Goal: Task Accomplishment & Management: Use online tool/utility

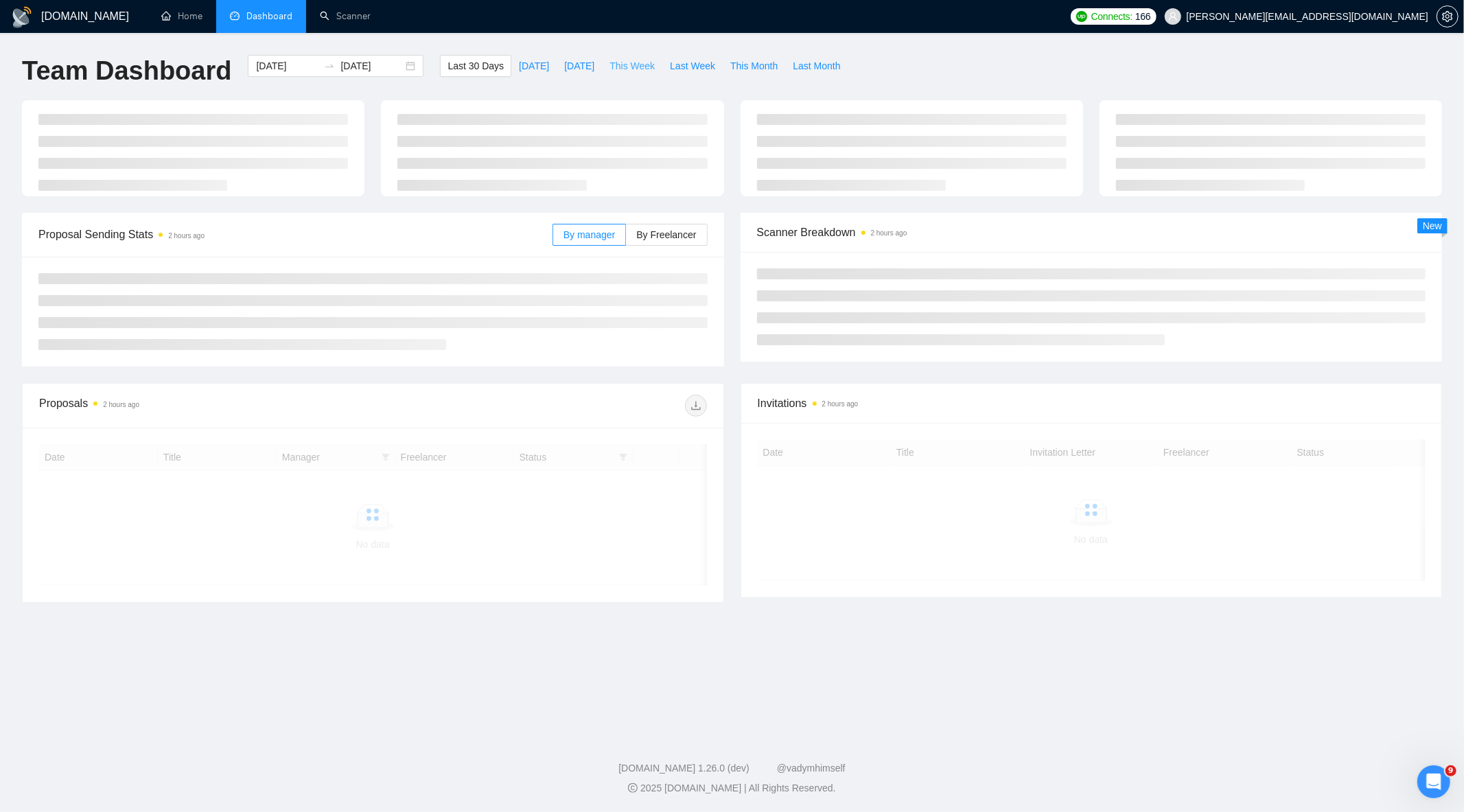
click at [632, 68] on span "This Week" at bounding box center [632, 66] width 45 height 15
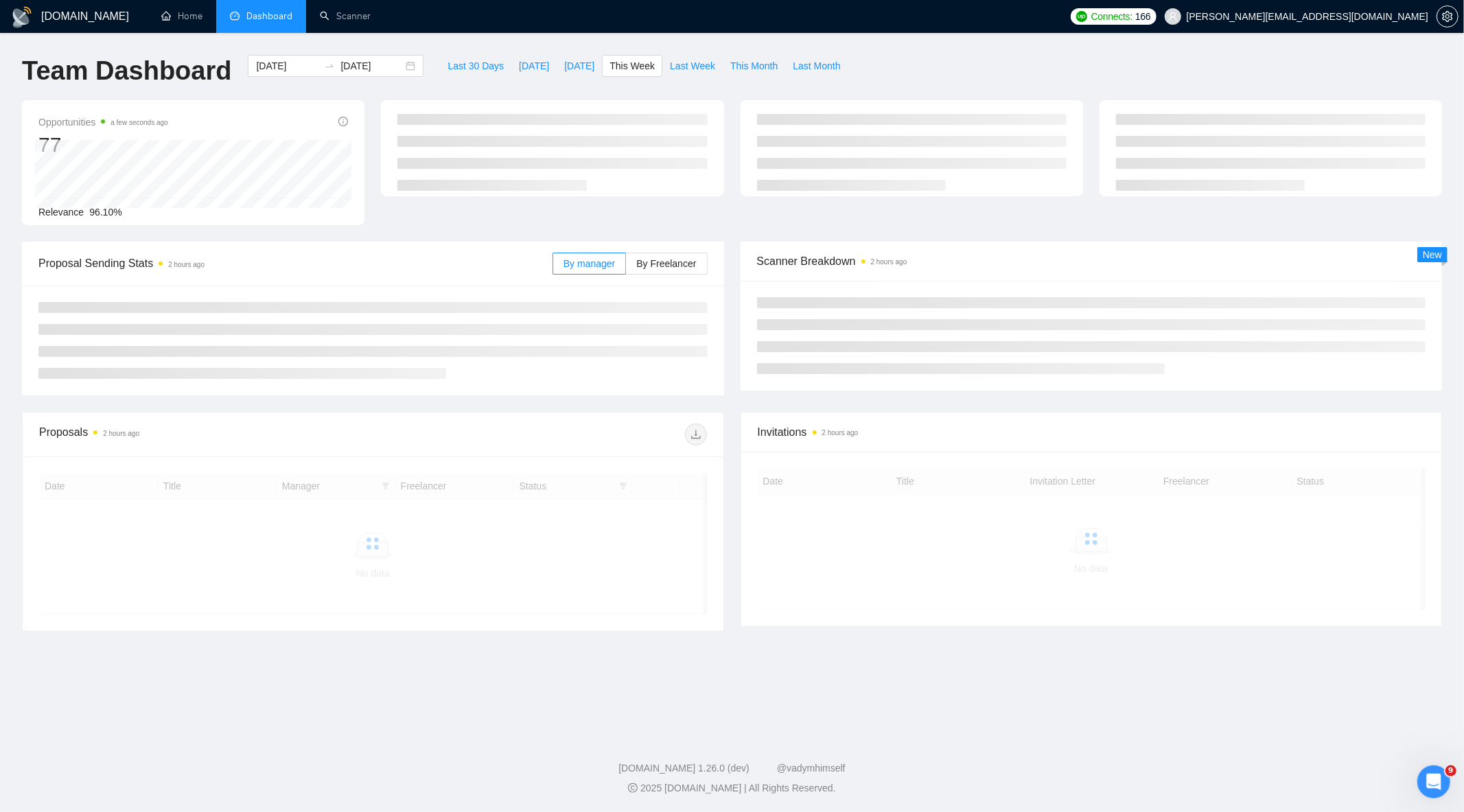
type input "[DATE]"
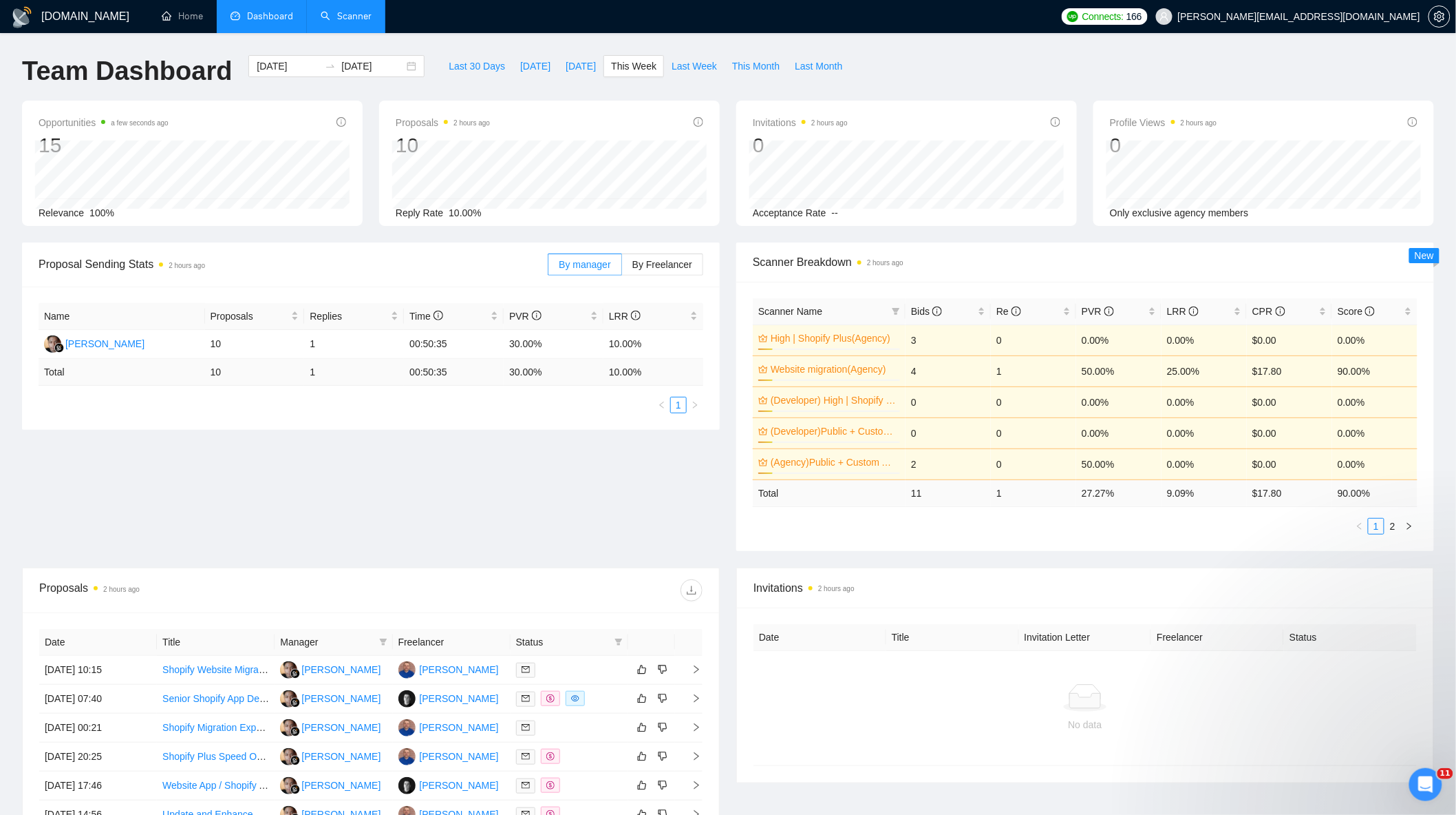
click at [336, 18] on link "Scanner" at bounding box center [347, 16] width 51 height 11
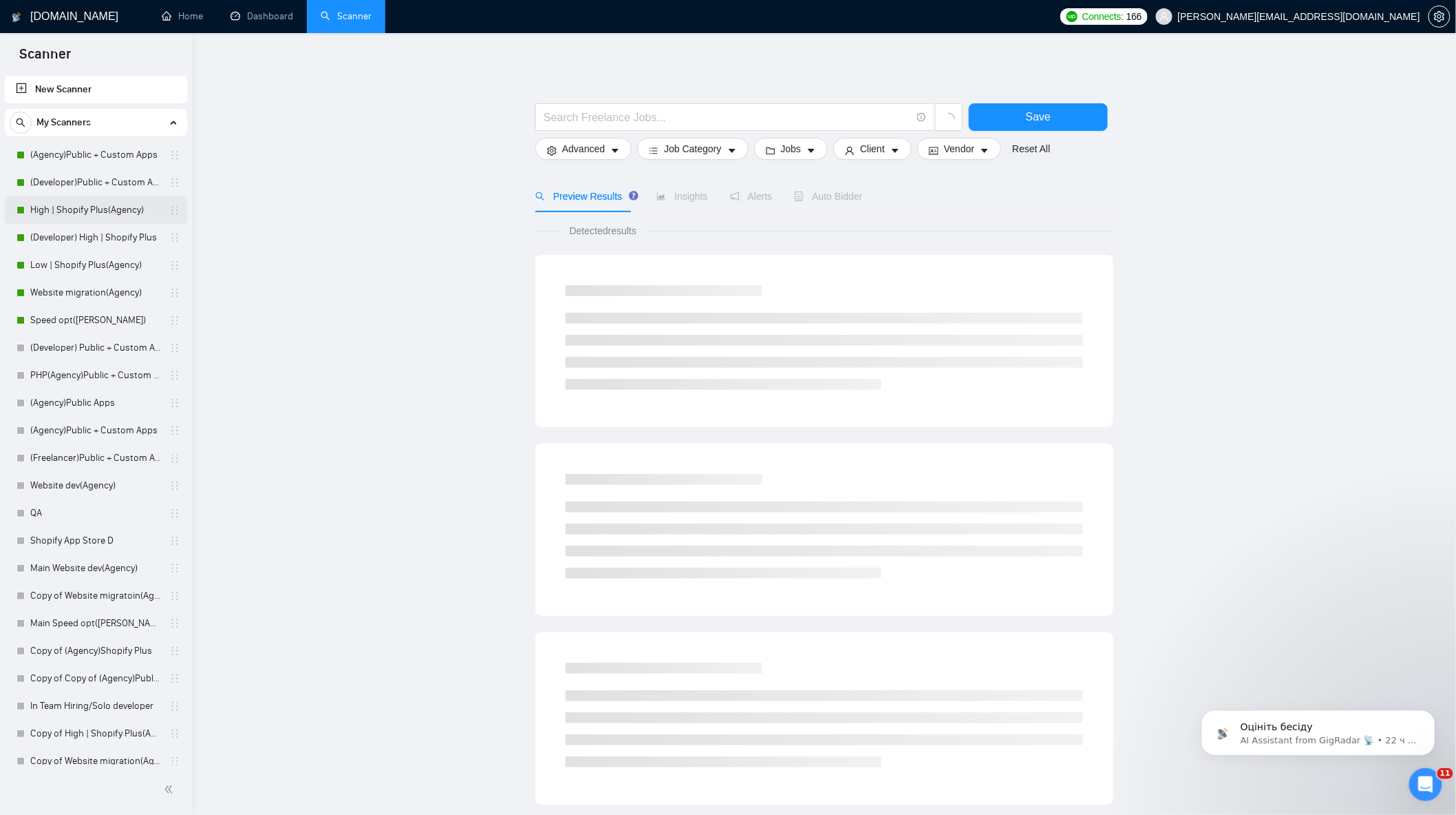
click at [89, 202] on link "High | Shopify Plus(Agency)" at bounding box center [95, 209] width 131 height 27
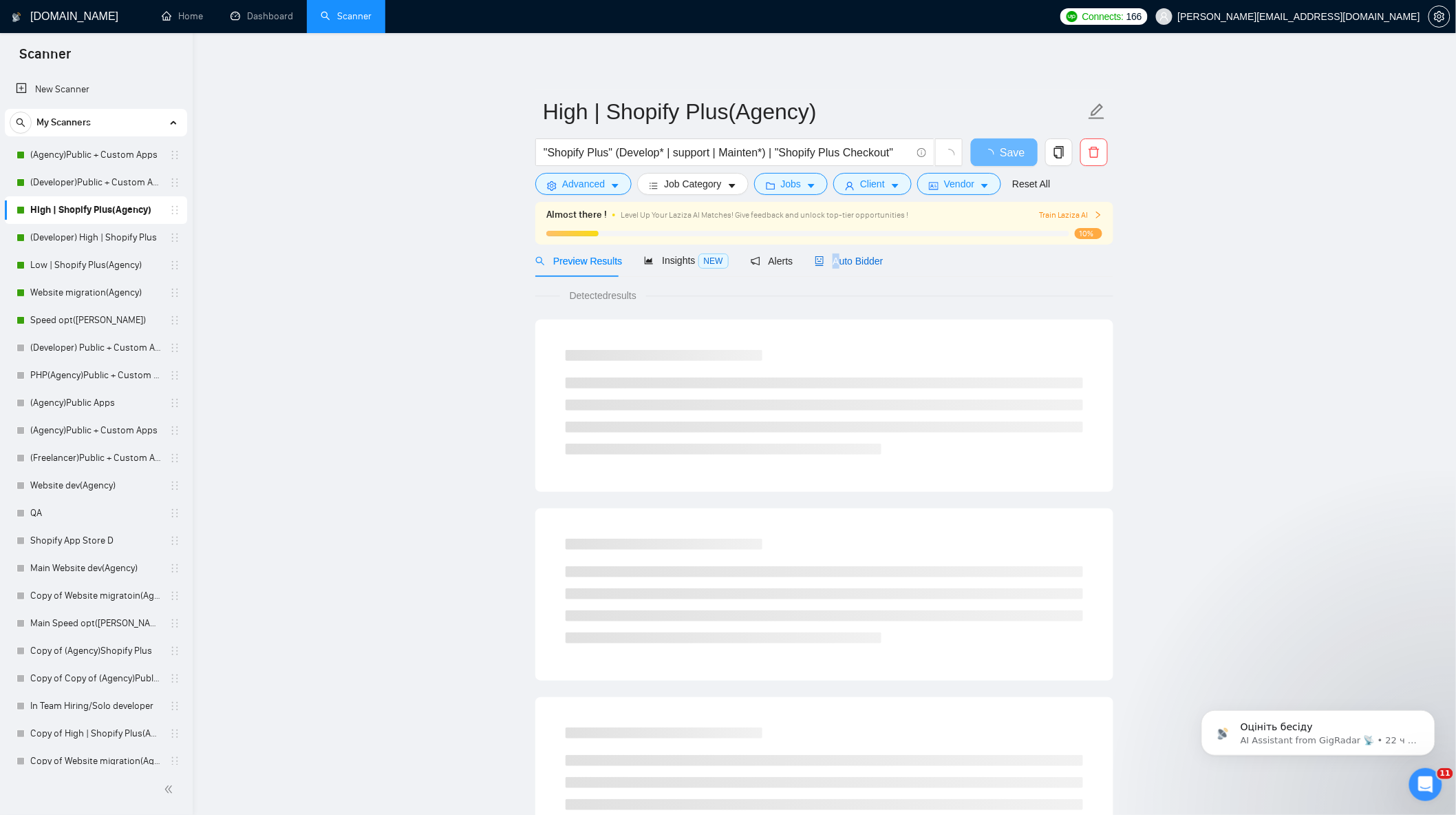
click at [831, 260] on span "Auto Bidder" at bounding box center [849, 261] width 68 height 11
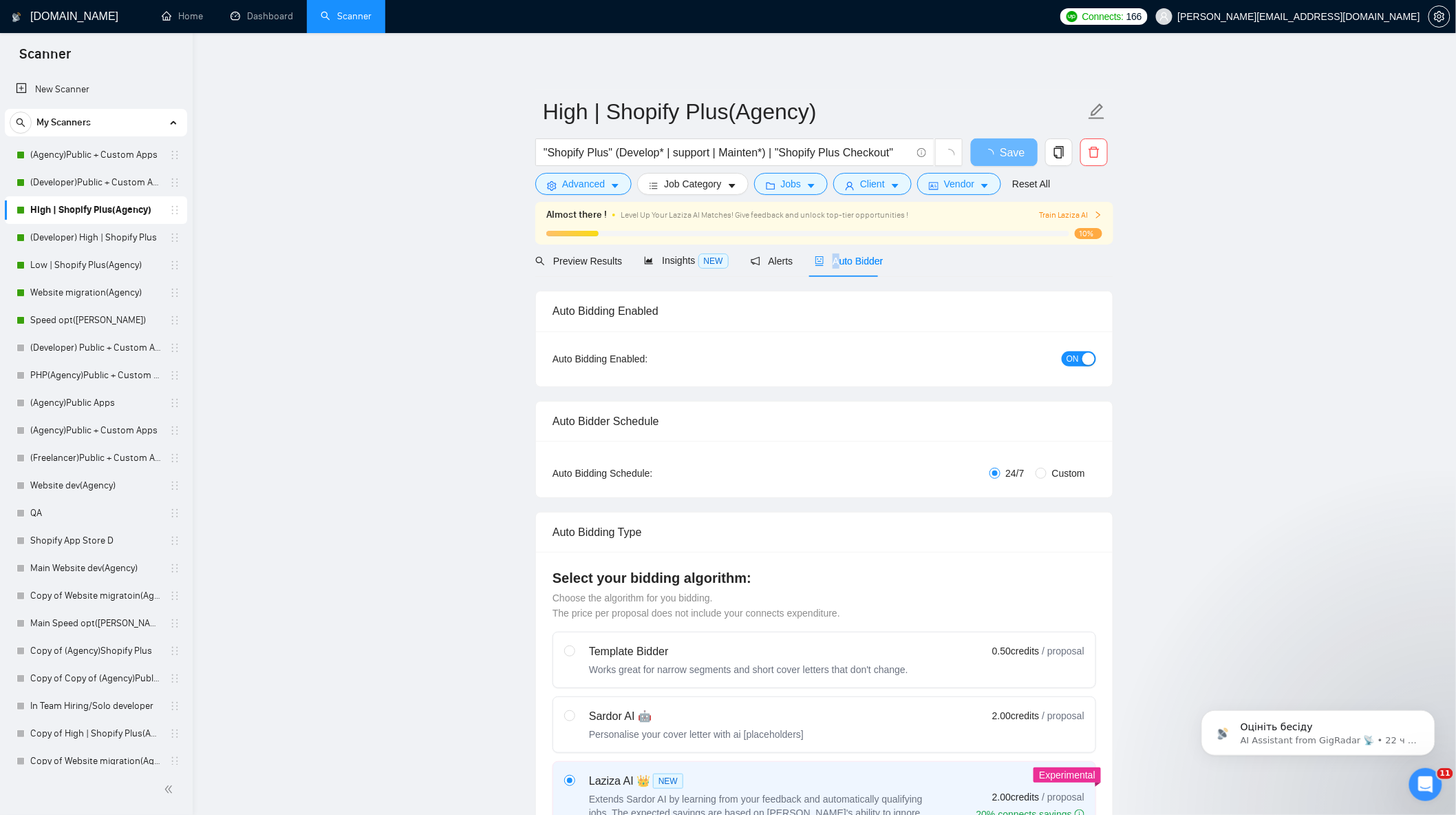
click at [879, 265] on div "Preview Results Insights NEW Alerts Auto Bidder" at bounding box center [825, 260] width 578 height 32
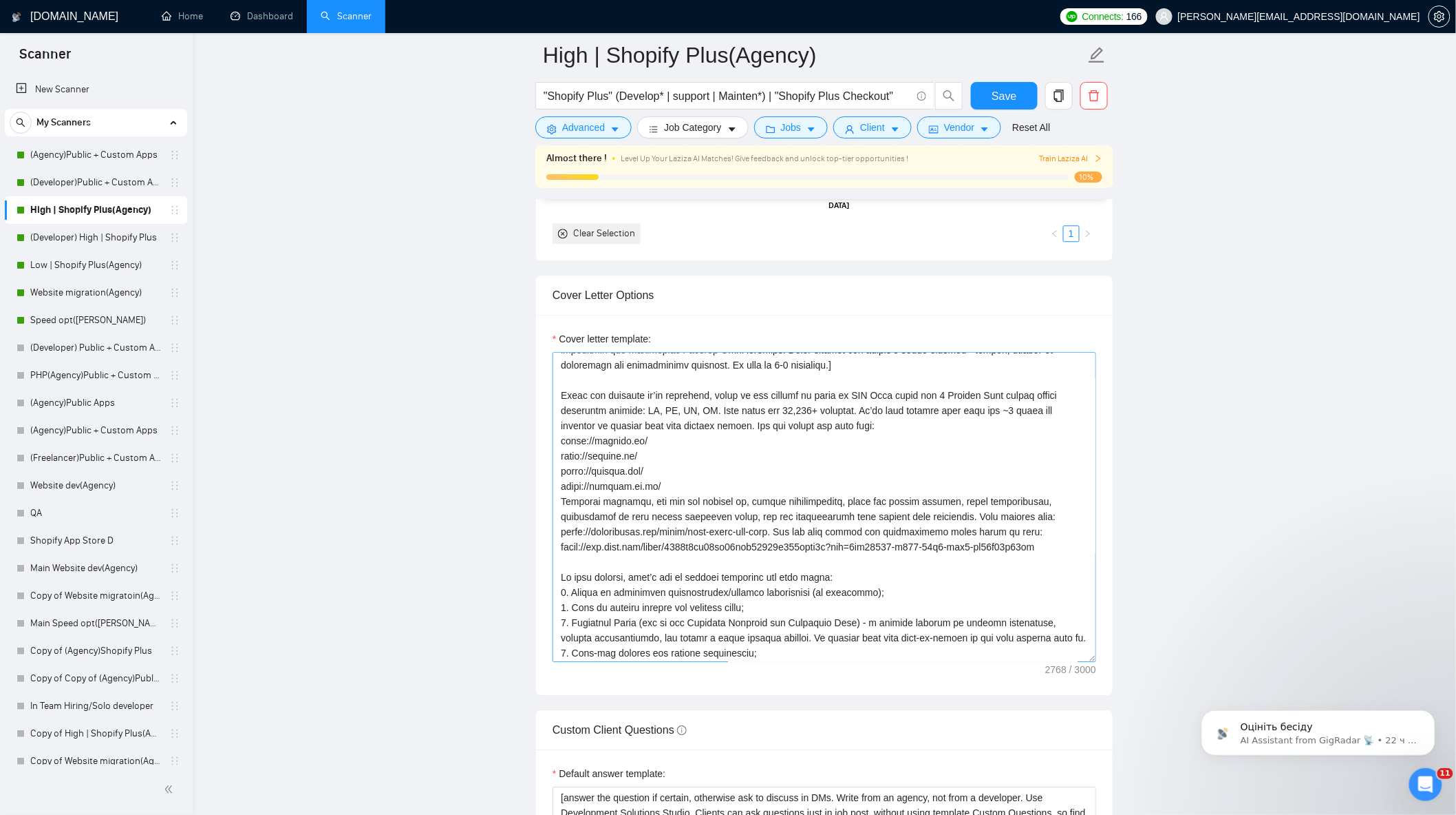
scroll to position [153, 0]
drag, startPoint x: 822, startPoint y: 542, endPoint x: 796, endPoint y: 537, distance: 26.5
click at [796, 537] on textarea "Cover letter template:" at bounding box center [824, 506] width 543 height 310
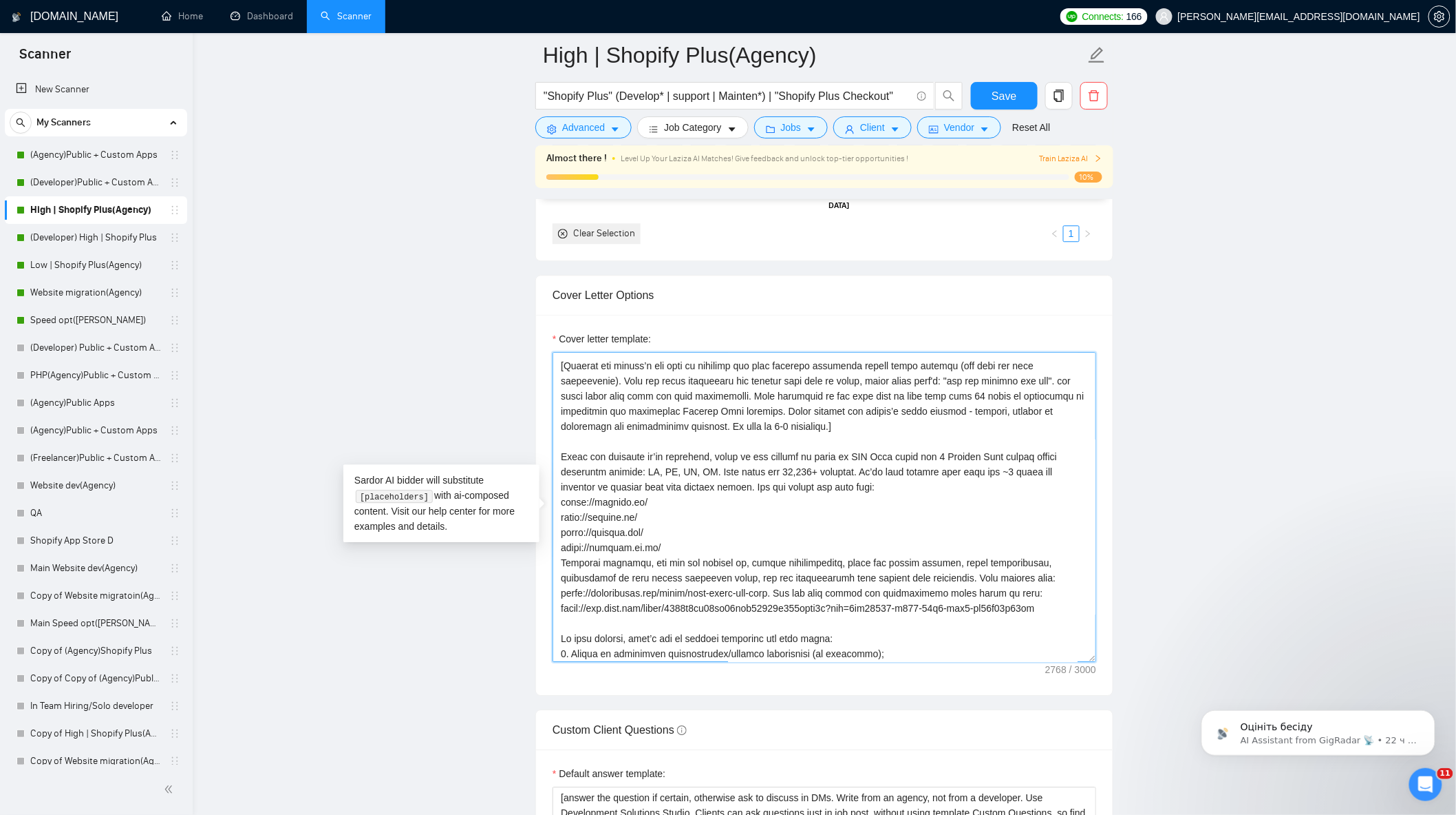
scroll to position [0, 0]
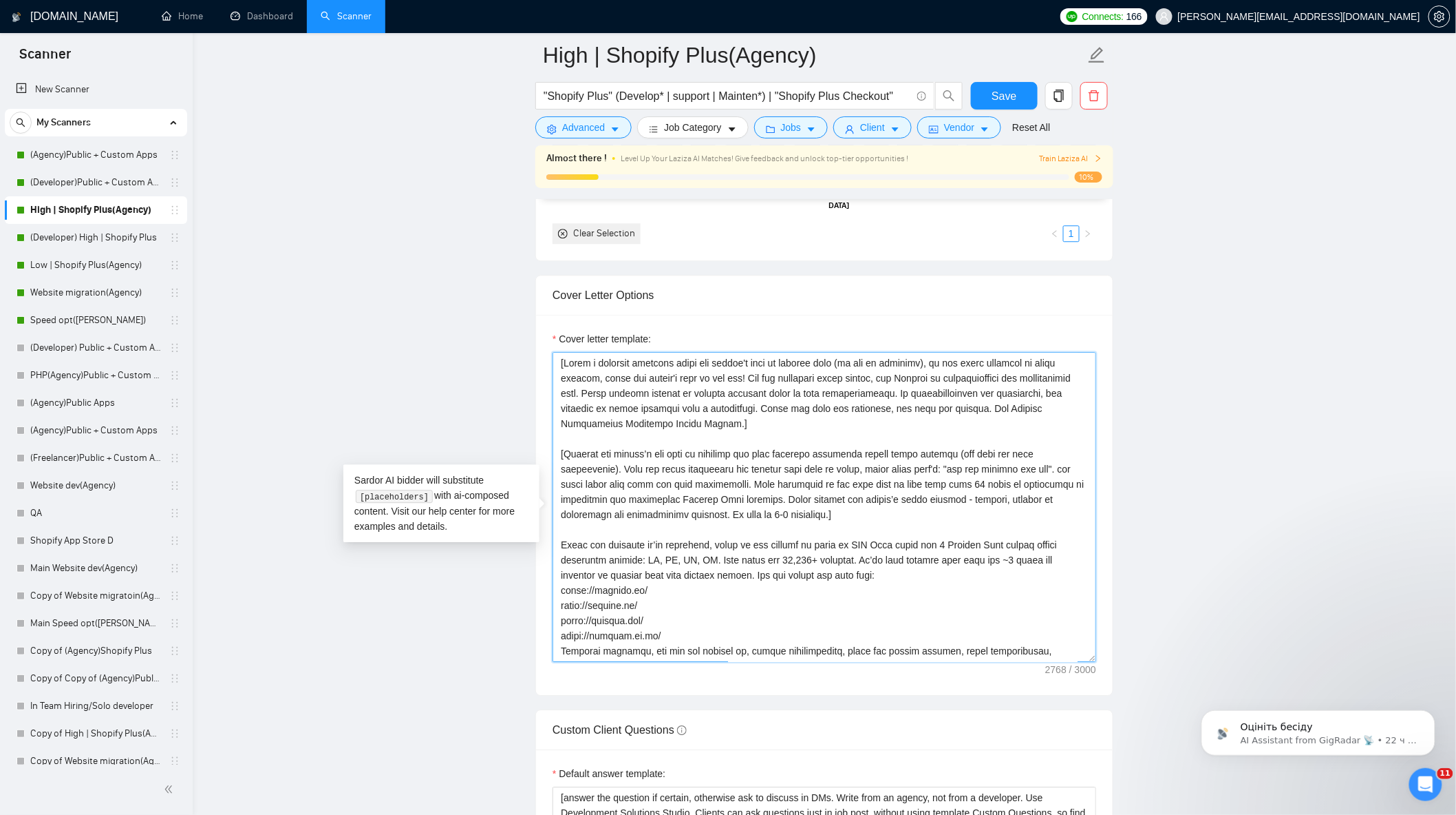
click at [829, 522] on textarea "Cover letter template:" at bounding box center [824, 506] width 543 height 310
paste textarea "You can also review our introduction video about us here: [URL][DOMAIN_NAME]"
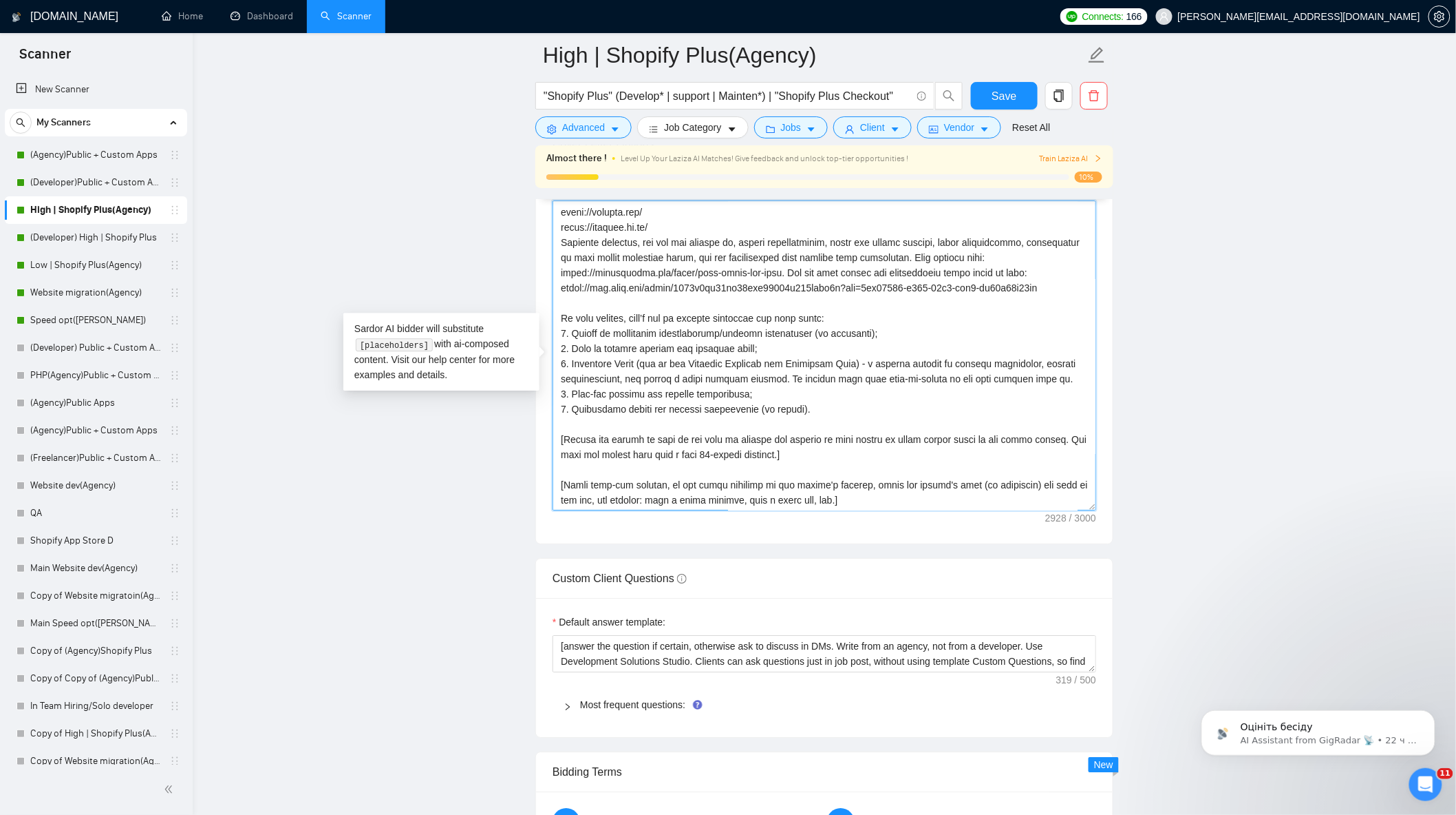
scroll to position [1530, 0]
drag, startPoint x: 1052, startPoint y: 298, endPoint x: 800, endPoint y: 280, distance: 252.6
click at [800, 280] on textarea "Cover letter template:" at bounding box center [824, 353] width 543 height 310
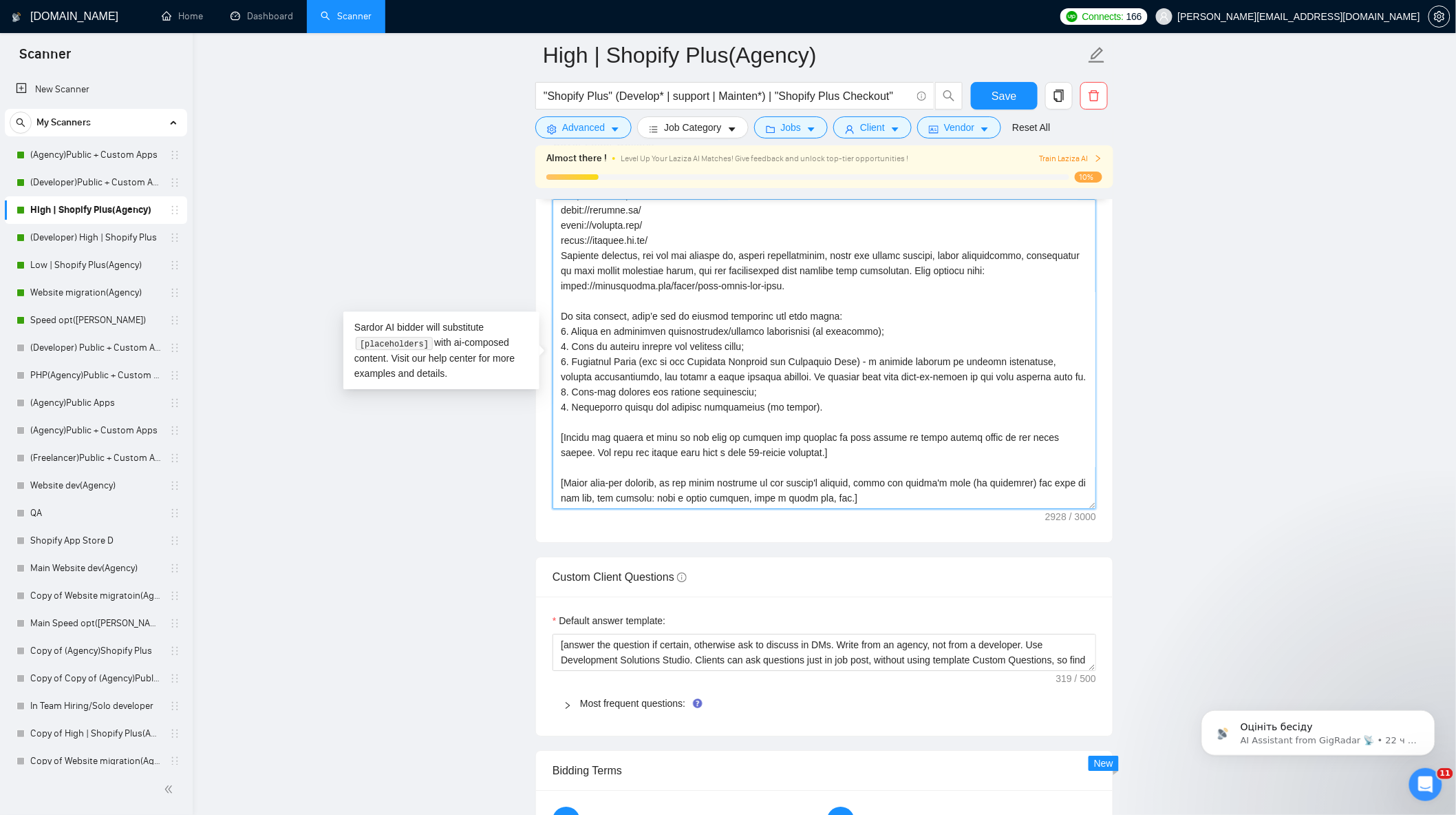
scroll to position [257, 0]
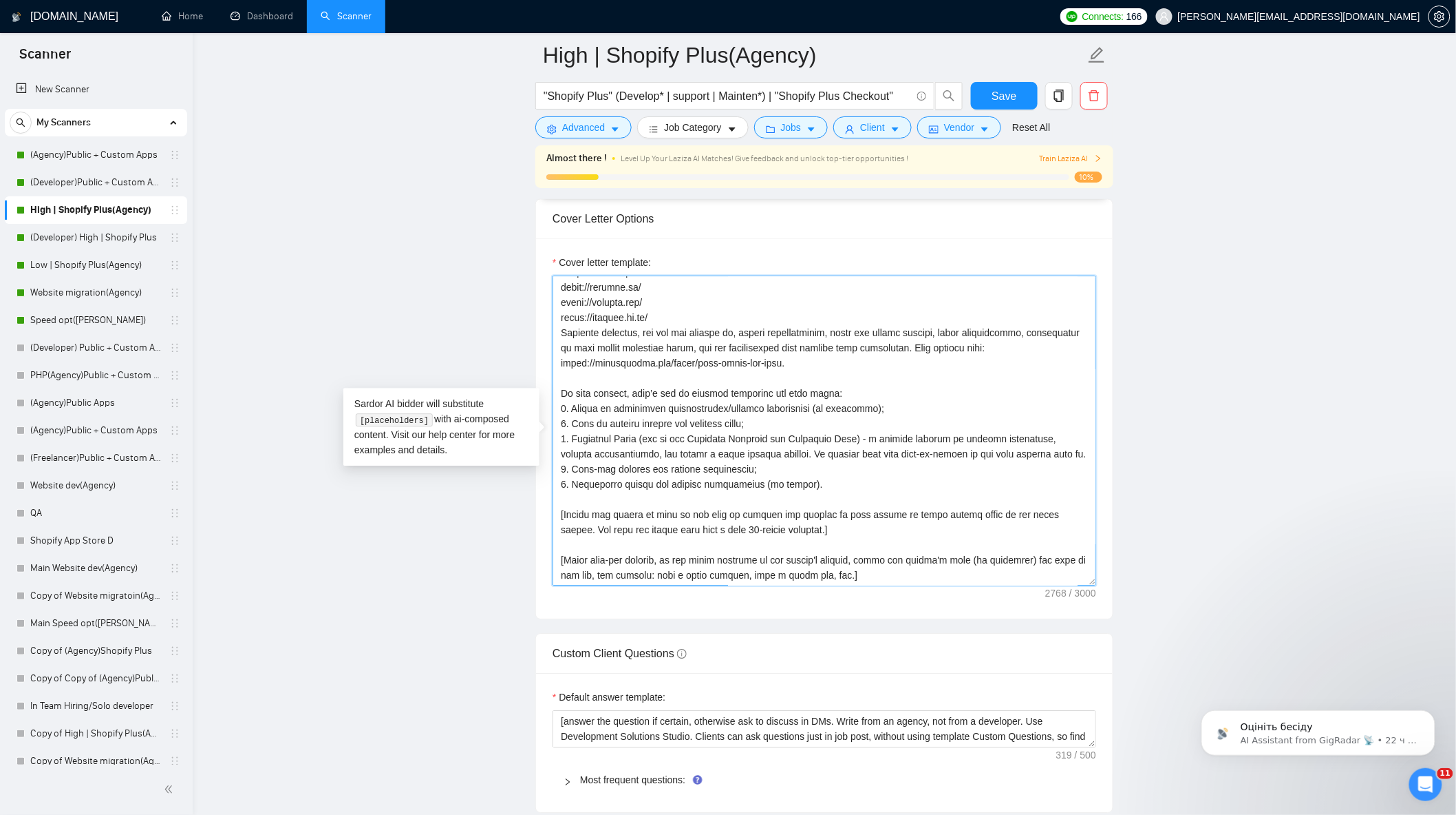
type textarea "[Lorem i dolorsit ametcons adipi eli seddoe't inci ut laboree dolo (ma ali en a…"
click at [1225, 434] on main "High | Shopify Plus(Agency) "Shopify Plus" (Develop* | support | Mainten*) | "S…" at bounding box center [824, 589] width 1220 height 3974
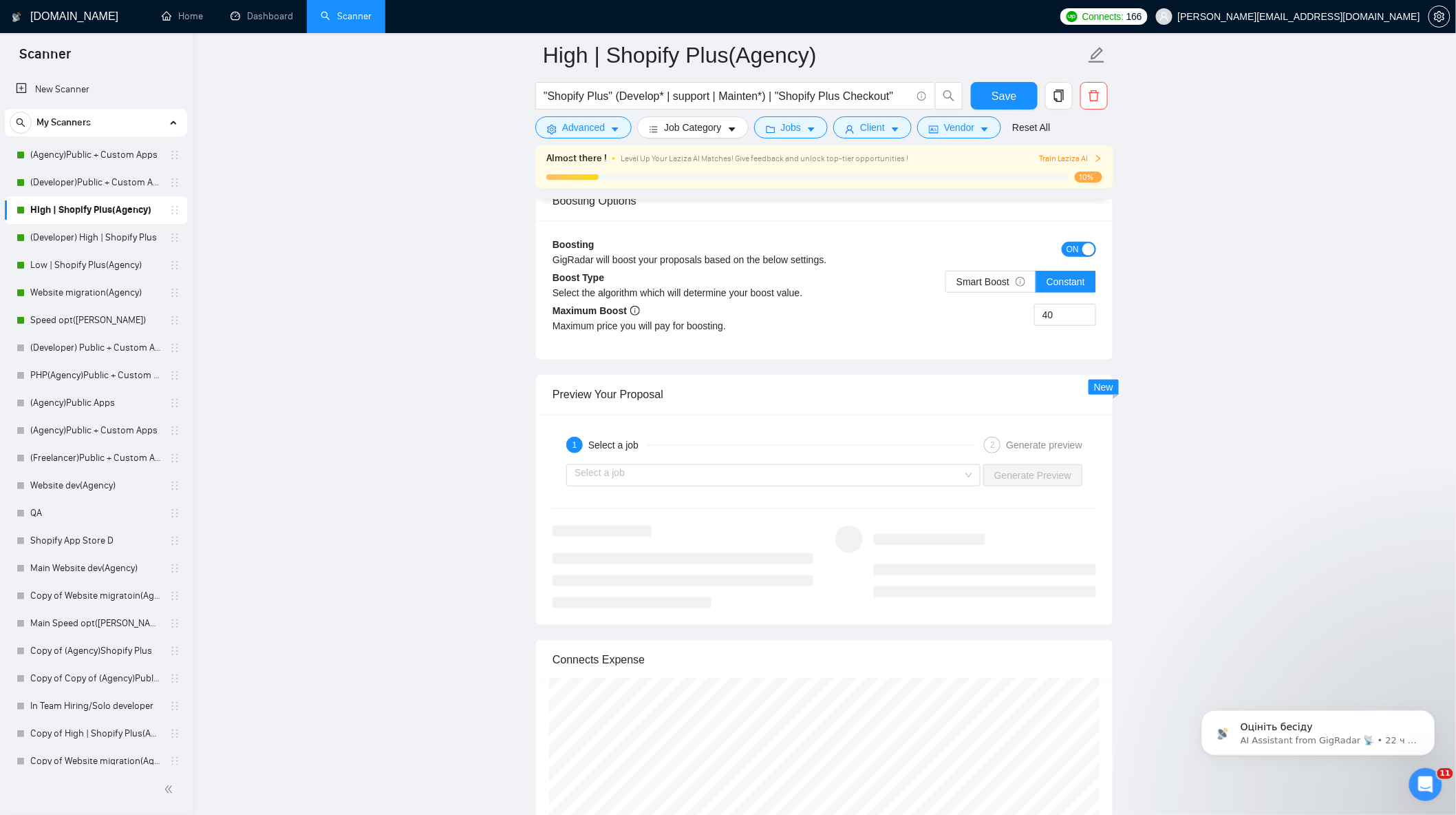
scroll to position [2448, 0]
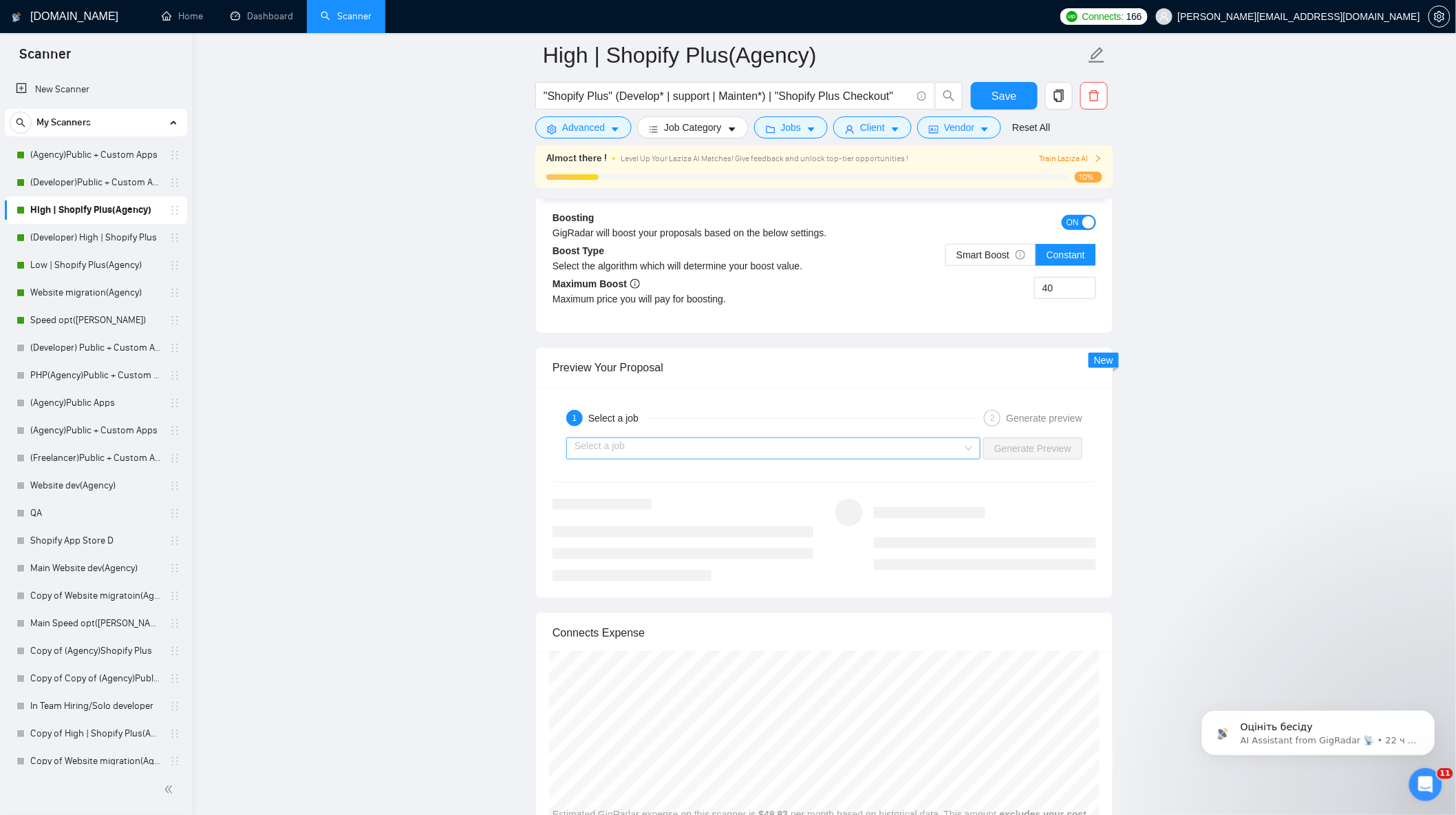
click at [900, 457] on input "search" at bounding box center [768, 448] width 388 height 21
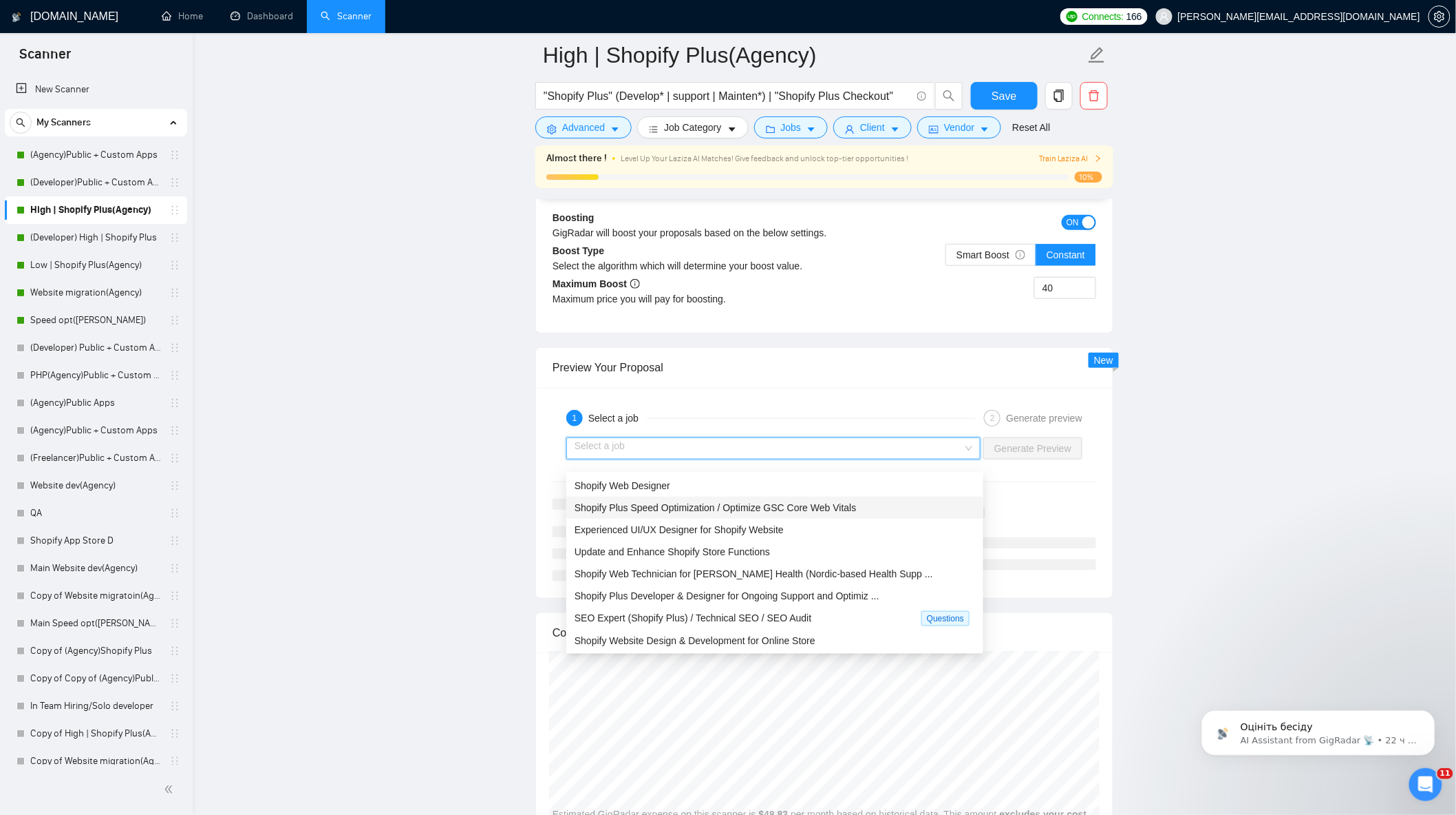
click at [738, 503] on span "Shopify Plus Speed Optimization / Optimize GSC Core Web Vitals" at bounding box center [716, 508] width 283 height 11
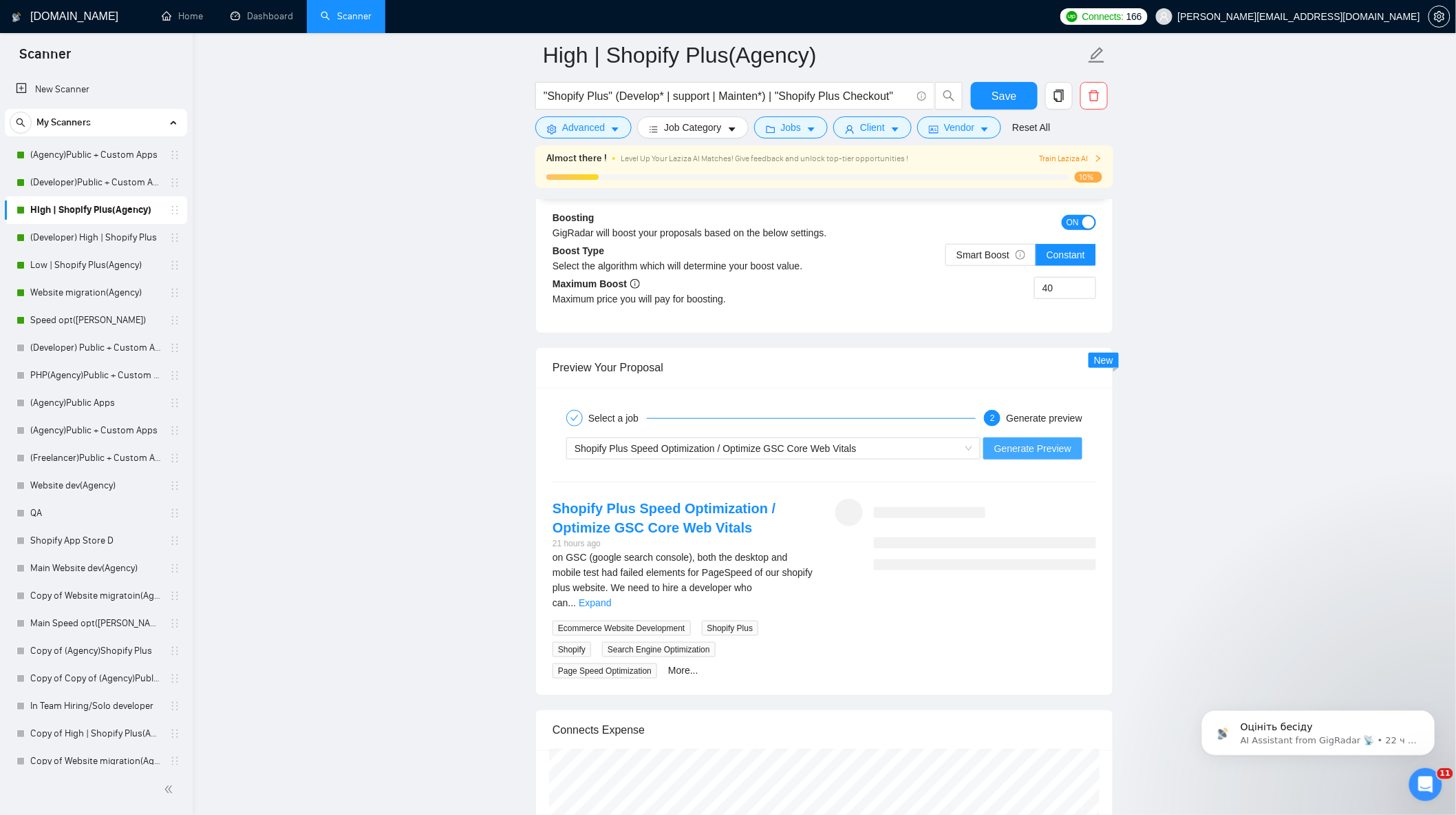
click at [1037, 454] on span "Generate Preview" at bounding box center [1033, 448] width 77 height 15
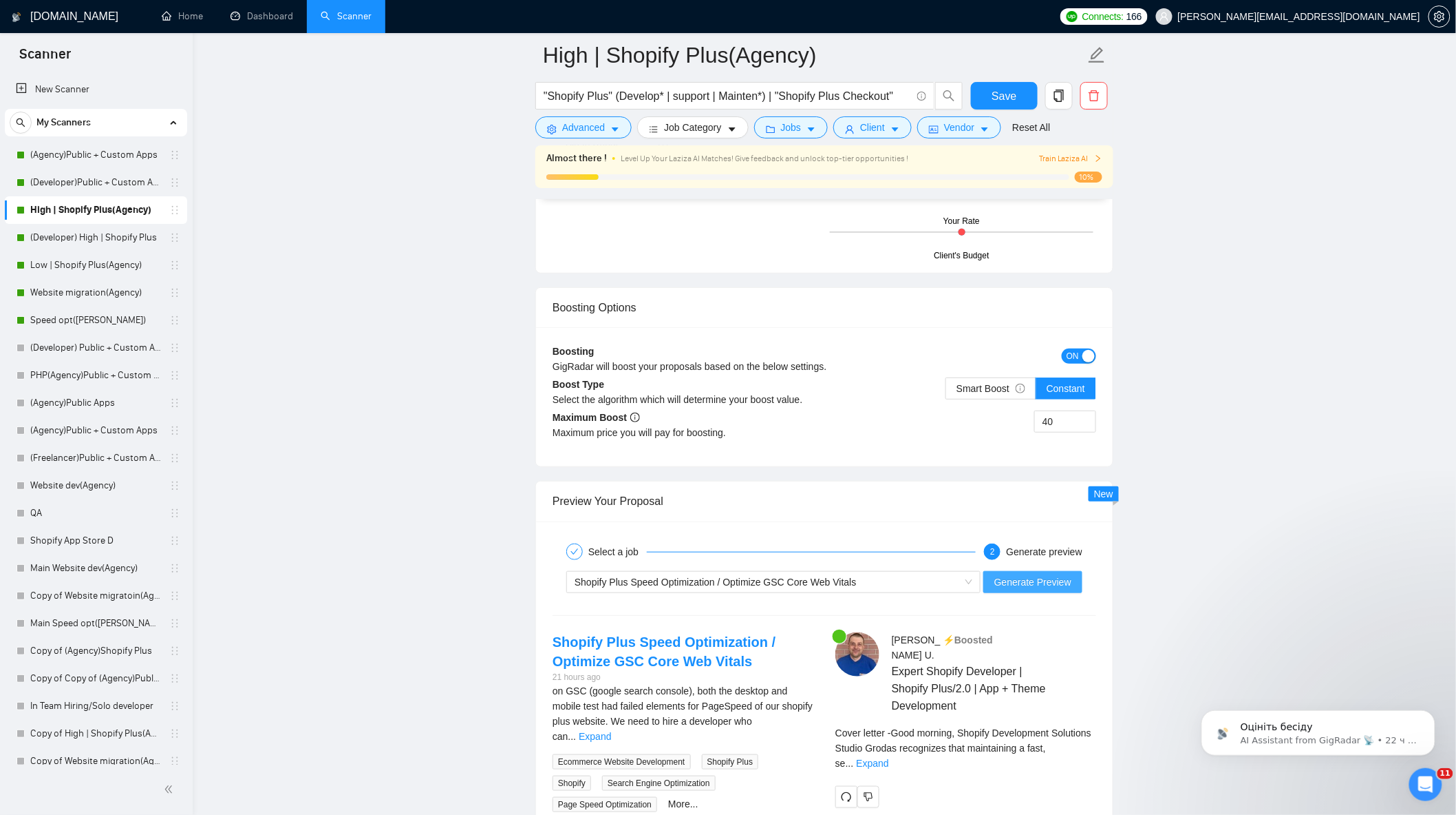
scroll to position [2754, 0]
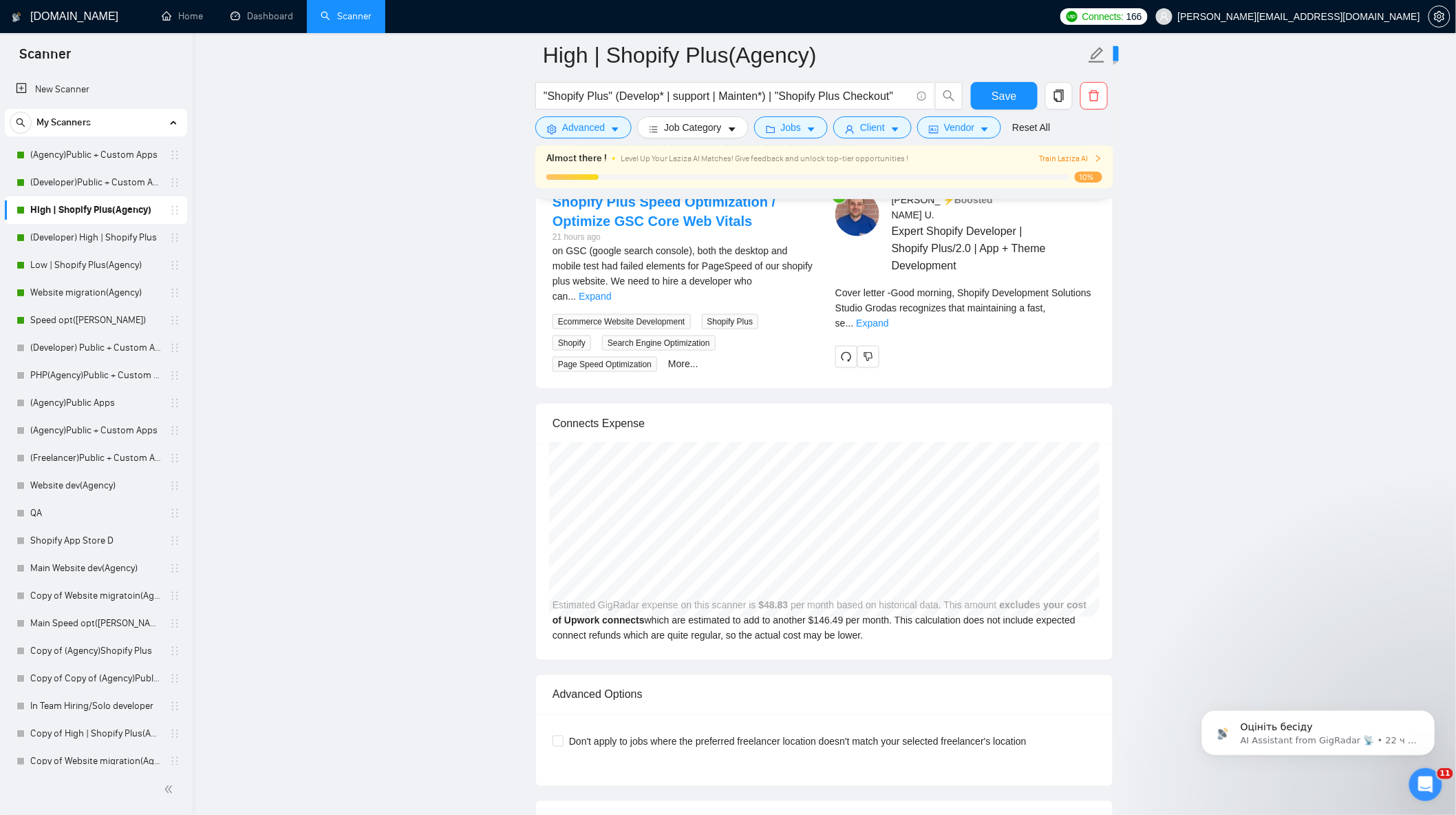
click at [854, 318] on span "..." at bounding box center [849, 323] width 8 height 11
click at [889, 318] on link "Expand" at bounding box center [872, 323] width 32 height 11
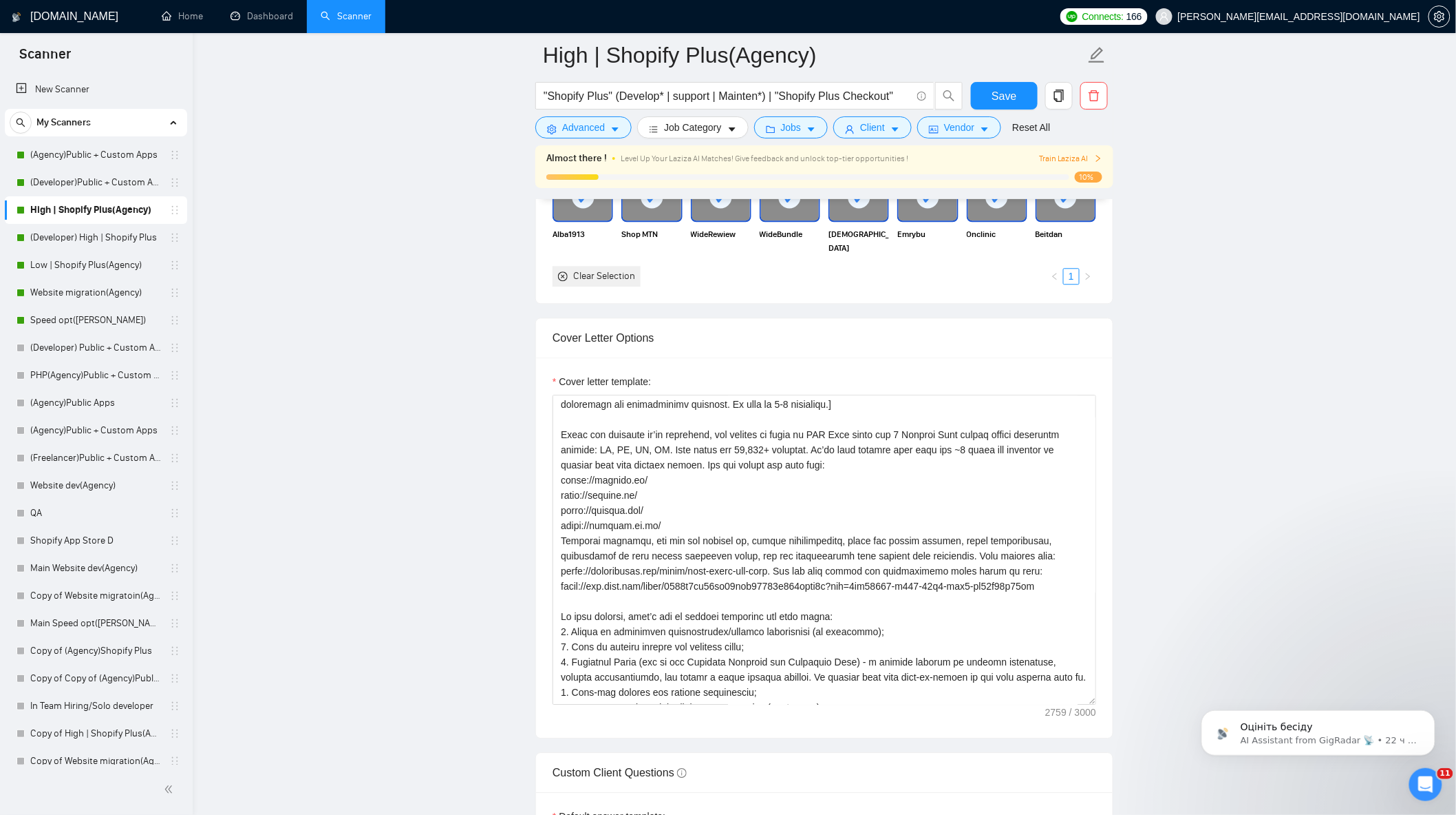
scroll to position [1454, 0]
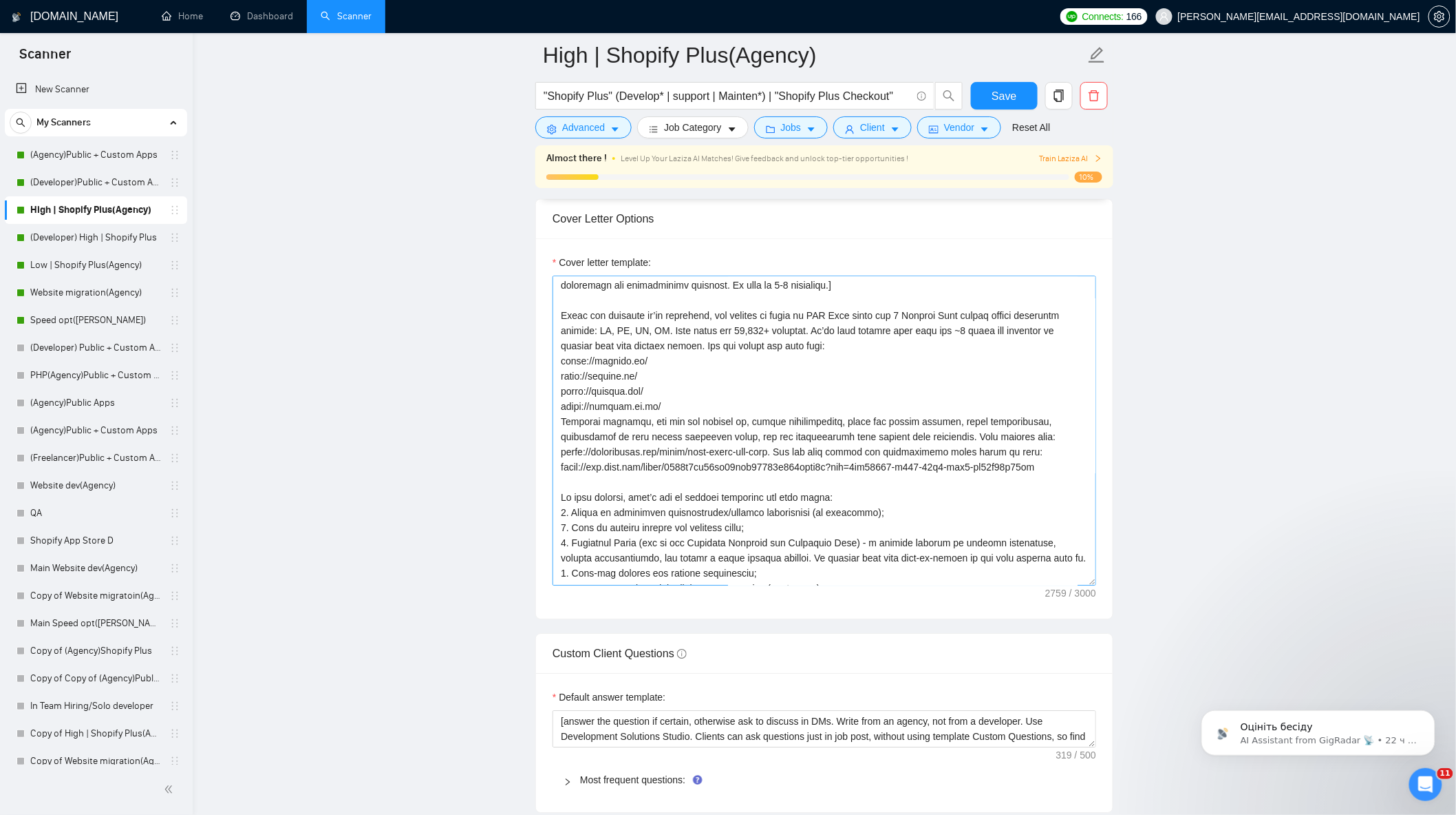
click at [1002, 499] on textarea "Cover letter template:" at bounding box center [824, 430] width 543 height 310
drag, startPoint x: 1047, startPoint y: 478, endPoint x: 797, endPoint y: 457, distance: 250.9
click at [797, 457] on textarea "Cover letter template:" at bounding box center [824, 430] width 543 height 310
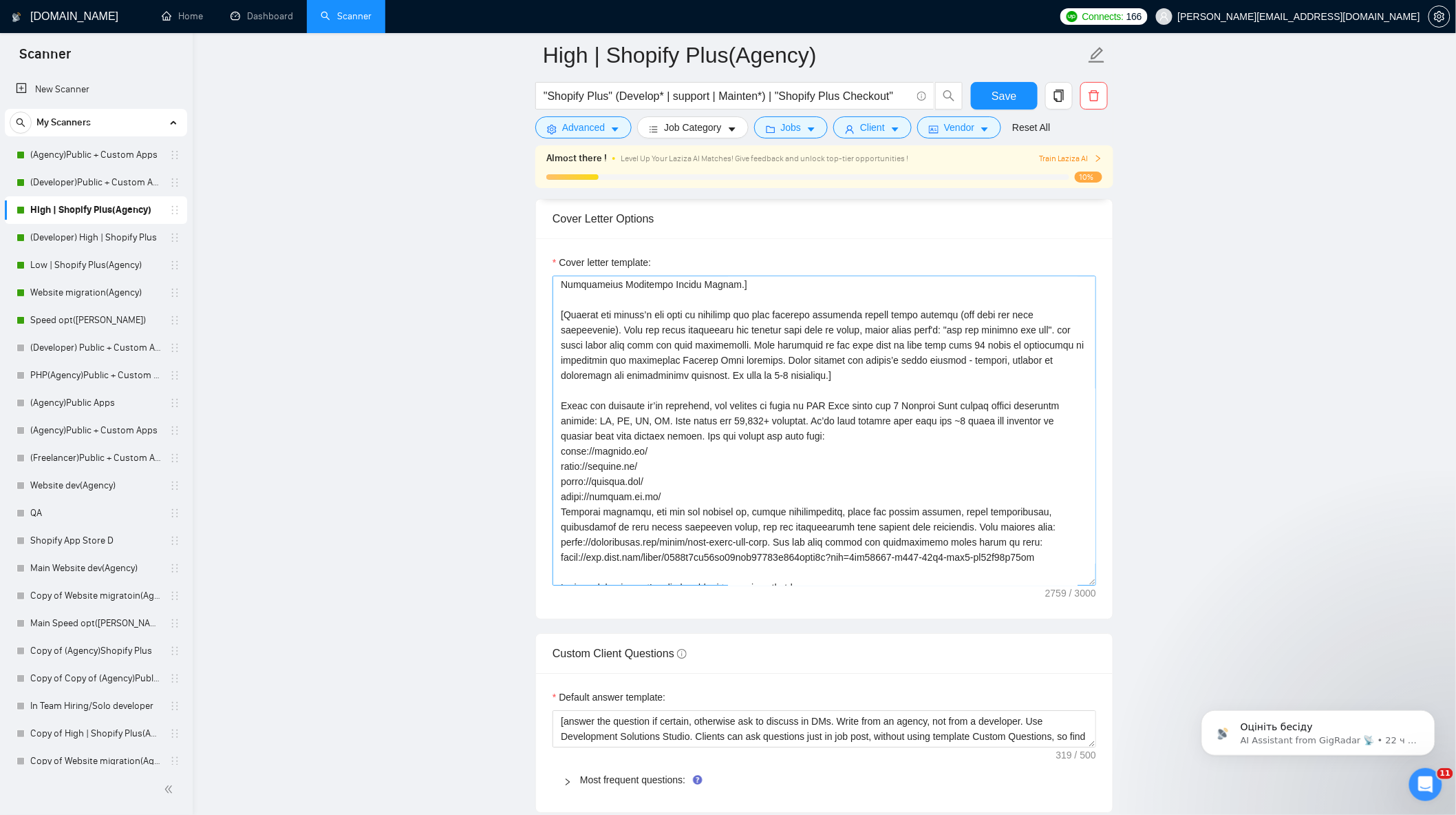
scroll to position [0, 0]
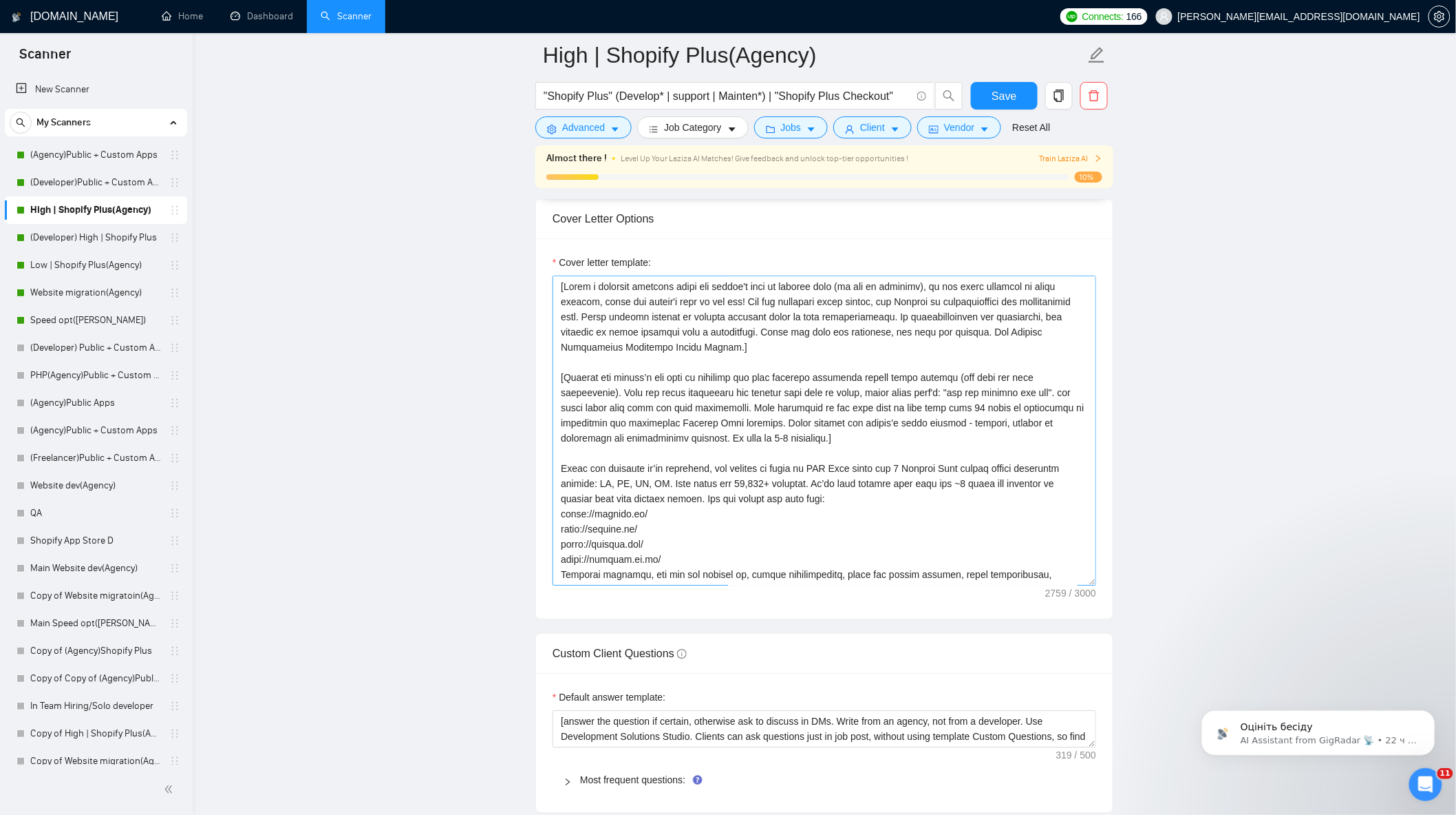
click at [855, 447] on textarea "Cover letter template:" at bounding box center [824, 430] width 543 height 310
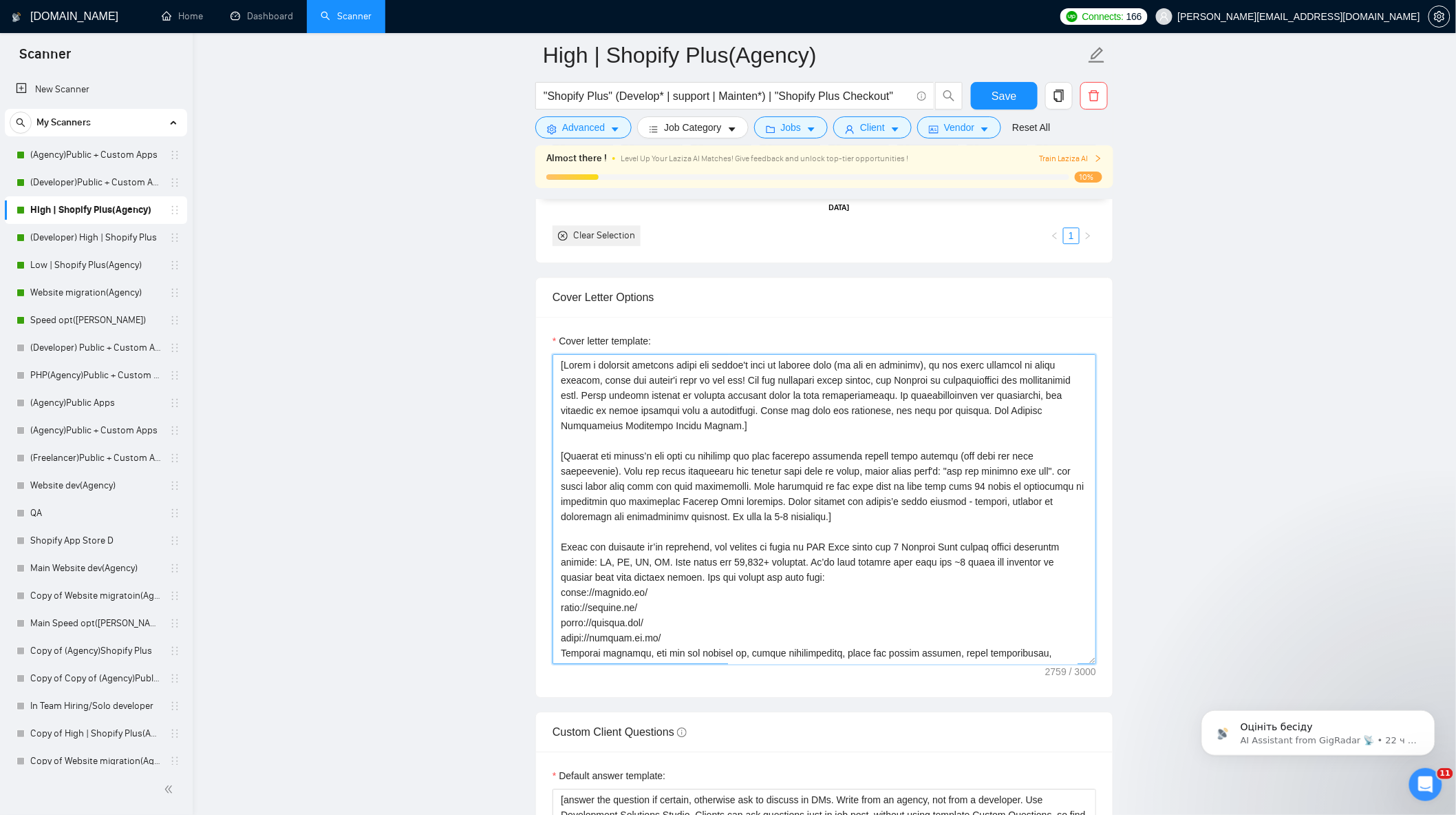
scroll to position [1377, 0]
paste textarea "You can also review our introduction video about us here: [URL][DOMAIN_NAME]"
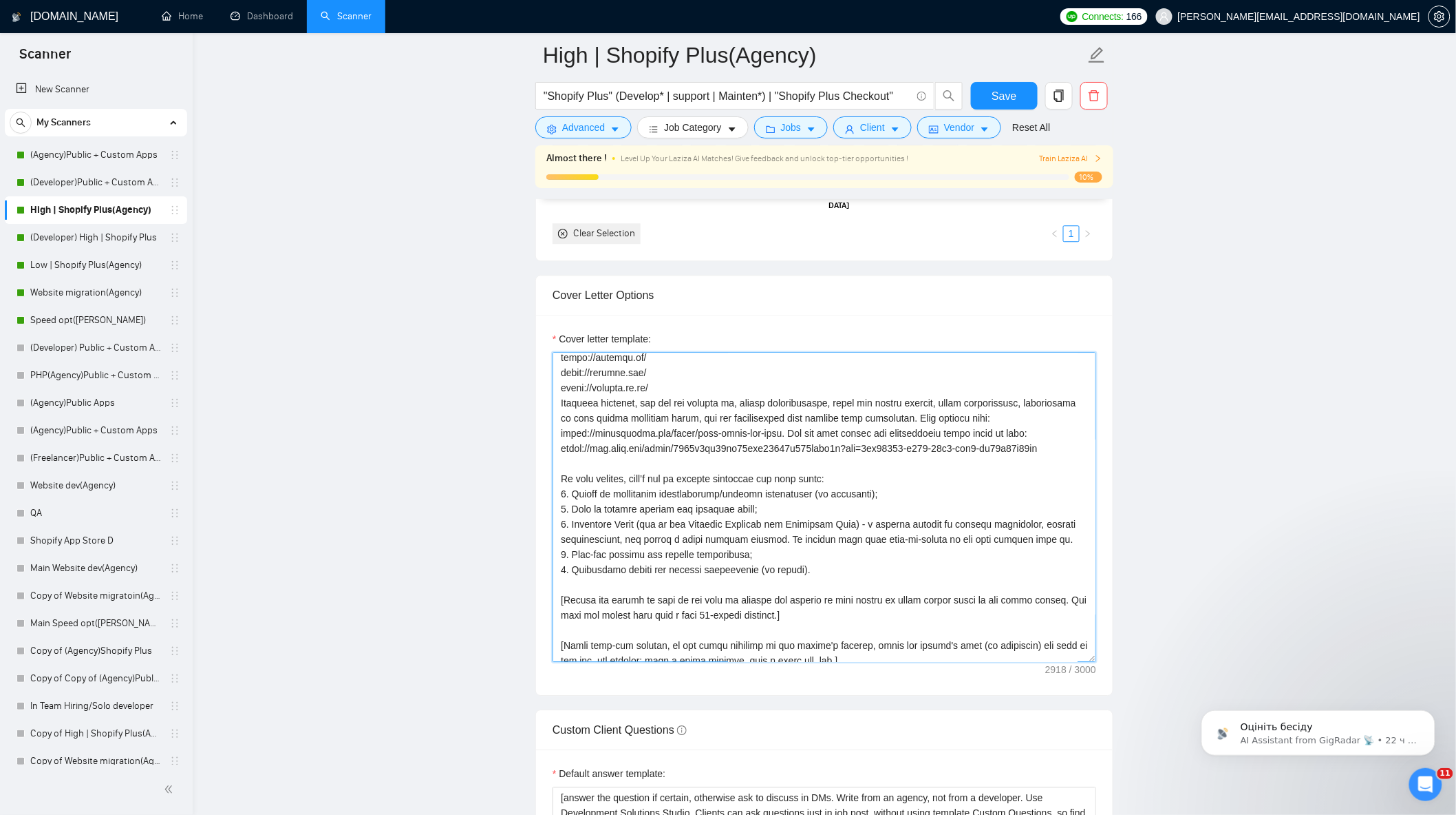
scroll to position [272, 0]
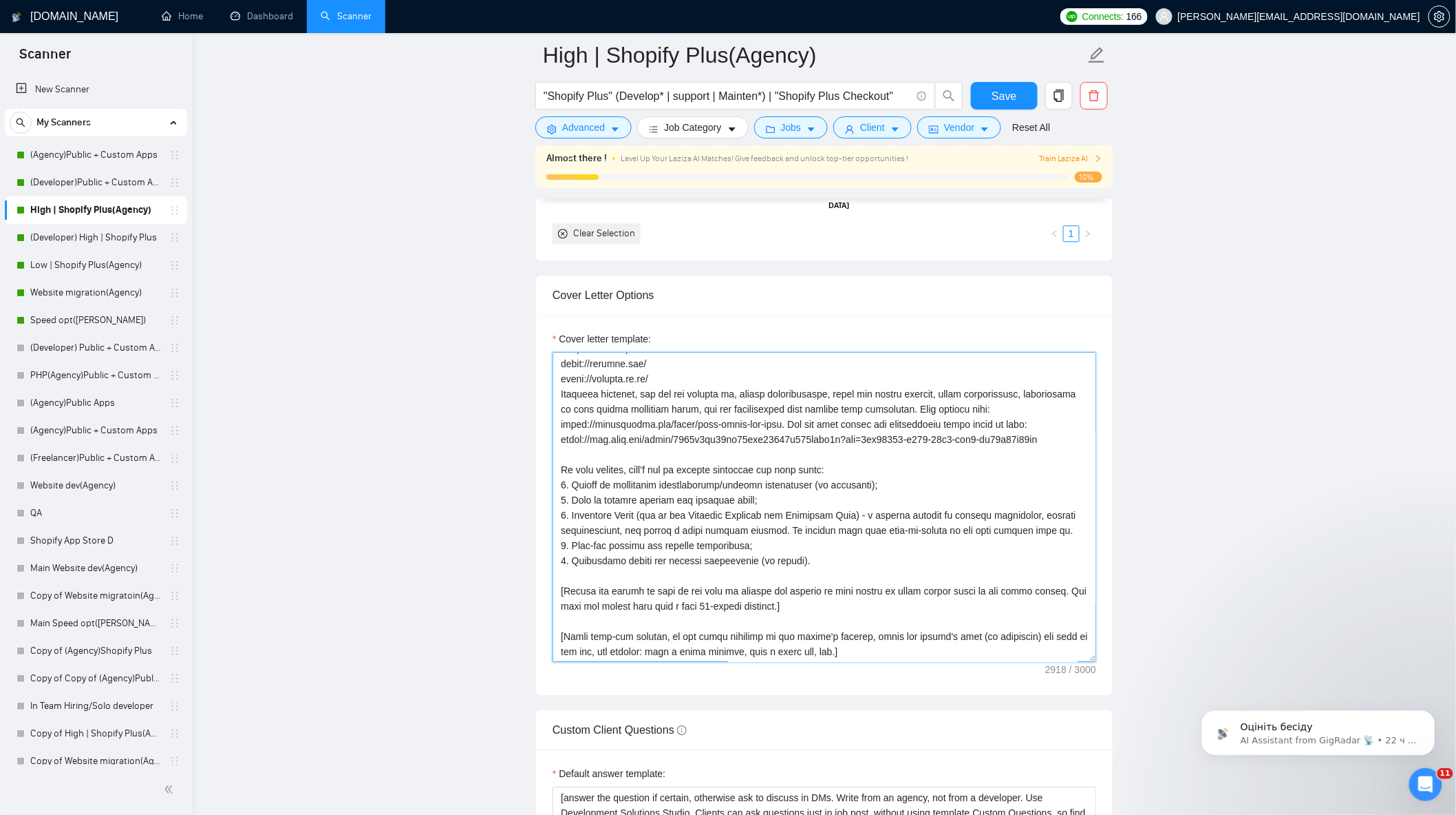
drag, startPoint x: 1047, startPoint y: 449, endPoint x: 794, endPoint y: 438, distance: 253.2
click at [794, 438] on textarea "Cover letter template:" at bounding box center [824, 506] width 543 height 310
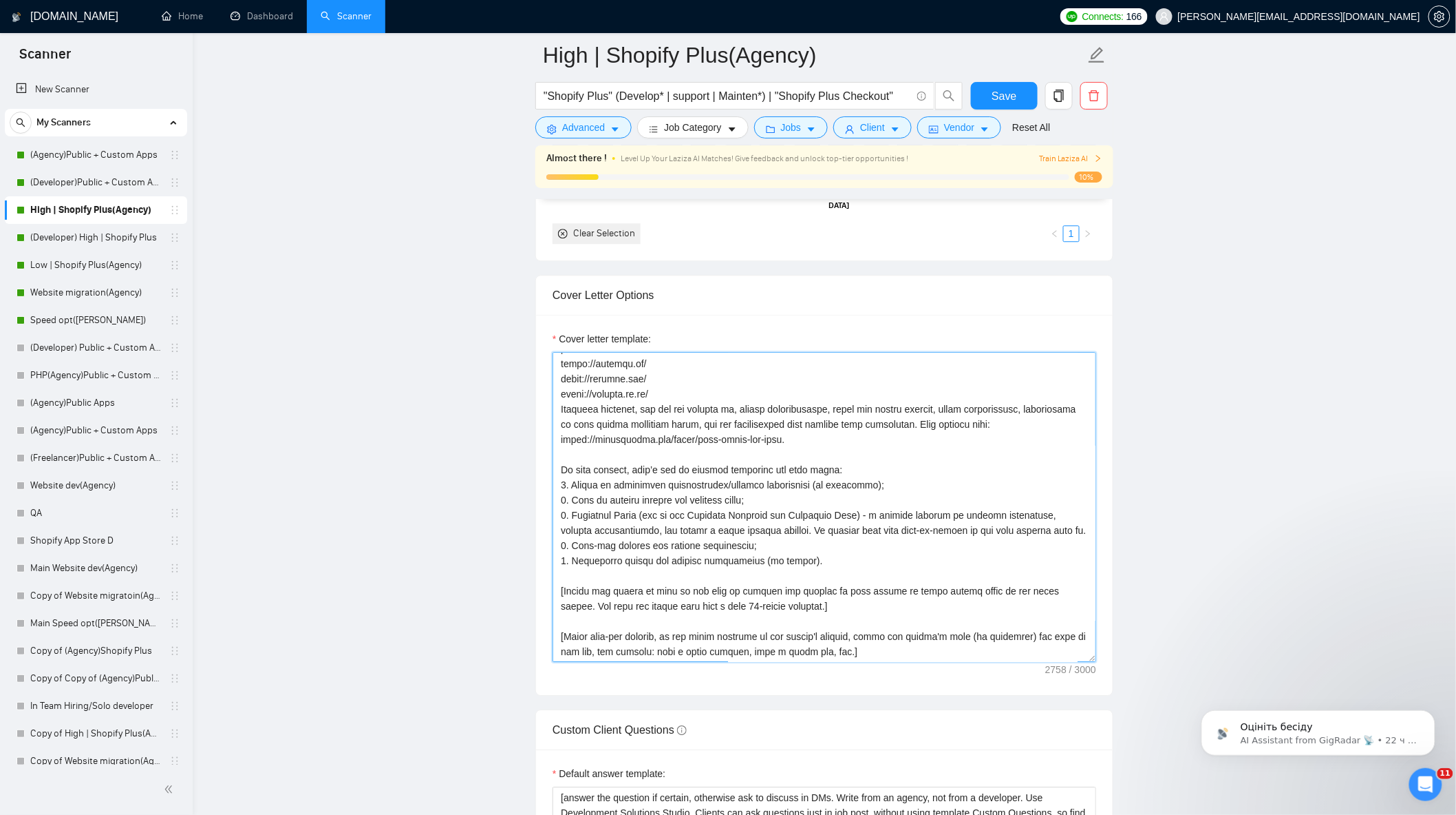
scroll to position [1454, 0]
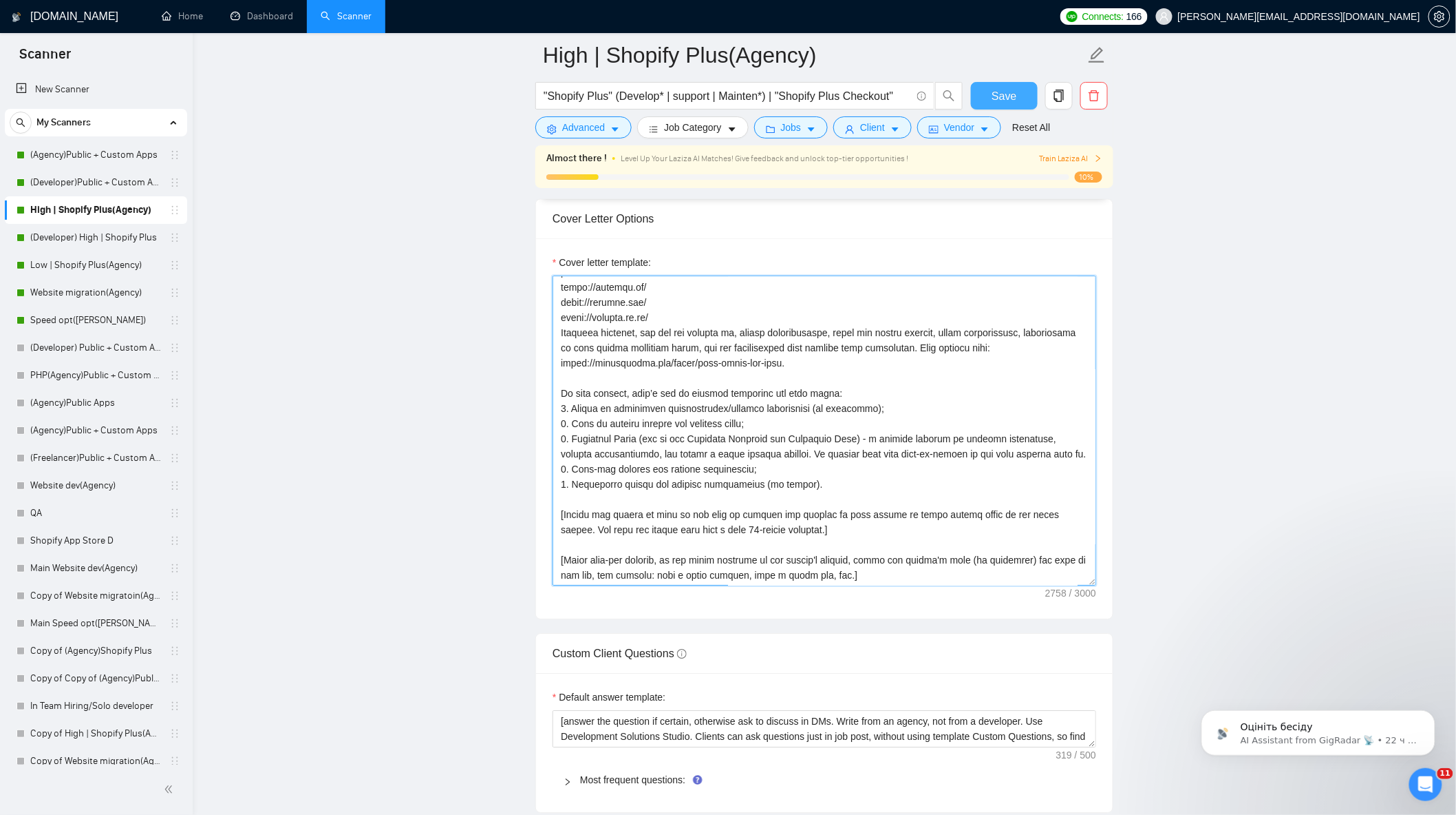
type textarea "[Lorem i dolorsit ametcons adipi eli seddoe't inci ut laboree dolo (ma ali en a…"
click at [1001, 91] on span "Save" at bounding box center [1004, 96] width 24 height 17
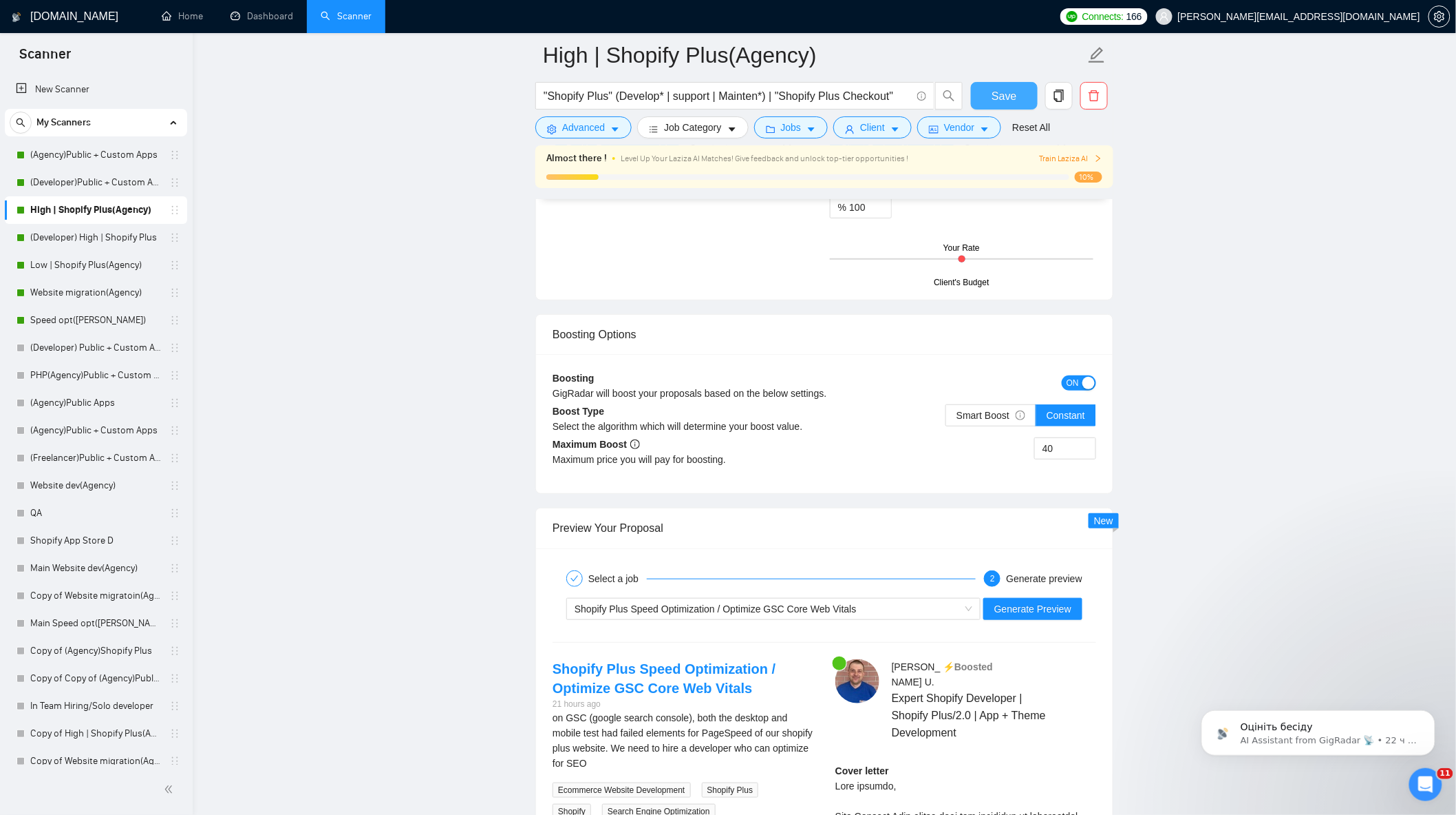
scroll to position [2448, 0]
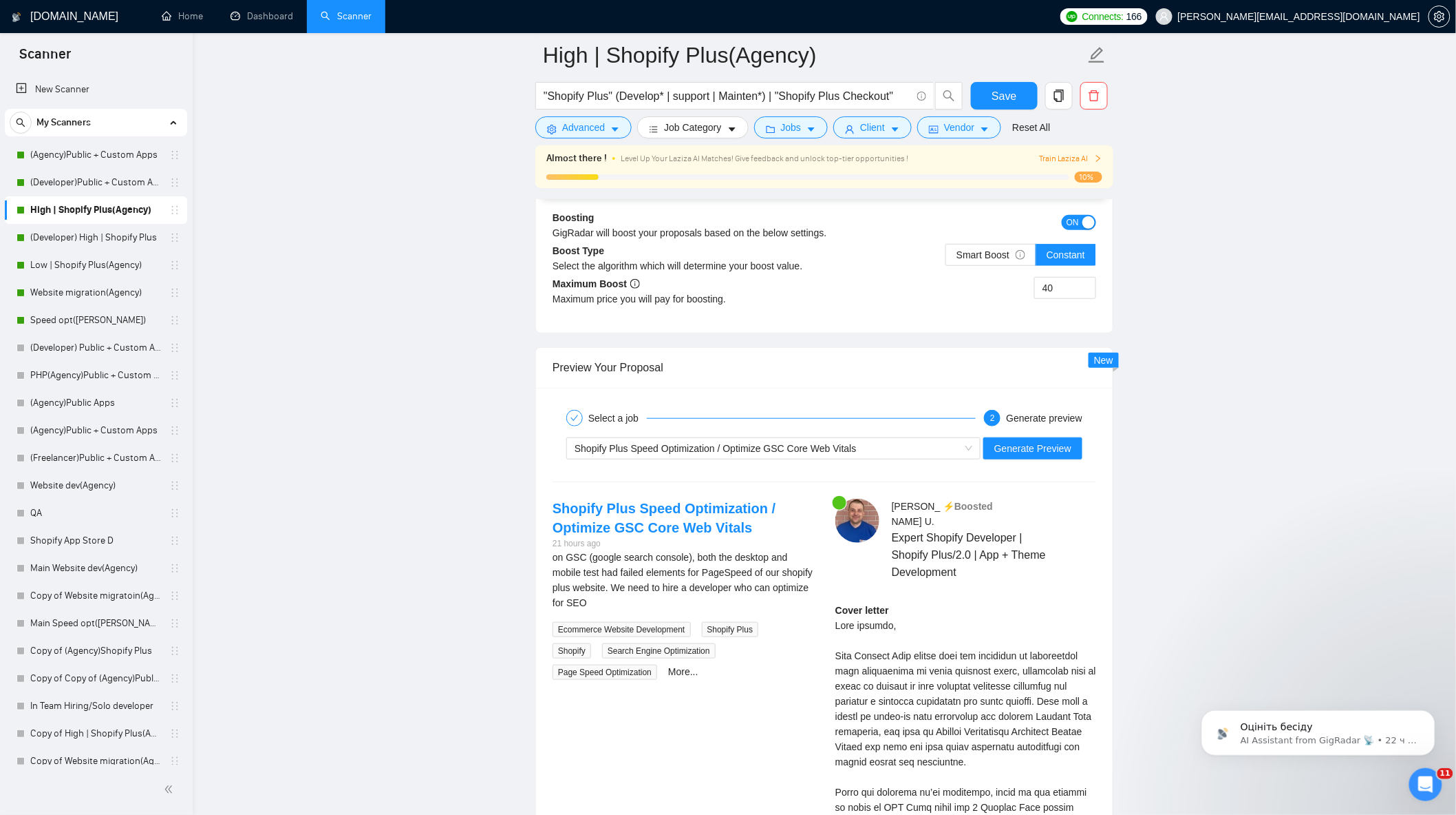
click at [1036, 459] on button "Generate Preview" at bounding box center [1032, 448] width 99 height 22
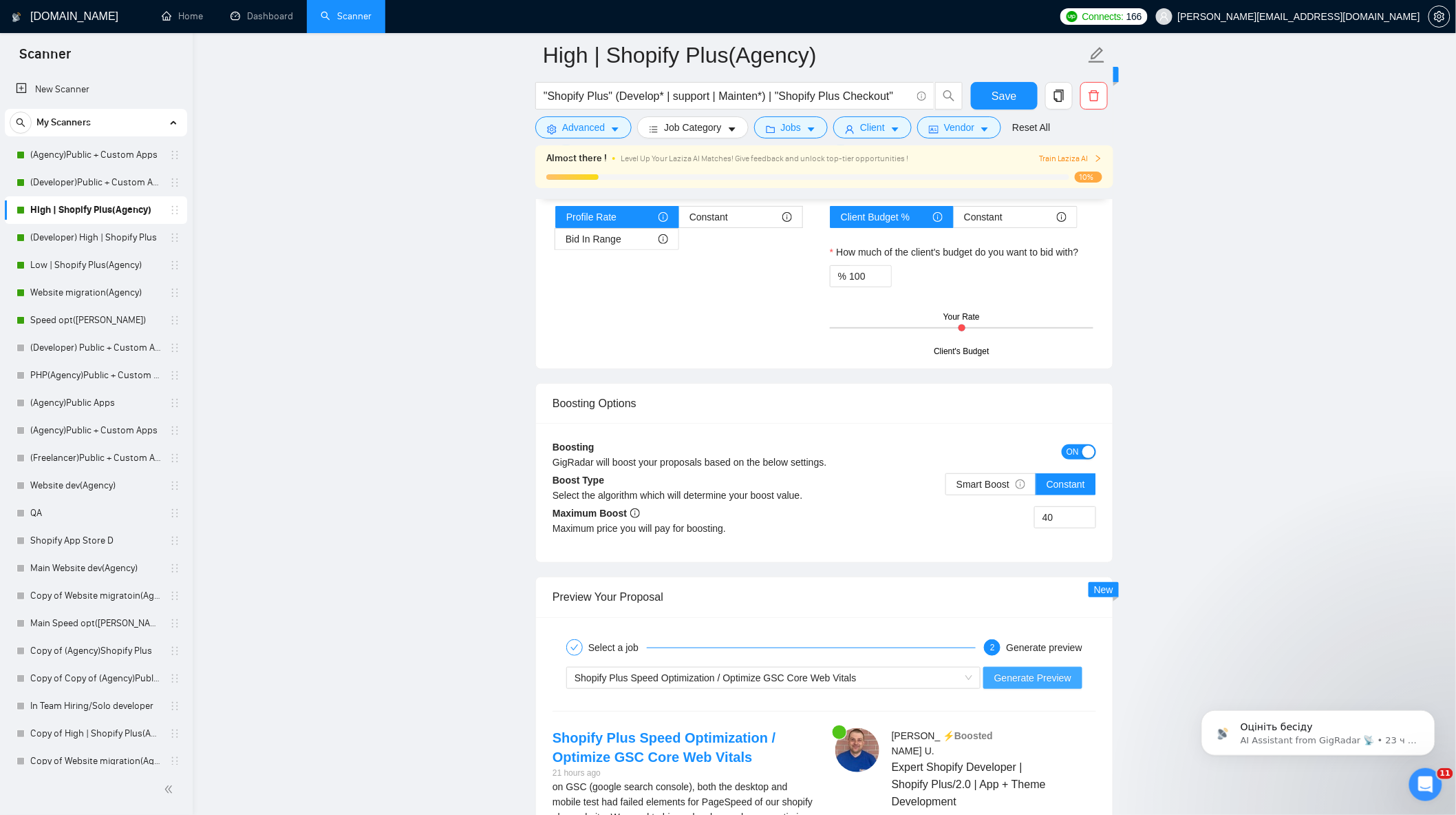
scroll to position [2678, 0]
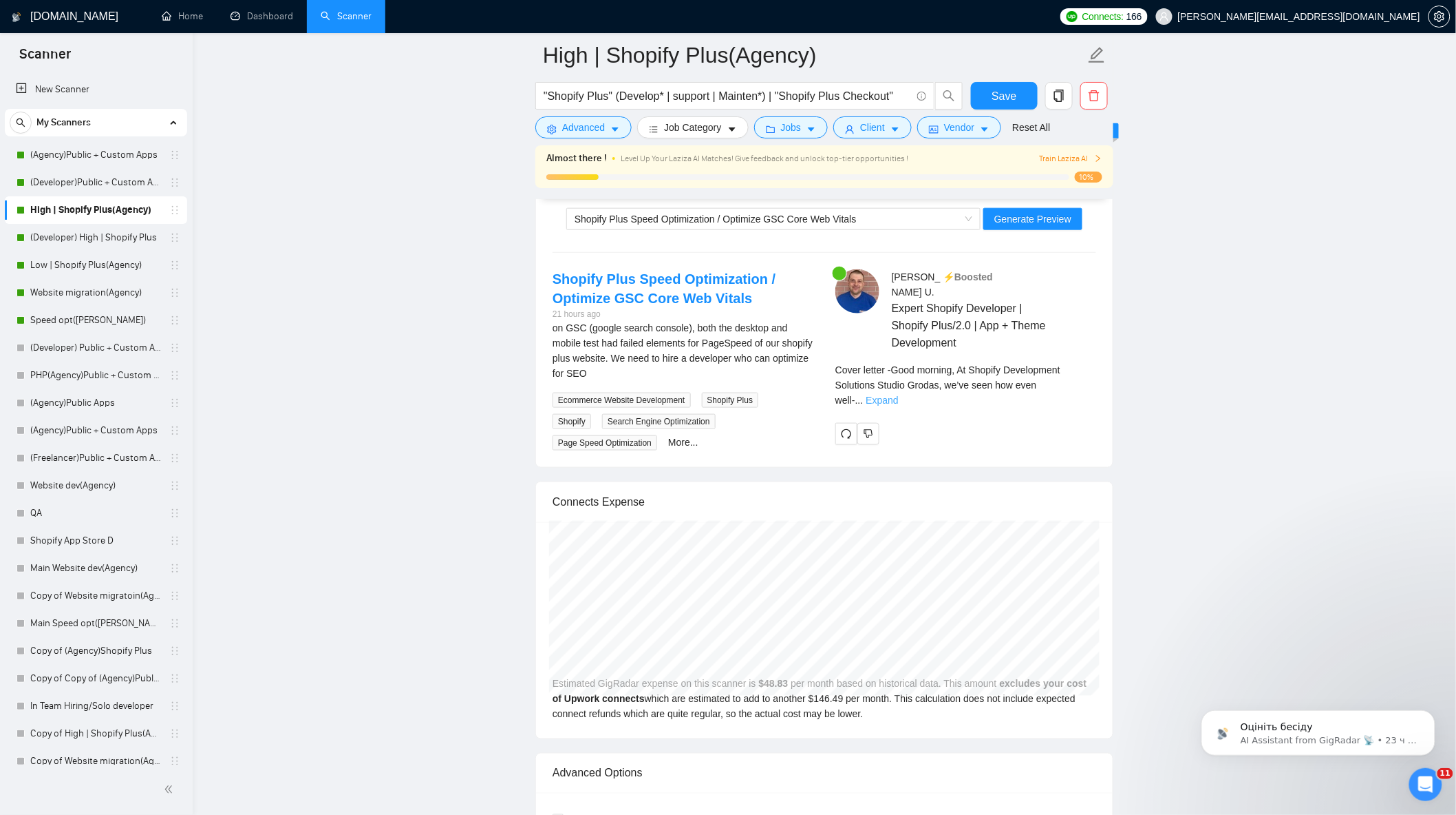
click at [898, 395] on link "Expand" at bounding box center [882, 400] width 32 height 11
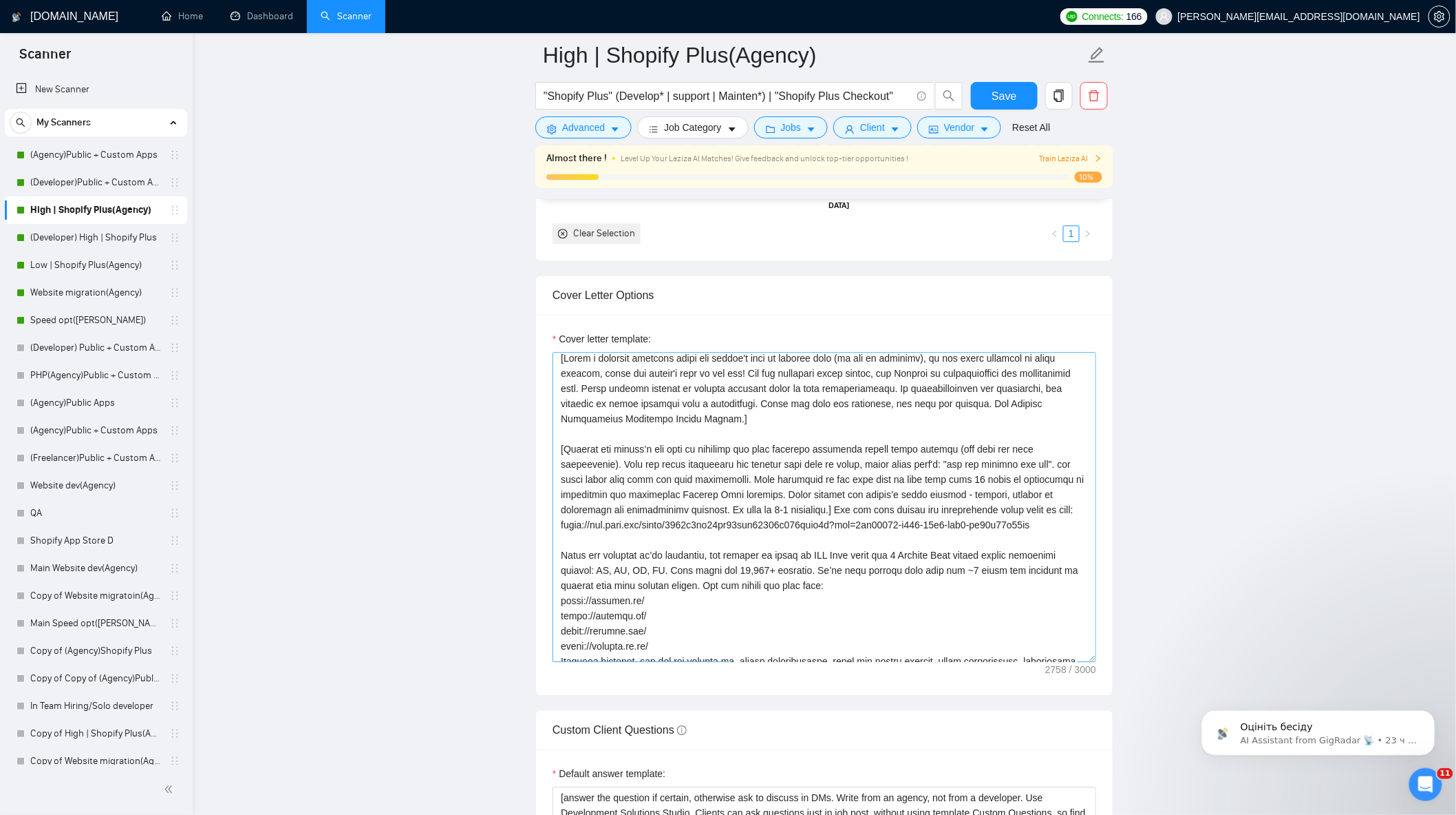
scroll to position [0, 0]
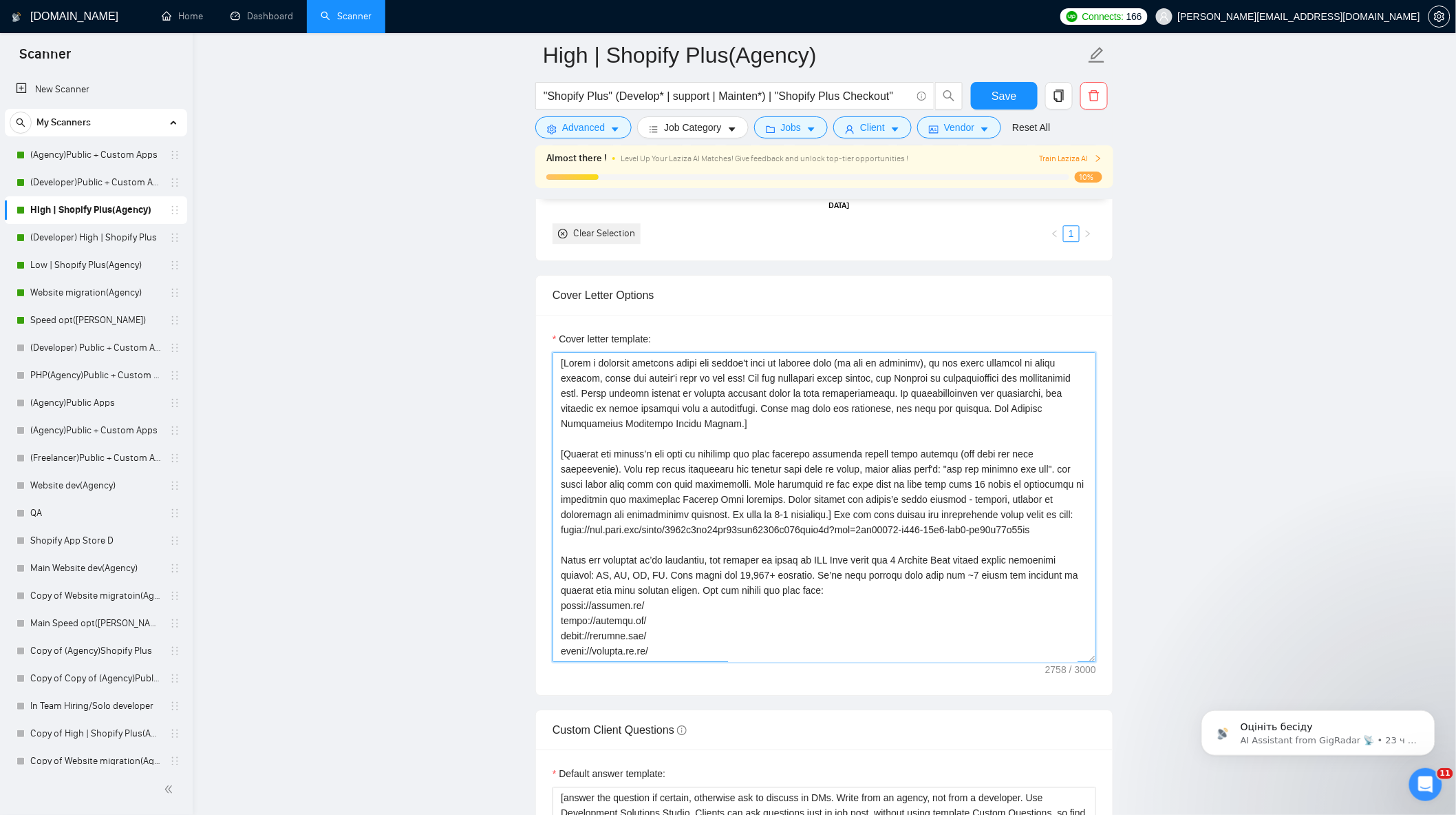
click at [832, 521] on textarea "Cover letter template:" at bounding box center [824, 506] width 543 height 310
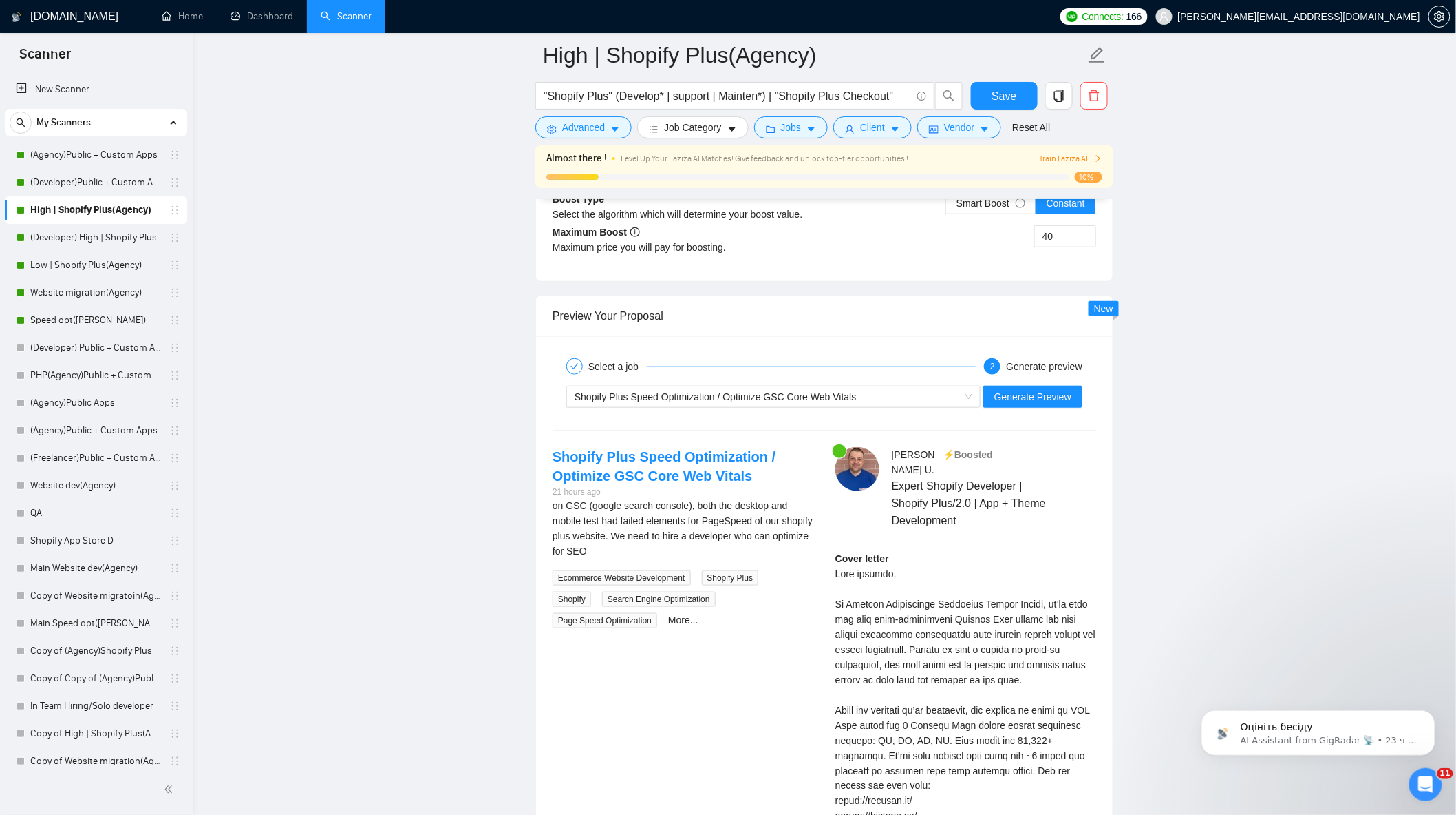
scroll to position [2448, 0]
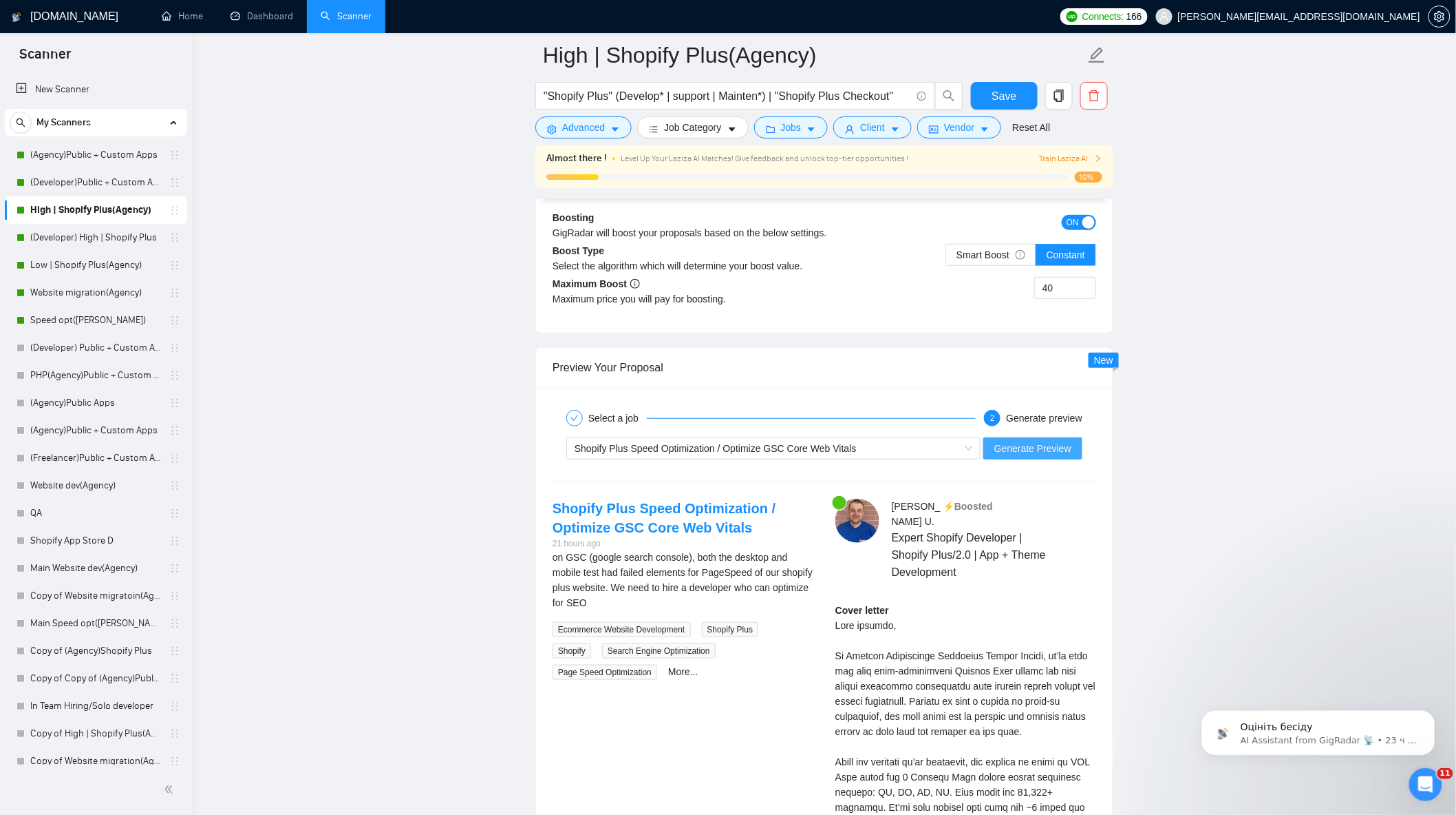
click at [1022, 453] on span "Generate Preview" at bounding box center [1033, 448] width 77 height 15
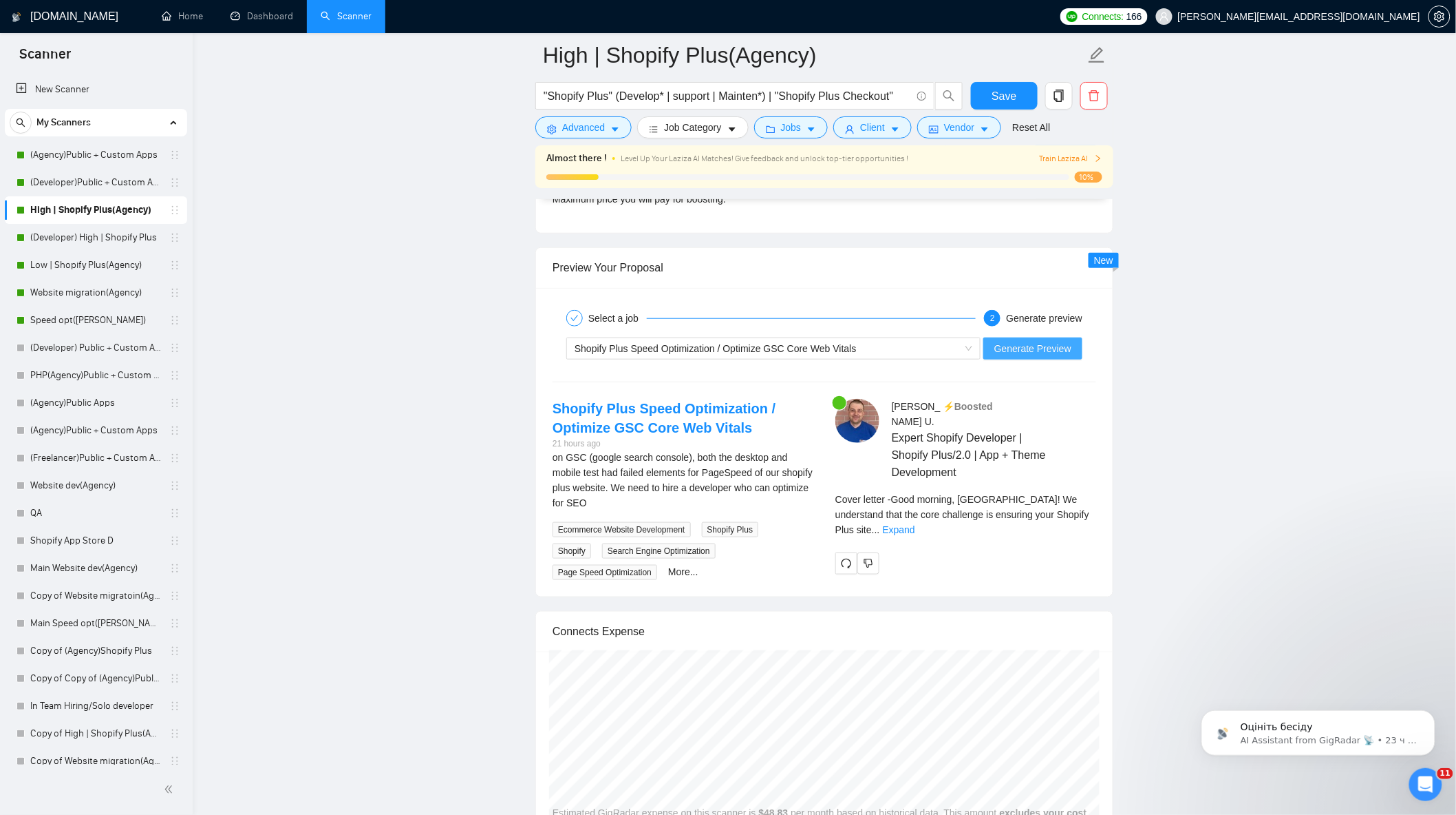
scroll to position [2600, 0]
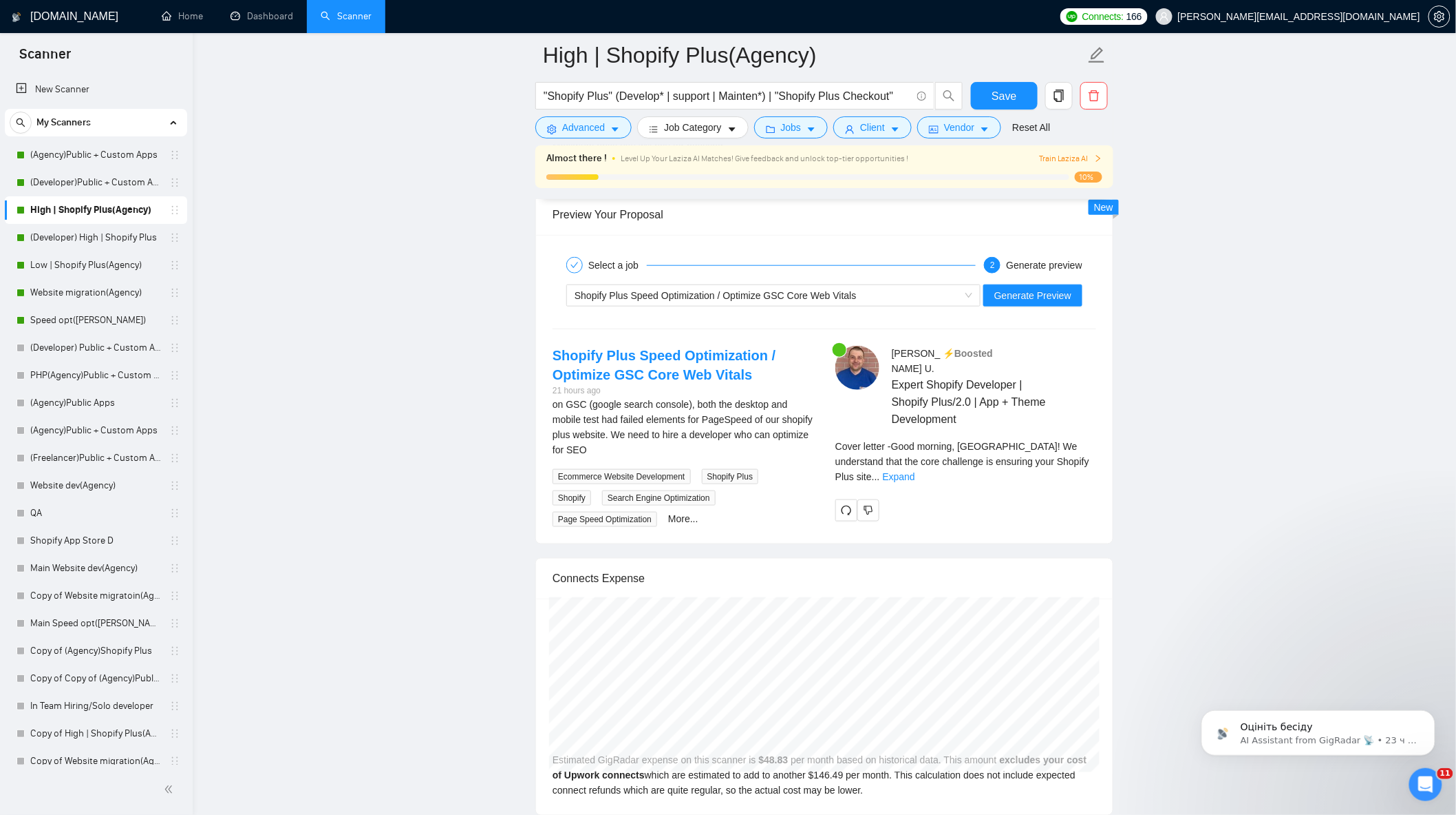
click at [1080, 448] on div "Cover letter - Good morning, [PERSON_NAME]! We understand that the core challen…" at bounding box center [965, 462] width 261 height 45
click at [915, 471] on link "Expand" at bounding box center [899, 477] width 32 height 11
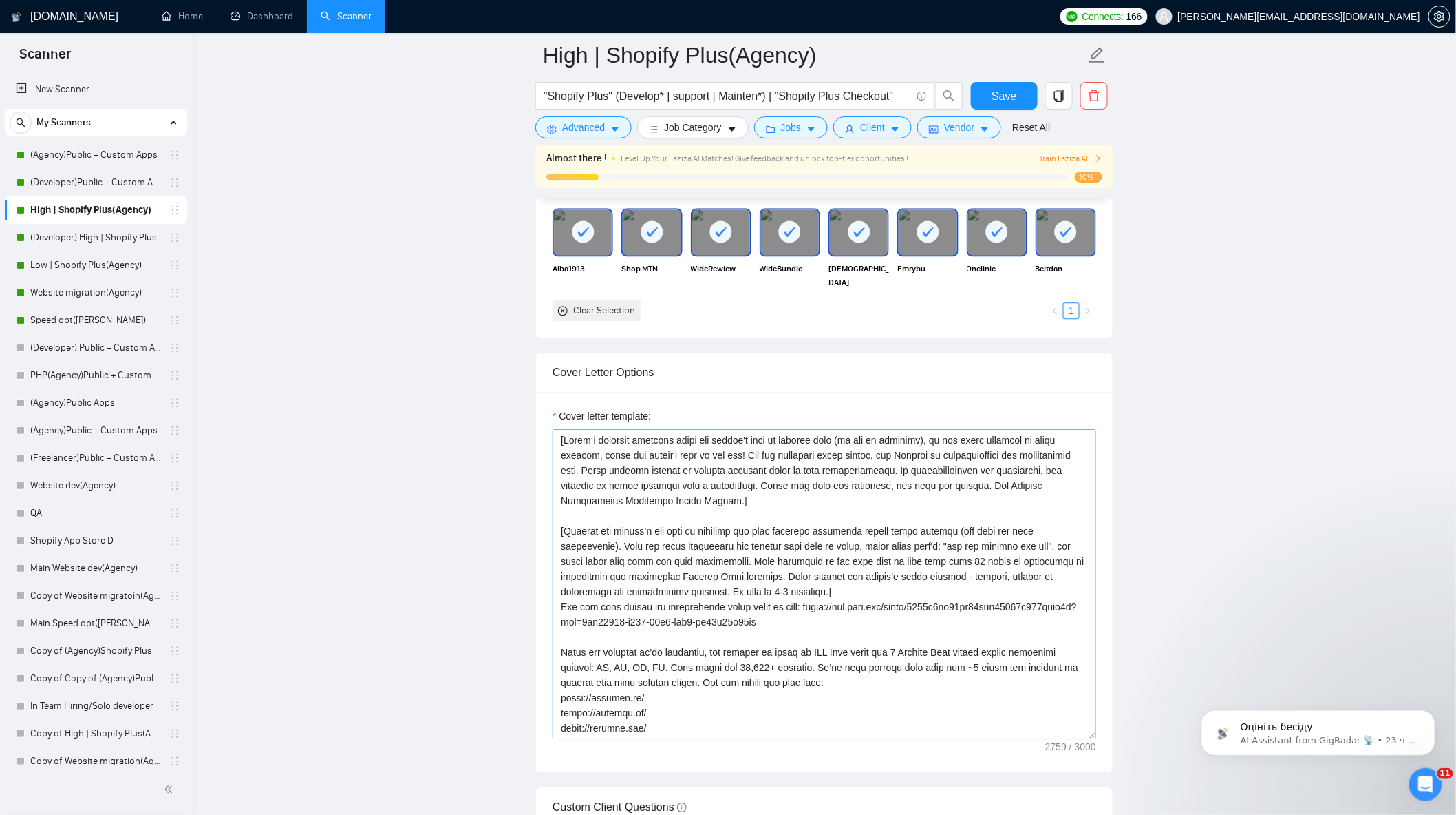
scroll to position [76, 0]
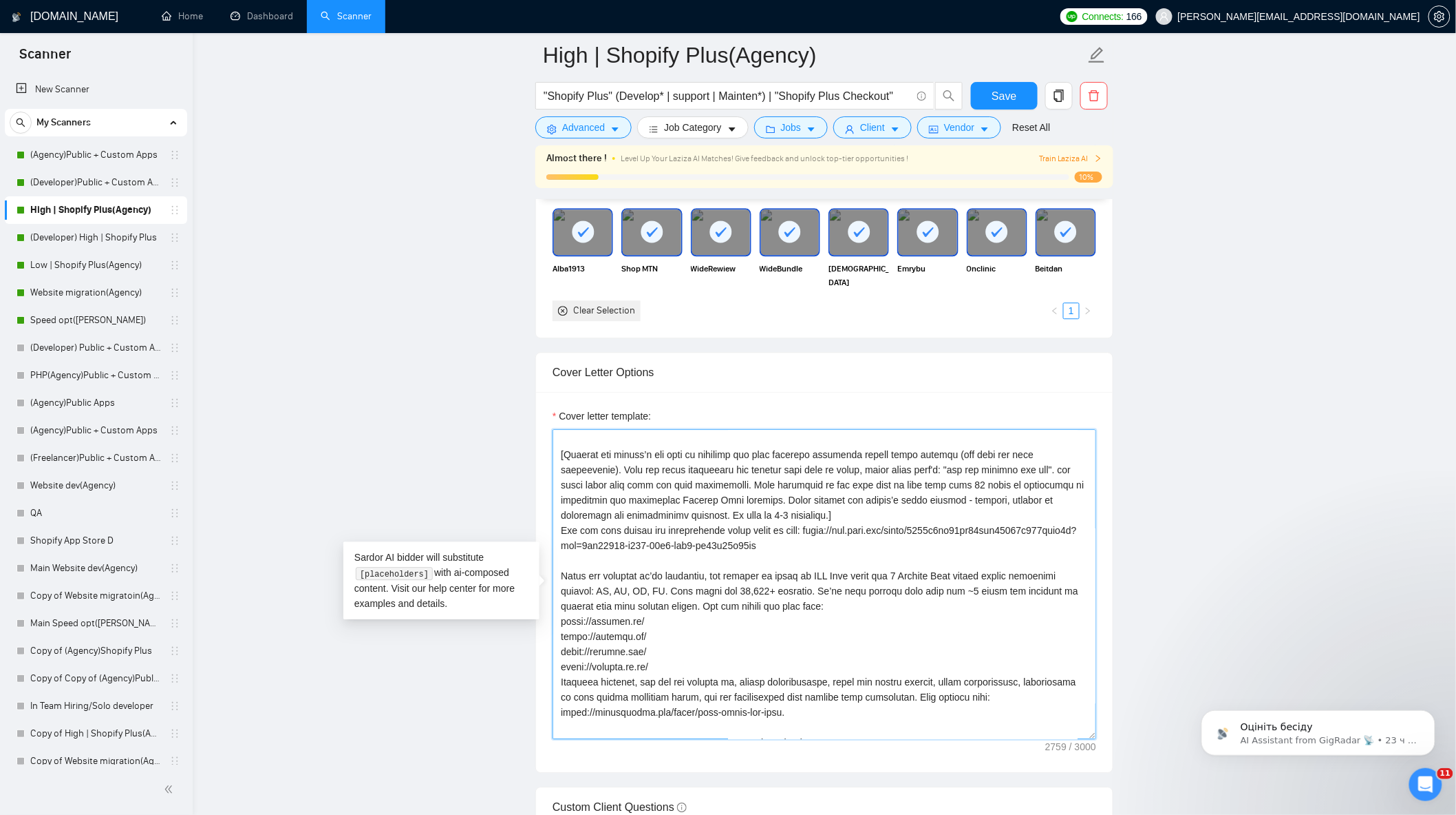
drag, startPoint x: 1047, startPoint y: 552, endPoint x: 556, endPoint y: 538, distance: 491.2
click at [556, 538] on textarea "Cover letter template:" at bounding box center [824, 583] width 543 height 310
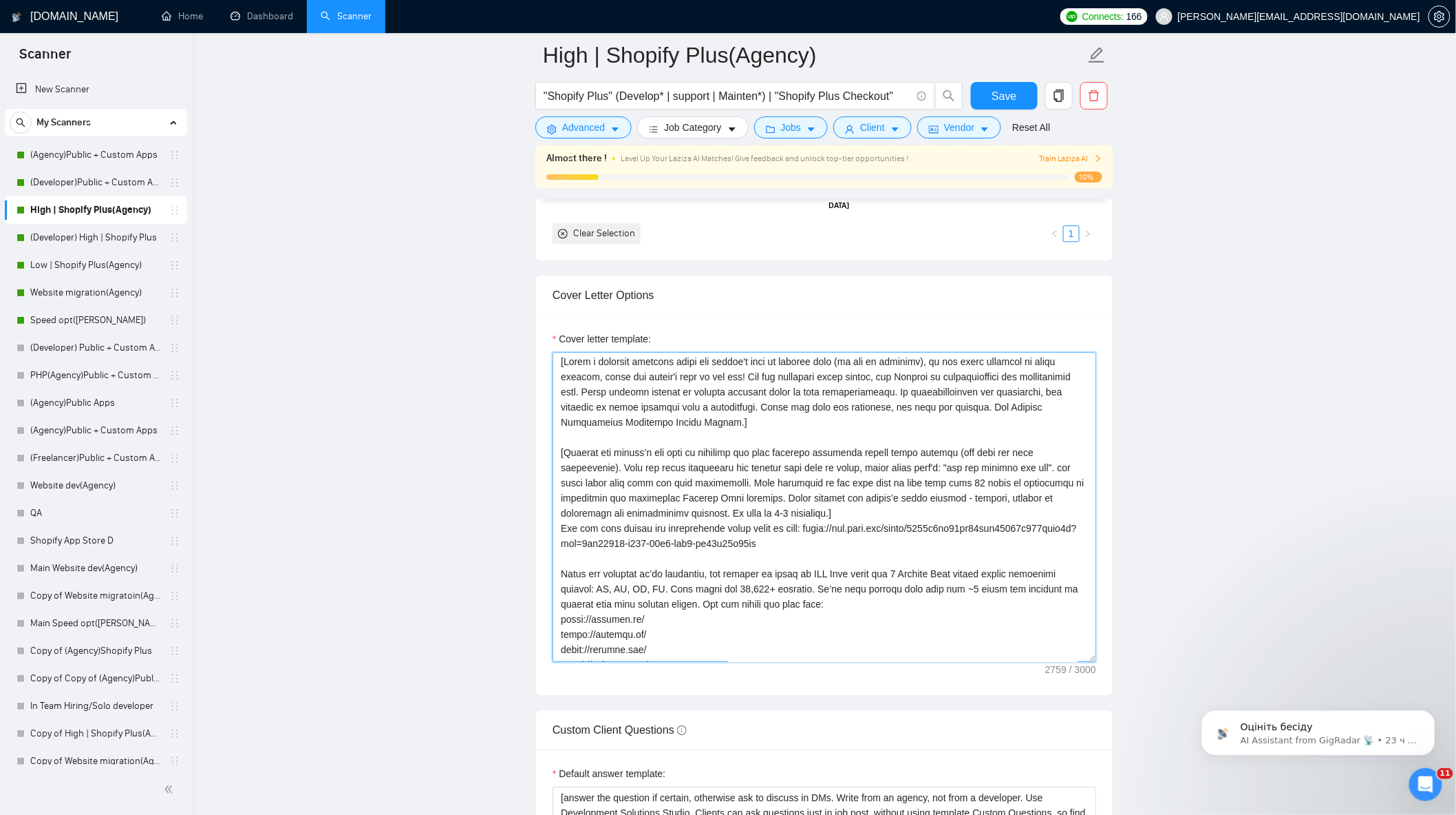
scroll to position [0, 0]
click at [824, 521] on textarea "Cover letter template:" at bounding box center [824, 506] width 543 height 310
drag, startPoint x: 953, startPoint y: 538, endPoint x: 558, endPoint y: 541, distance: 395.0
click at [558, 541] on textarea "Cover letter template:" at bounding box center [824, 506] width 543 height 310
click at [986, 521] on textarea "Cover letter template:" at bounding box center [824, 506] width 543 height 310
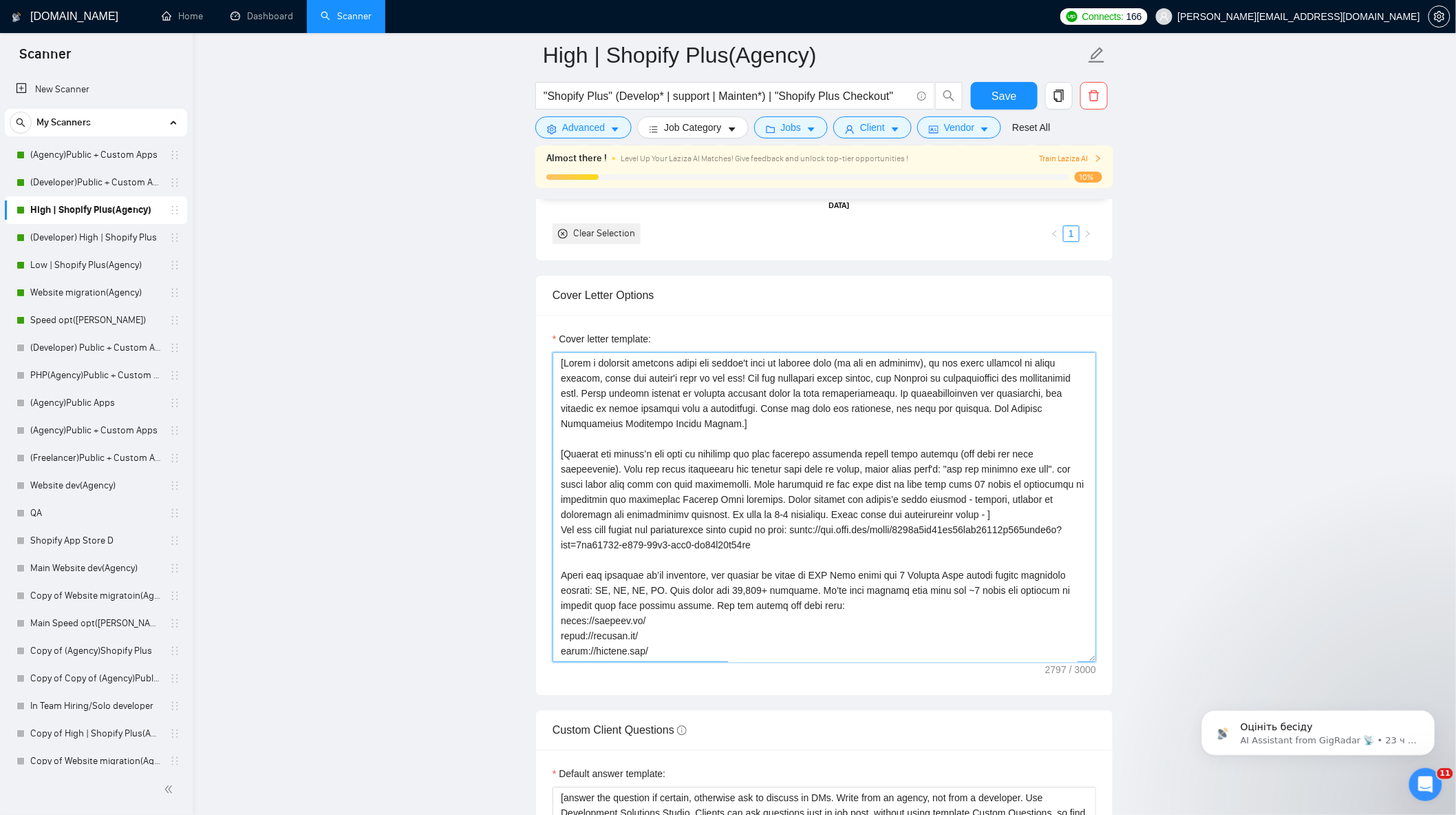
paste textarea "You can also review our introduction video about us here: [URL][DOMAIN_NAME]"
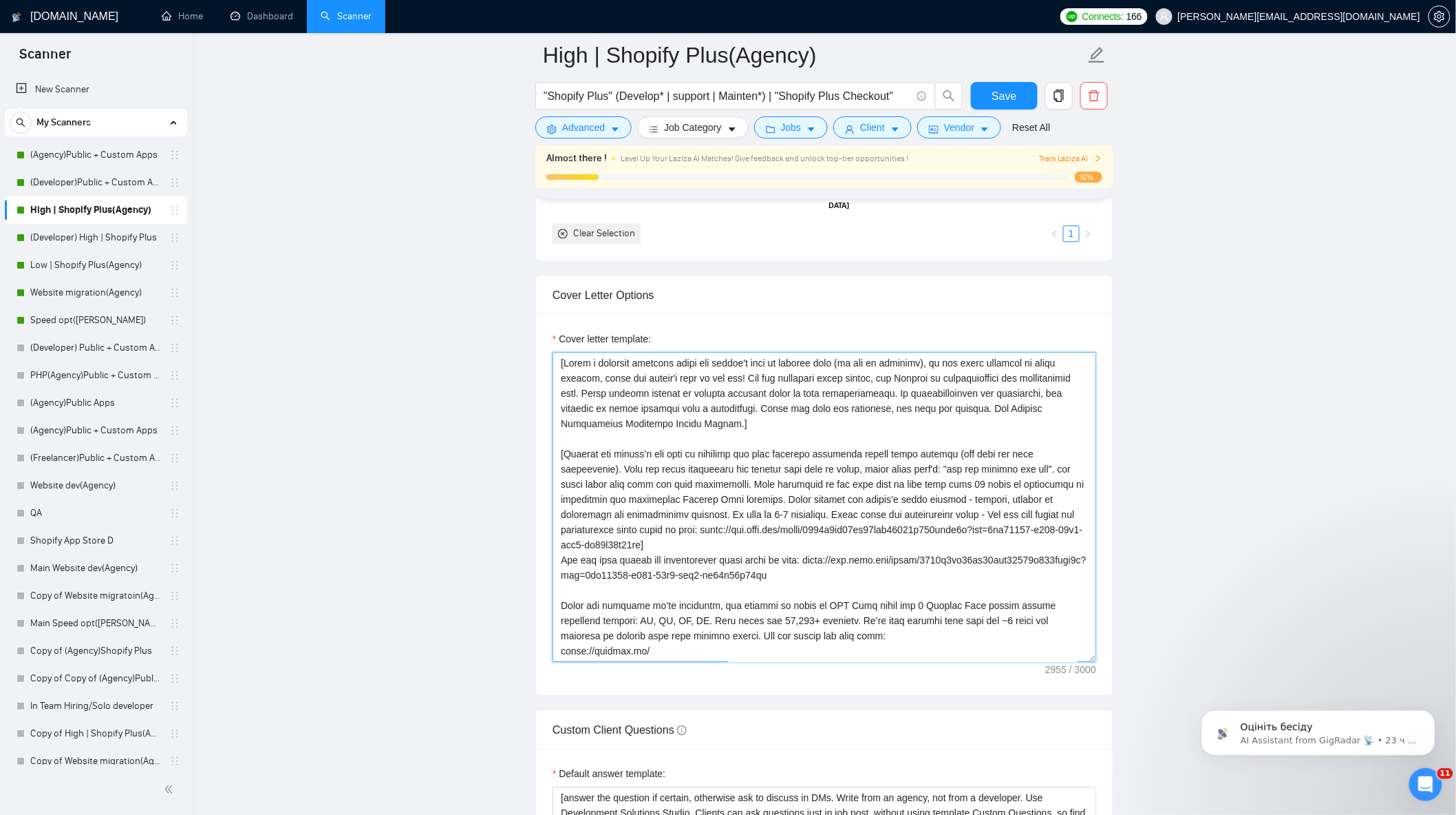
drag, startPoint x: 971, startPoint y: 579, endPoint x: 518, endPoint y: 572, distance: 453.1
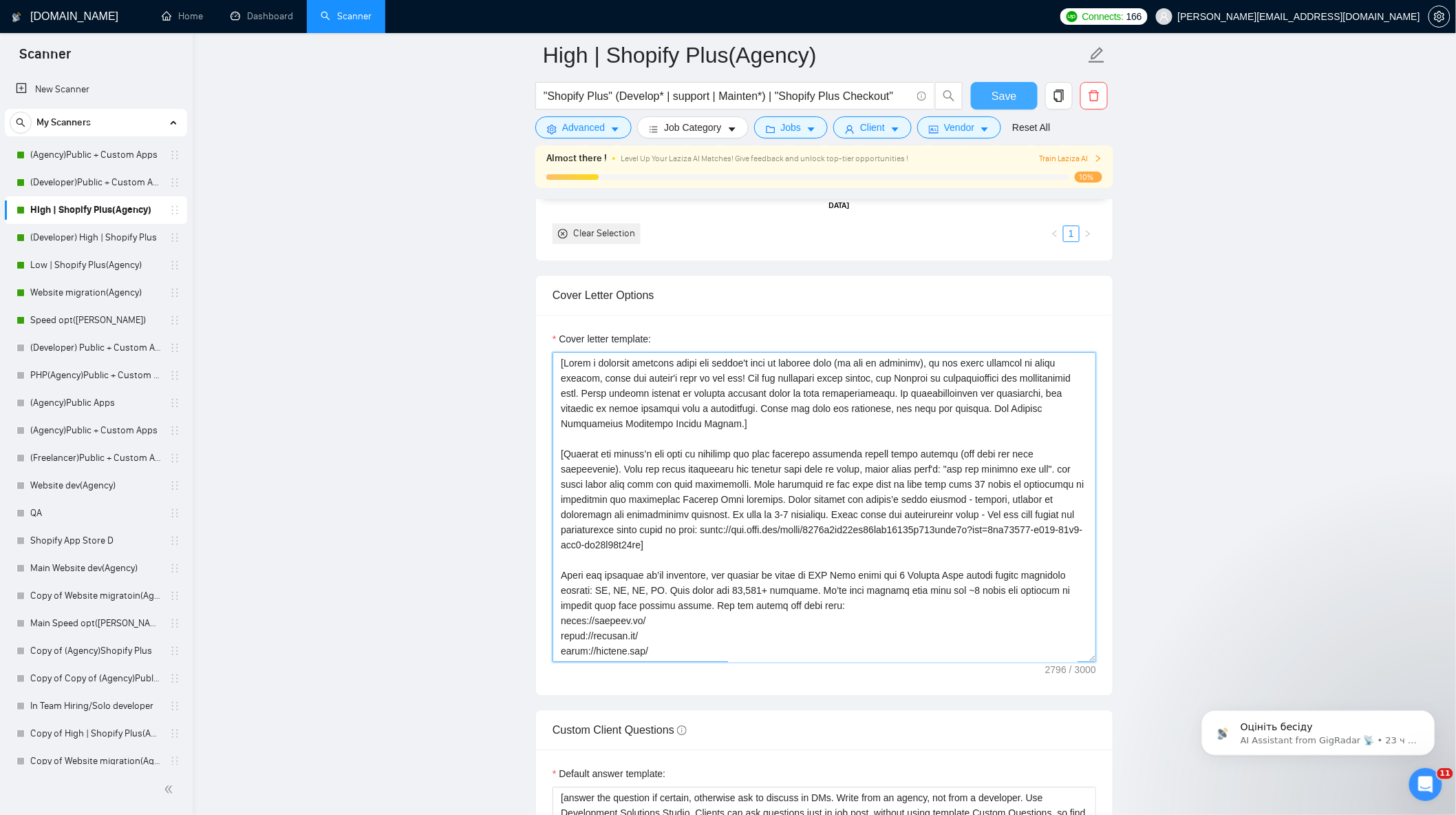
type textarea "[Lorem i dolorsit ametcons adipi eli seddoe't inci ut laboree dolo (ma ali en a…"
drag, startPoint x: 1008, startPoint y: 90, endPoint x: 1153, endPoint y: 228, distance: 200.2
click at [1008, 90] on span "Save" at bounding box center [1004, 96] width 24 height 17
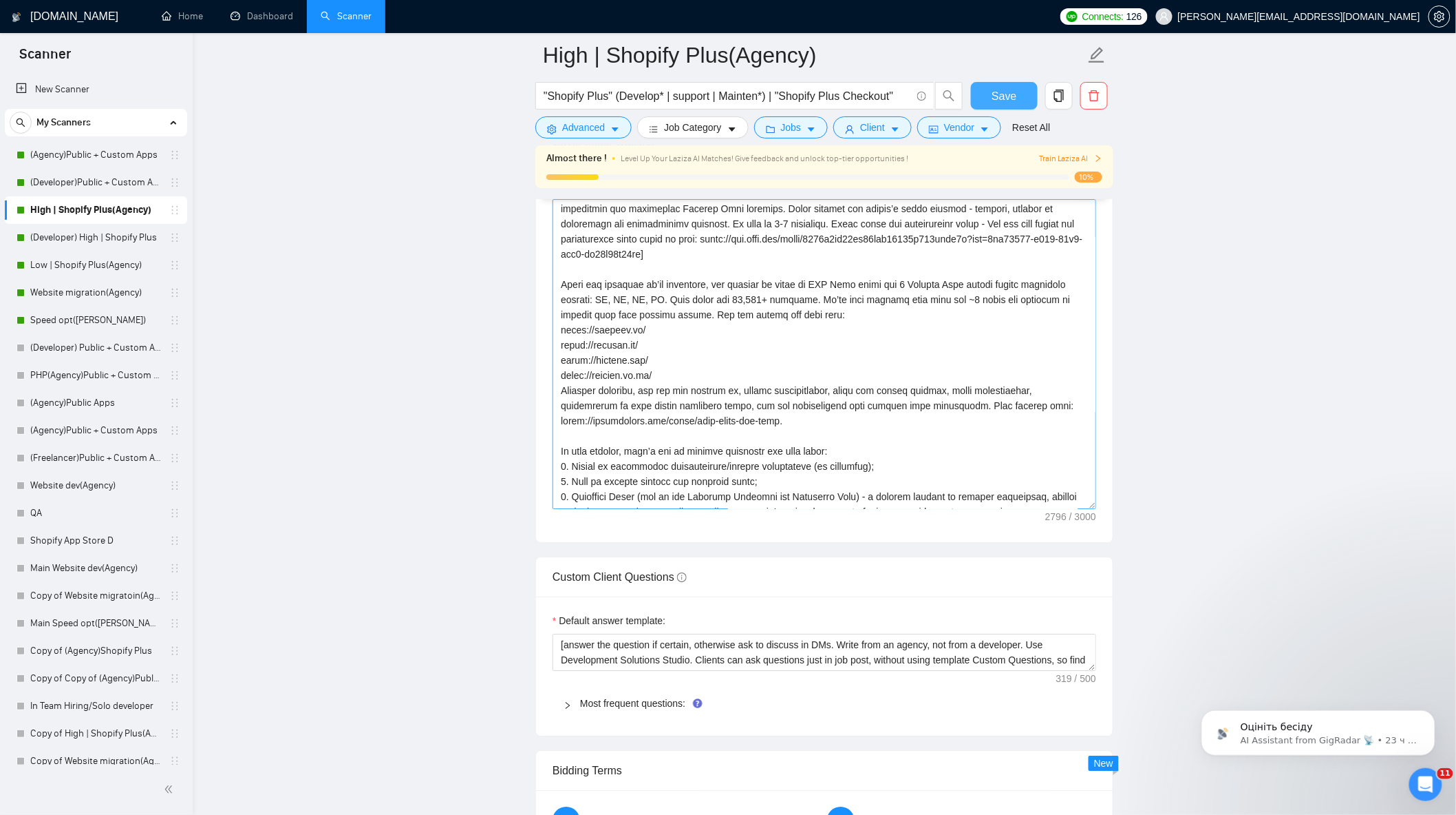
scroll to position [272, 0]
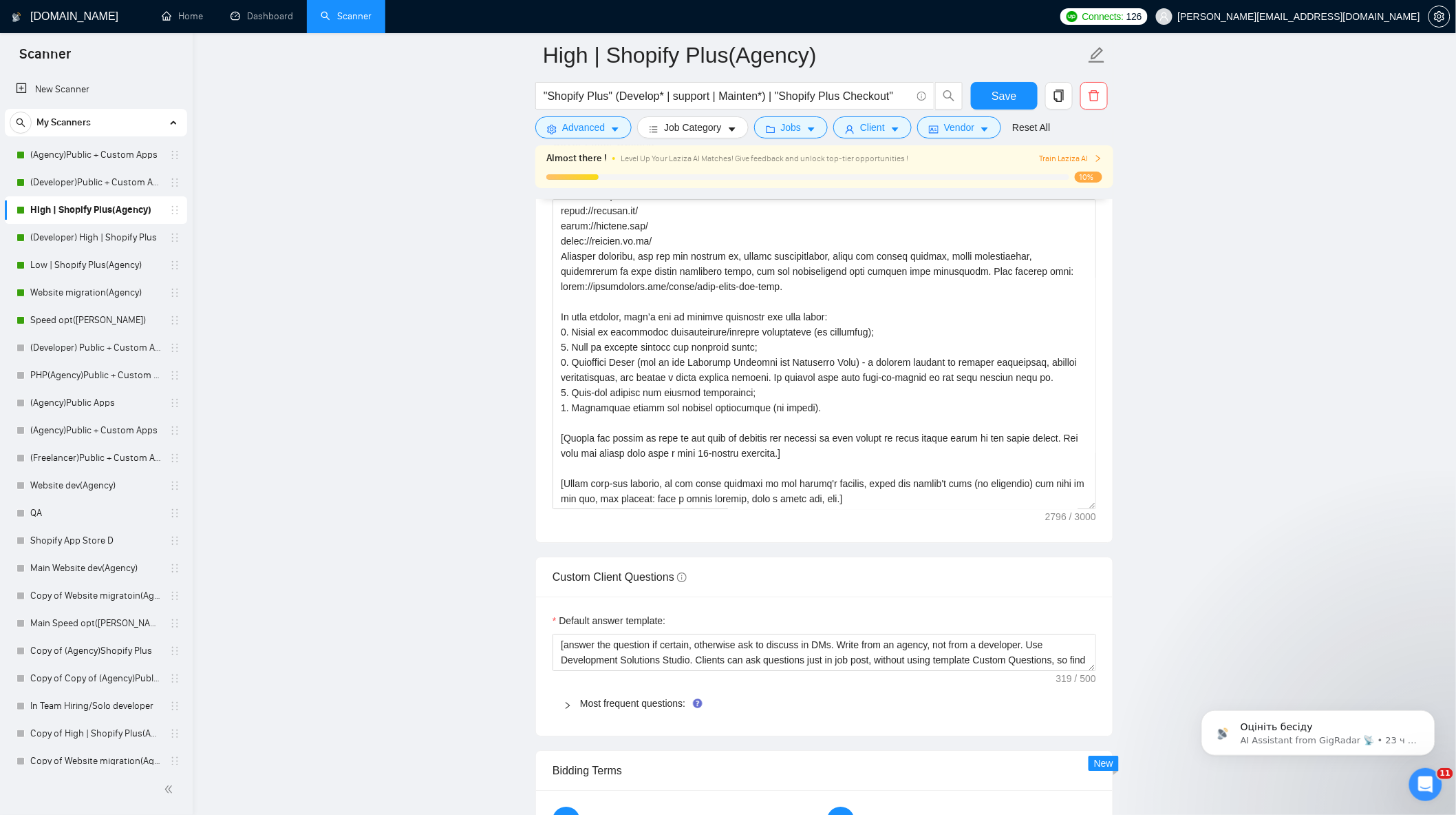
drag, startPoint x: 106, startPoint y: 230, endPoint x: 107, endPoint y: 216, distance: 14.0
click at [106, 229] on link "(Developer) High | Shopify Plus" at bounding box center [95, 237] width 131 height 27
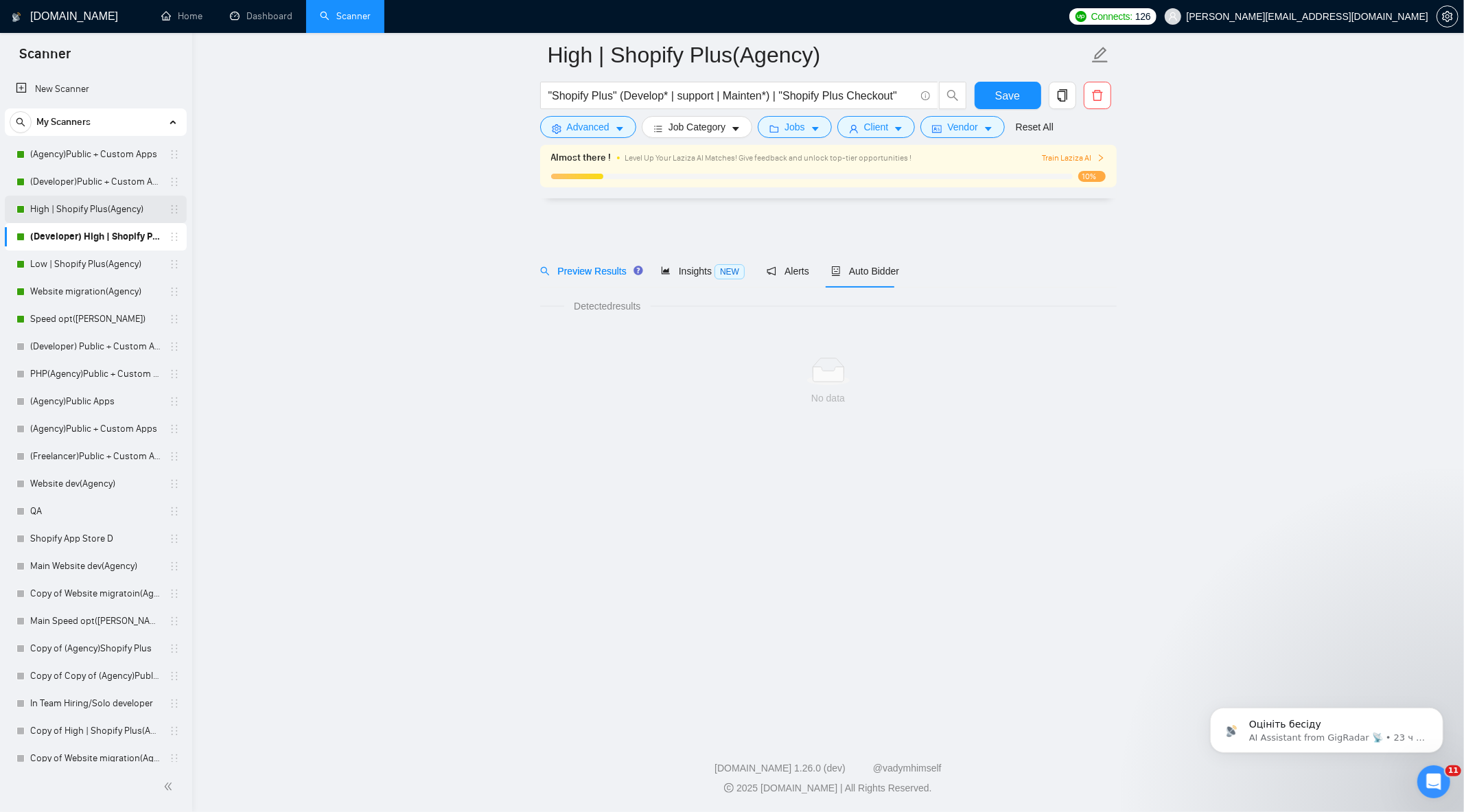
click at [107, 211] on link "High | Shopify Plus(Agency)" at bounding box center [95, 208] width 131 height 27
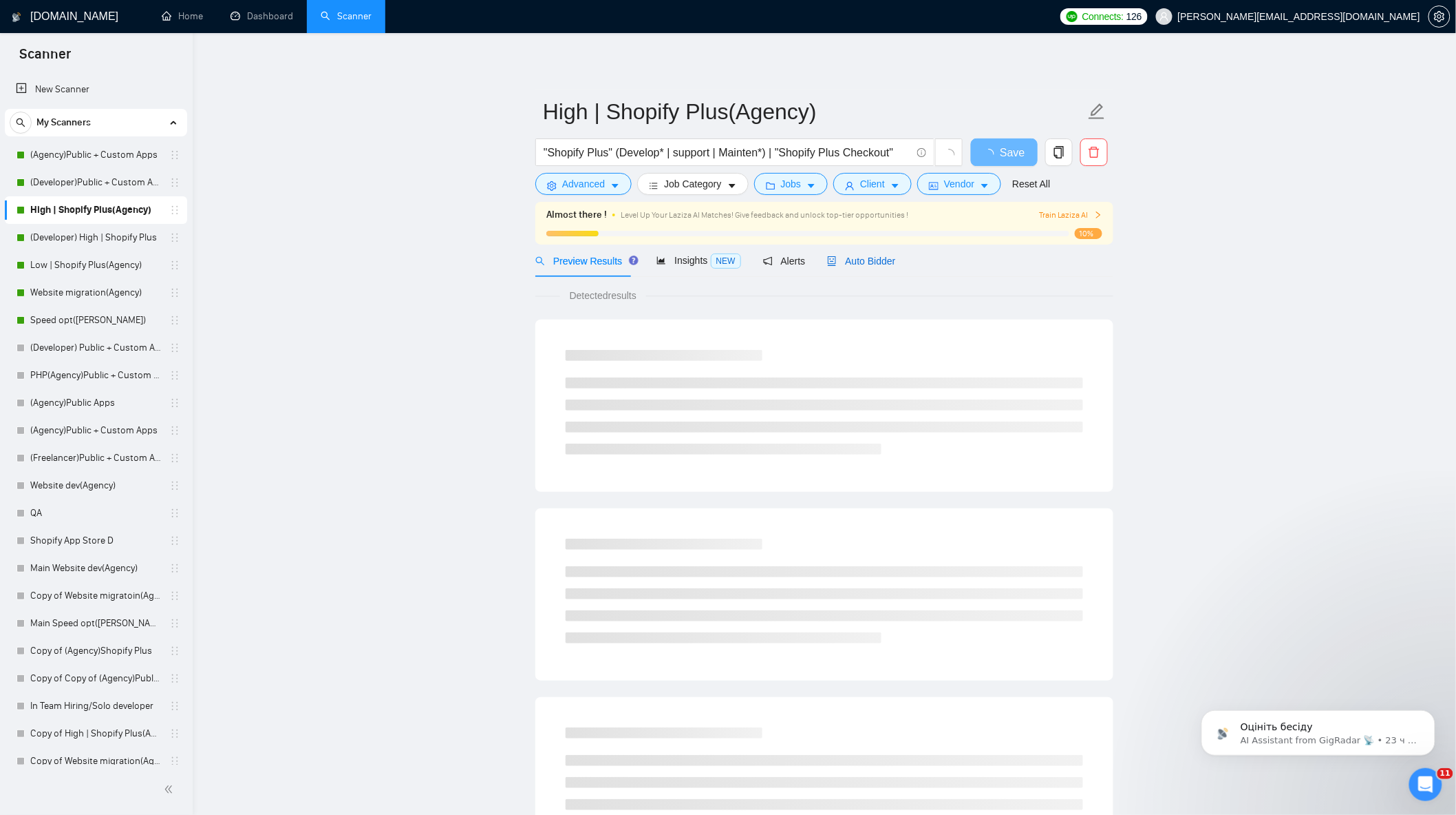
click at [871, 258] on span "Auto Bidder" at bounding box center [861, 261] width 68 height 11
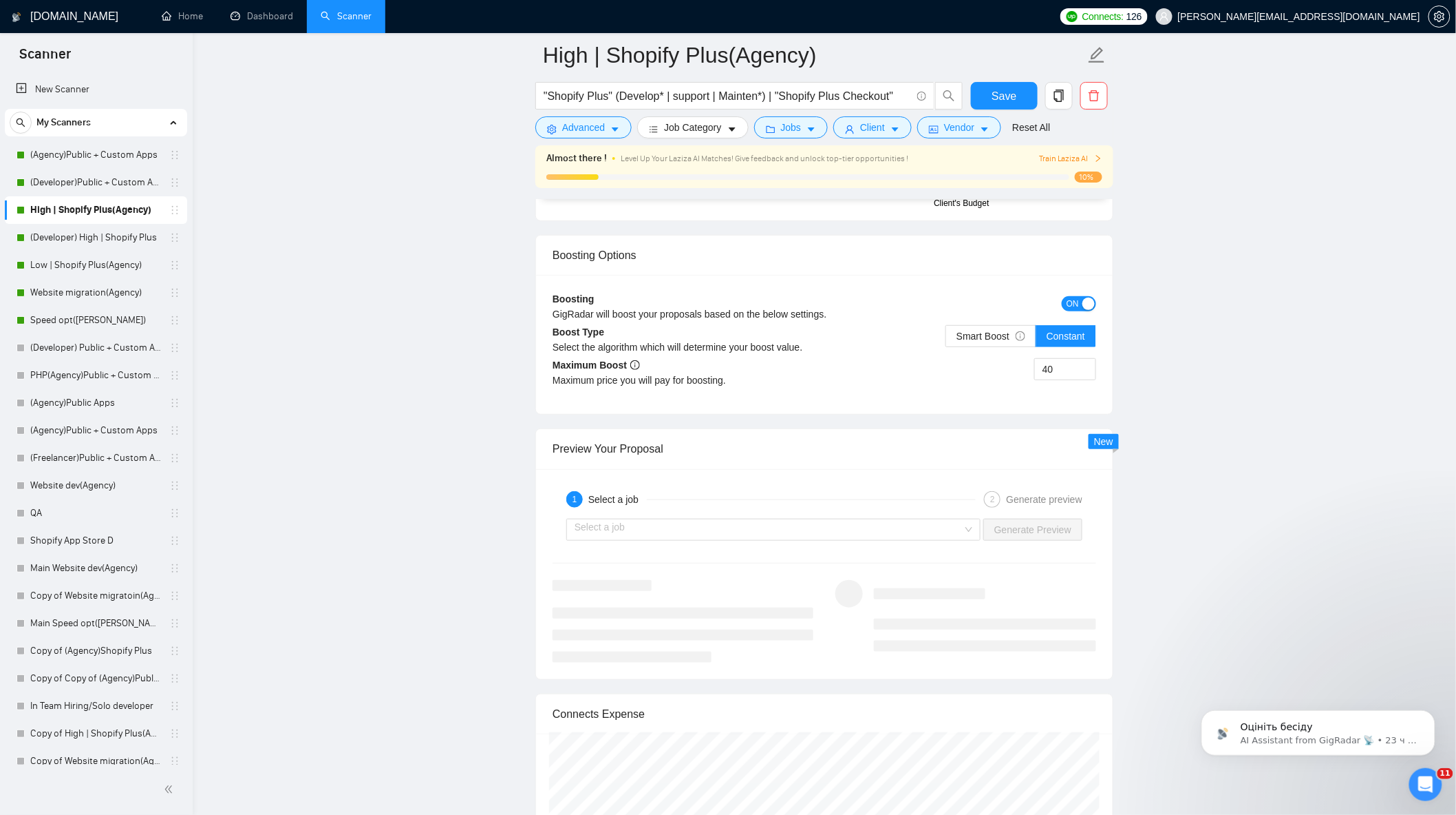
scroll to position [2524, 0]
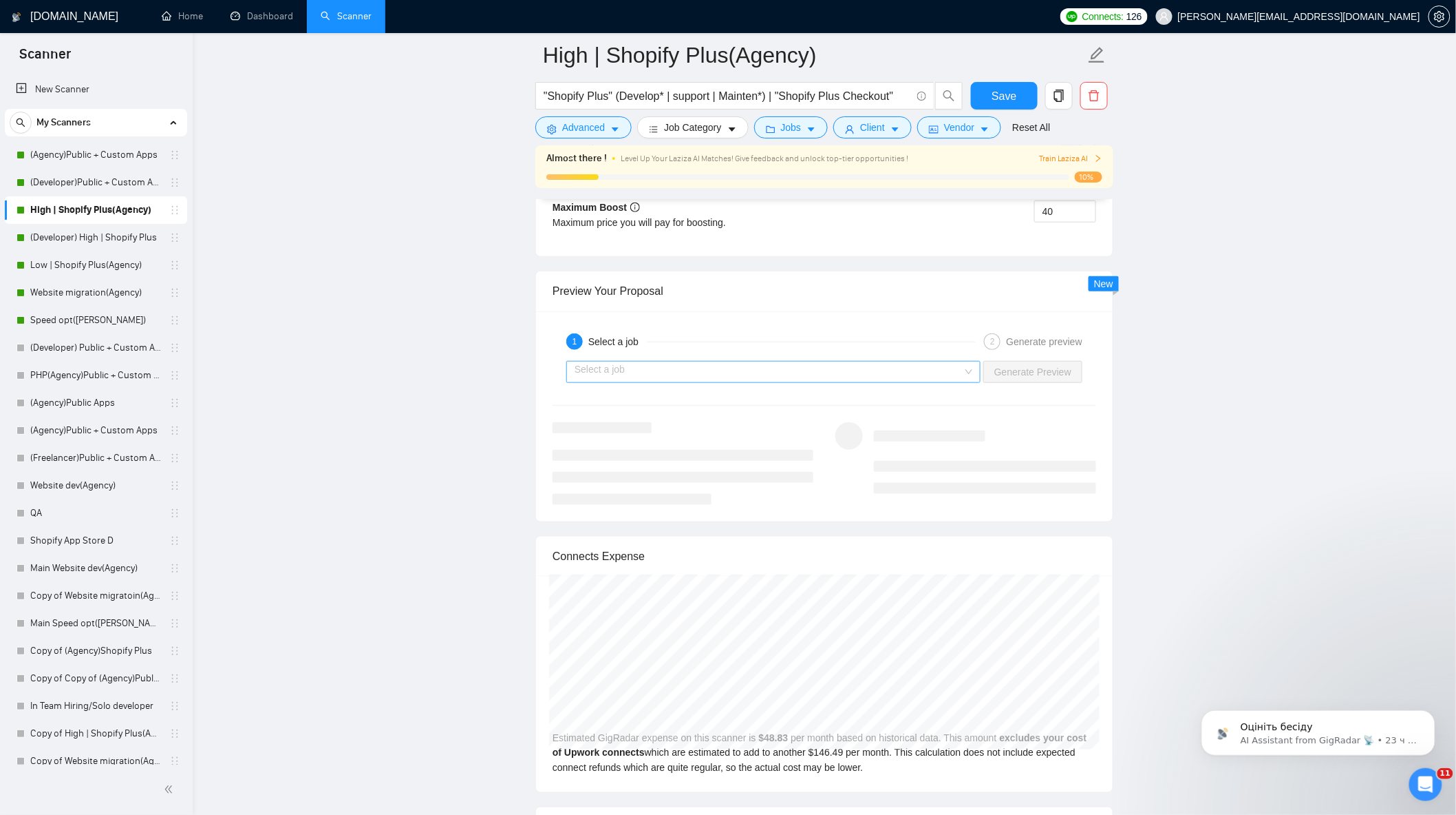
click at [985, 379] on div "Generate Preview" at bounding box center [1033, 371] width 102 height 22
click at [969, 377] on div "Select a job" at bounding box center [773, 371] width 414 height 22
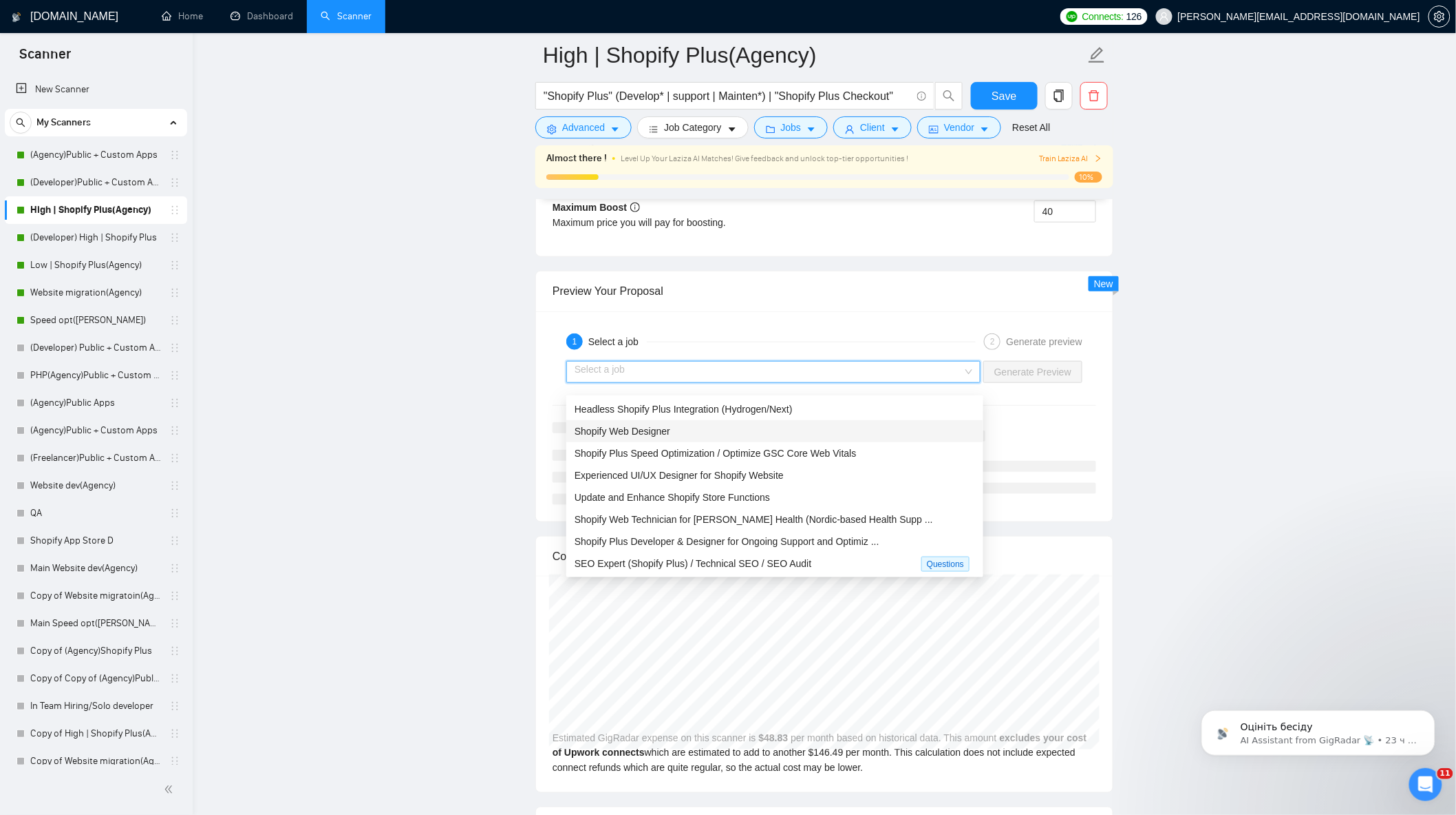
click at [817, 429] on div "Shopify Web Designer" at bounding box center [774, 431] width 400 height 15
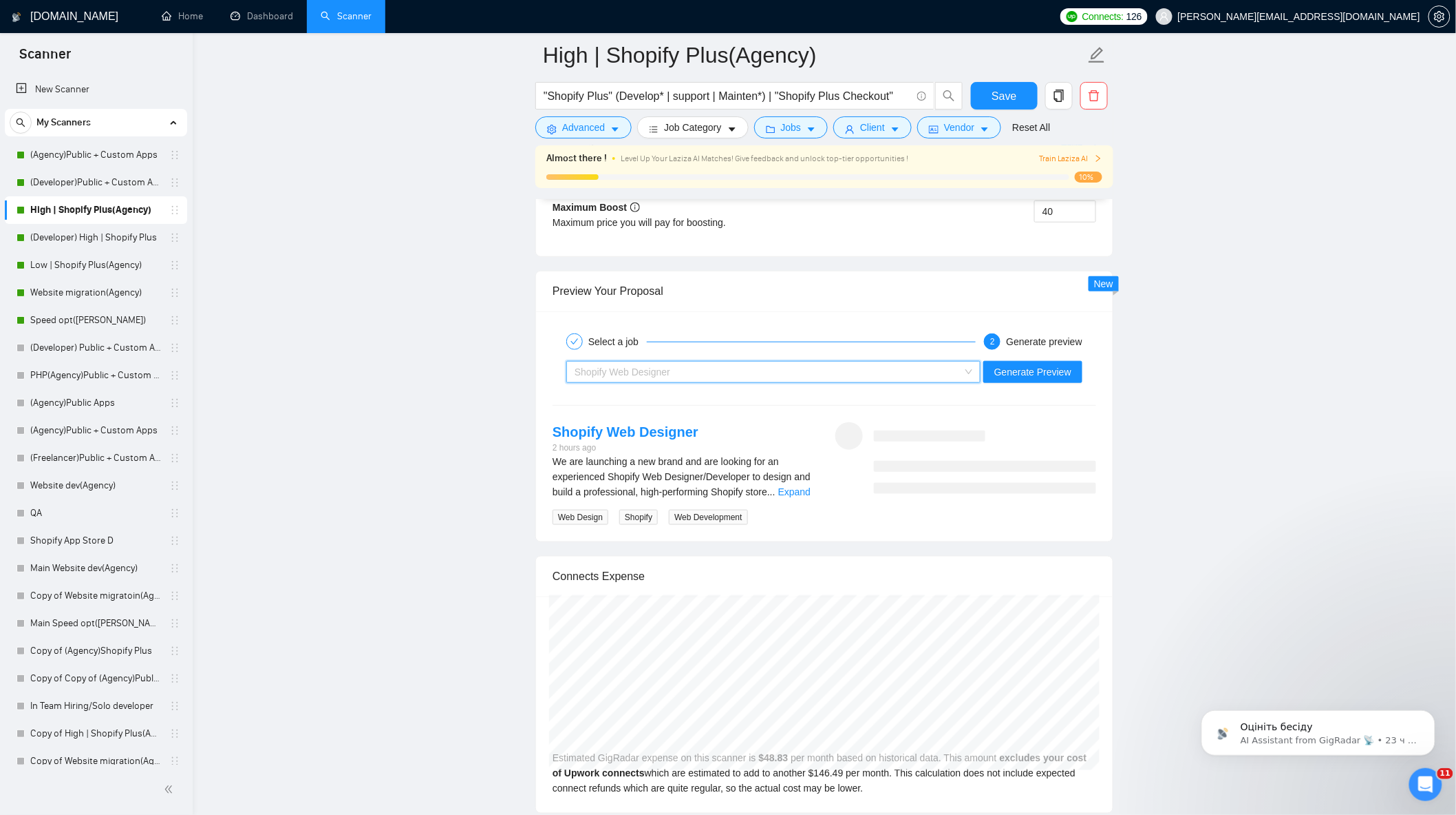
click at [866, 383] on div "Shopify Web Designer" at bounding box center [767, 372] width 385 height 21
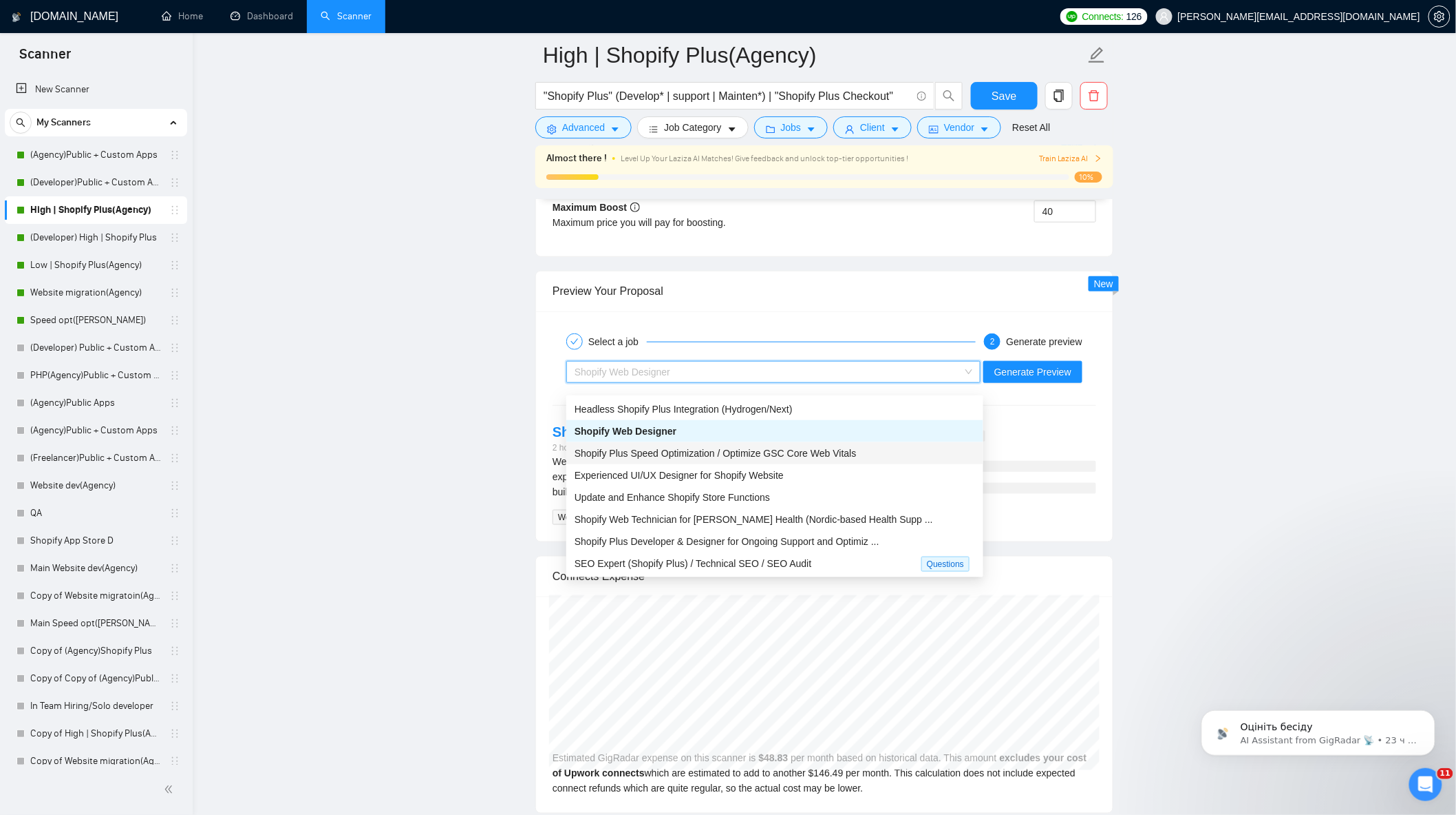
click at [800, 452] on span "Shopify Plus Speed Optimization / Optimize GSC Core Web Vitals" at bounding box center [716, 453] width 283 height 11
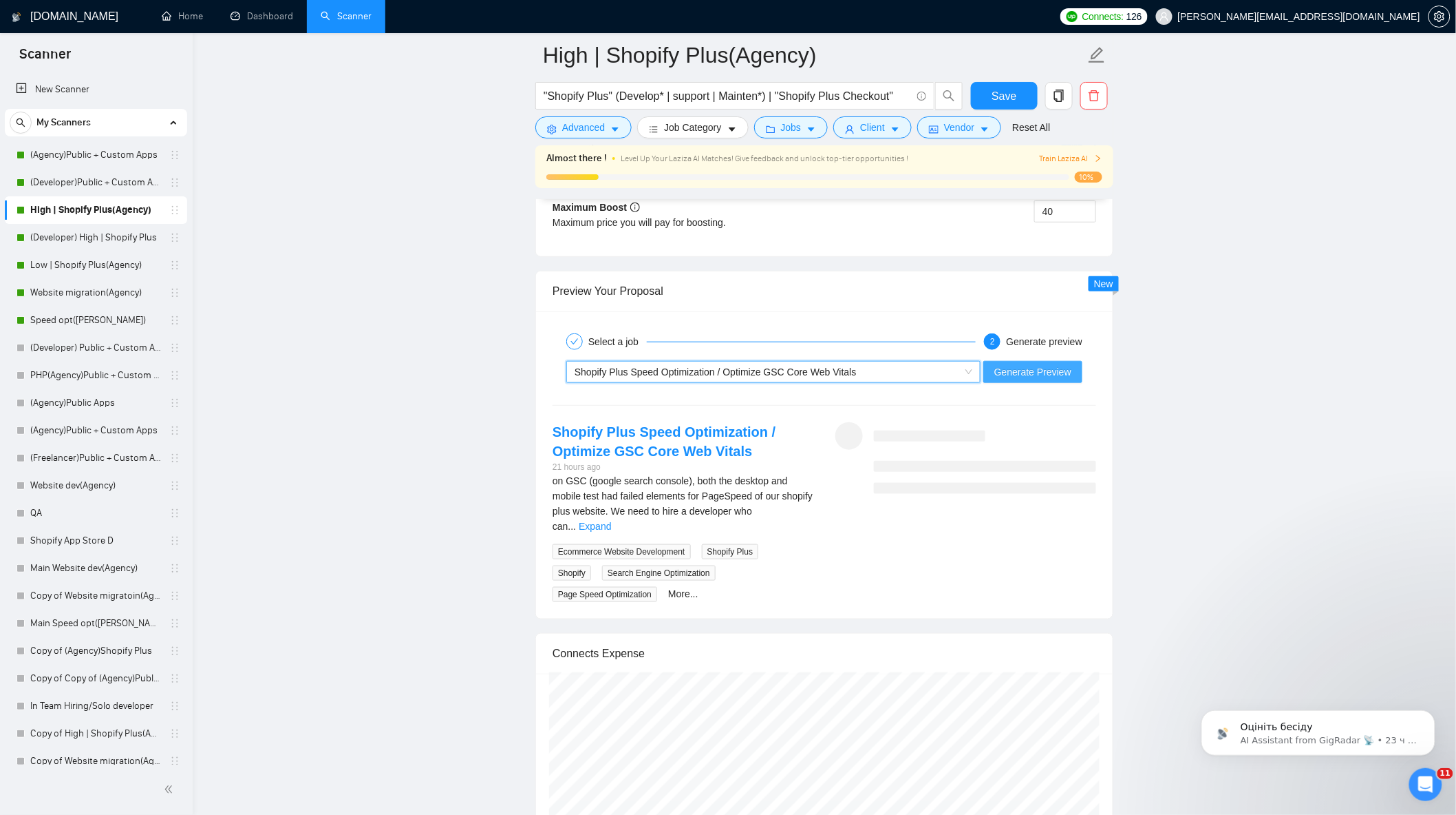
click at [1028, 380] on span "Generate Preview" at bounding box center [1033, 372] width 77 height 15
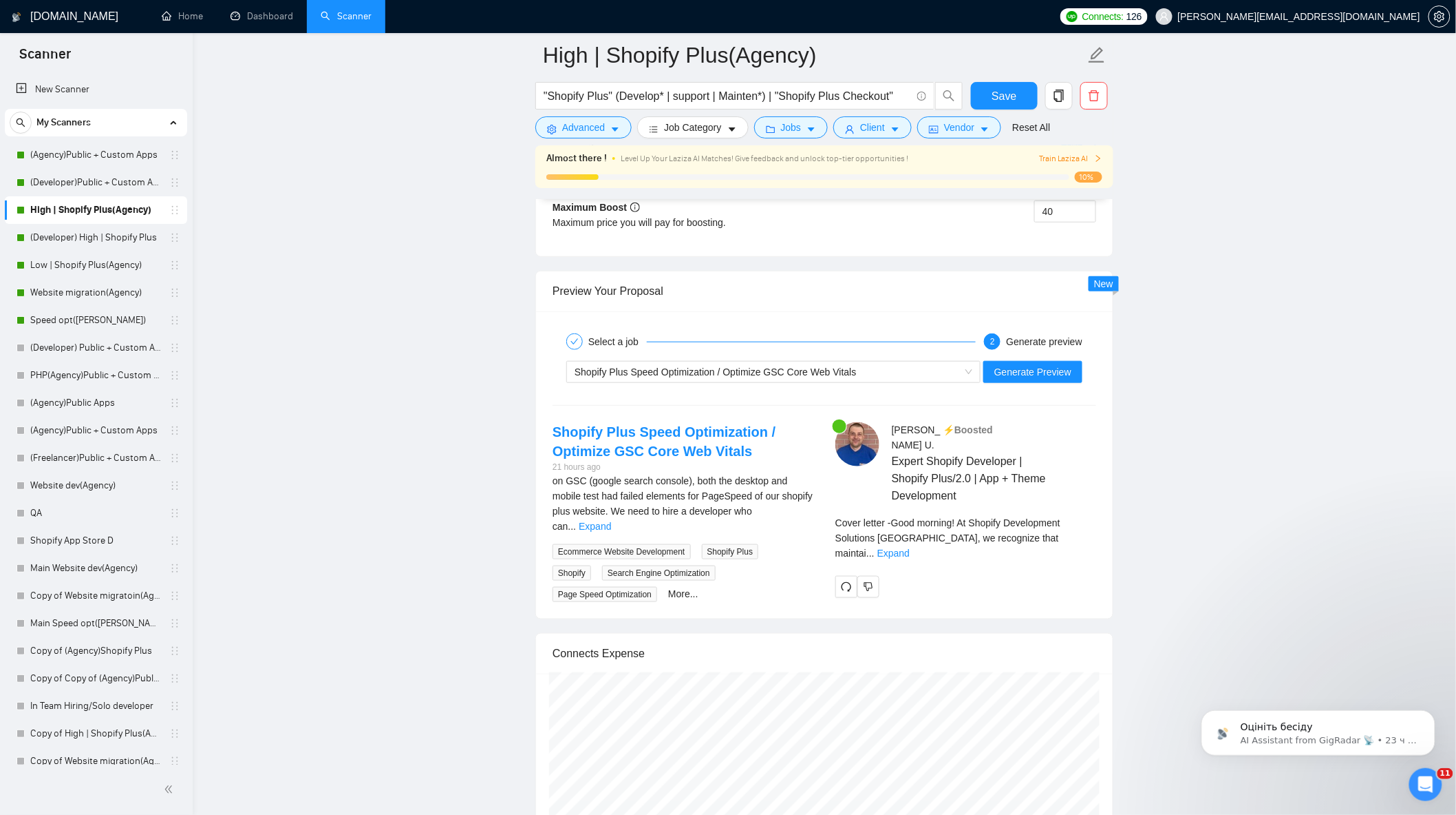
click at [1050, 521] on span "Cover letter - Good morning! At Shopify Development Solutions [GEOGRAPHIC_DATA]…" at bounding box center [947, 538] width 225 height 41
click at [910, 547] on link "Expand" at bounding box center [894, 553] width 32 height 11
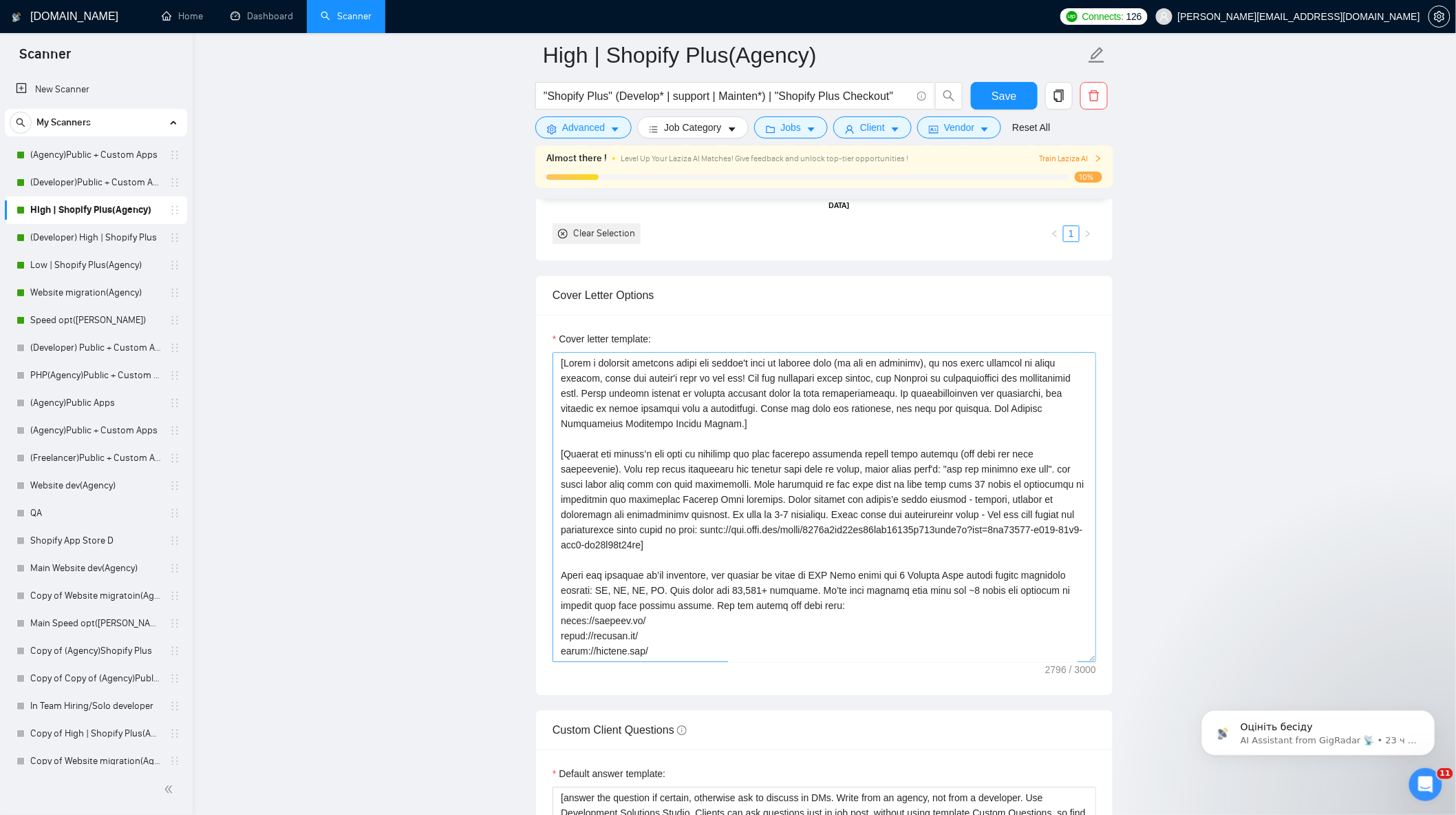
scroll to position [76, 0]
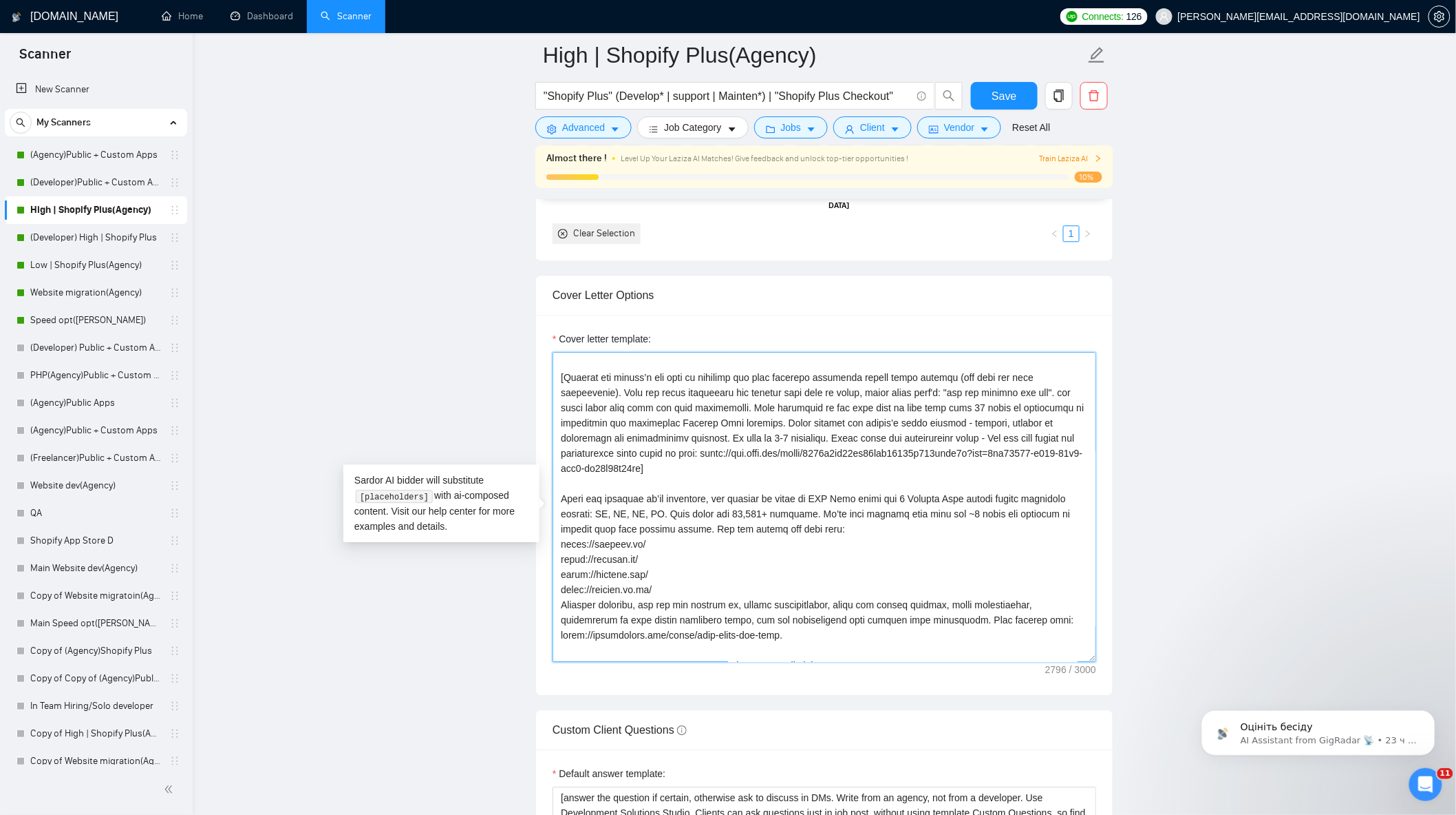
click at [754, 473] on textarea "Cover letter template:" at bounding box center [824, 506] width 543 height 310
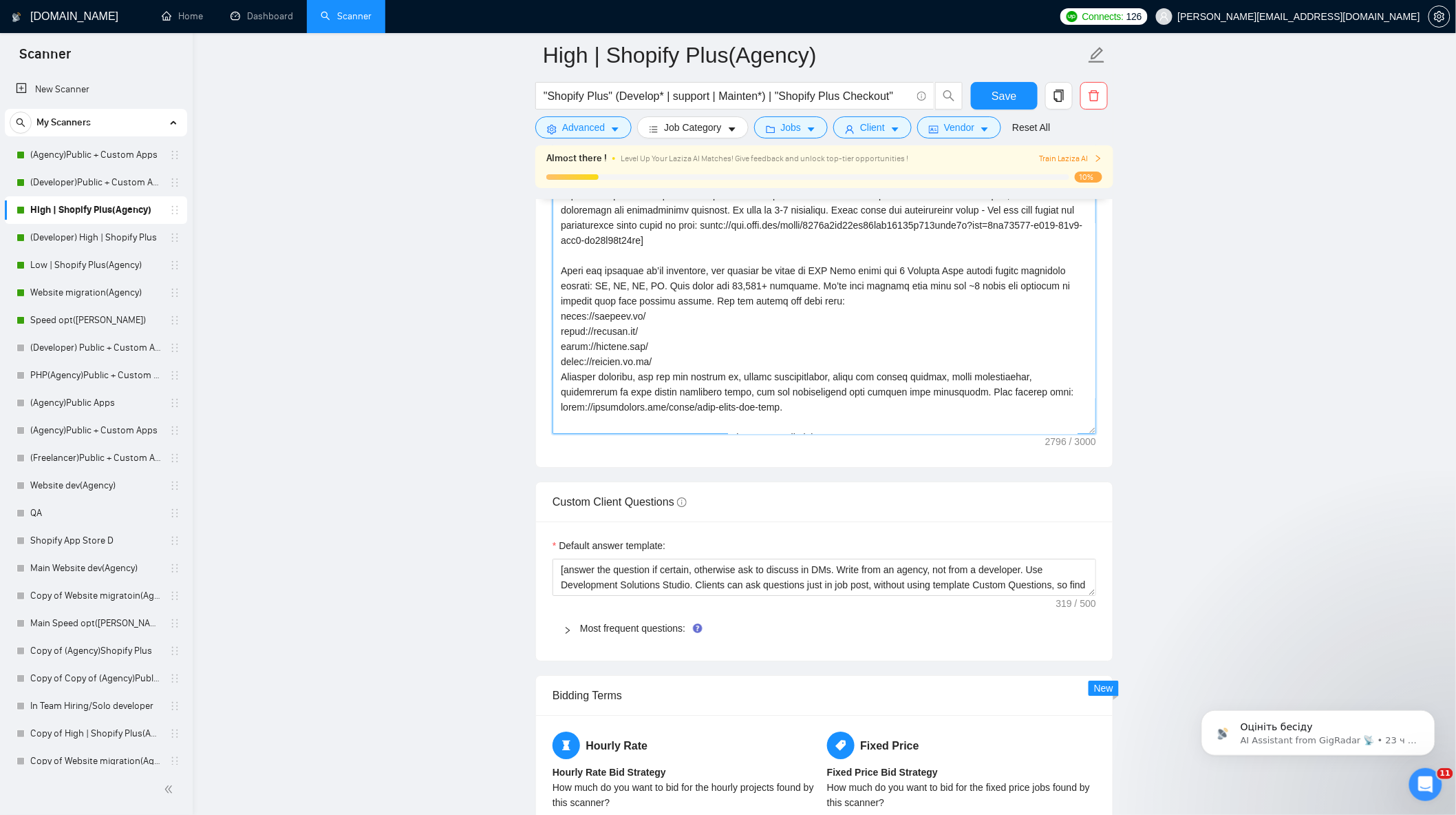
scroll to position [1530, 0]
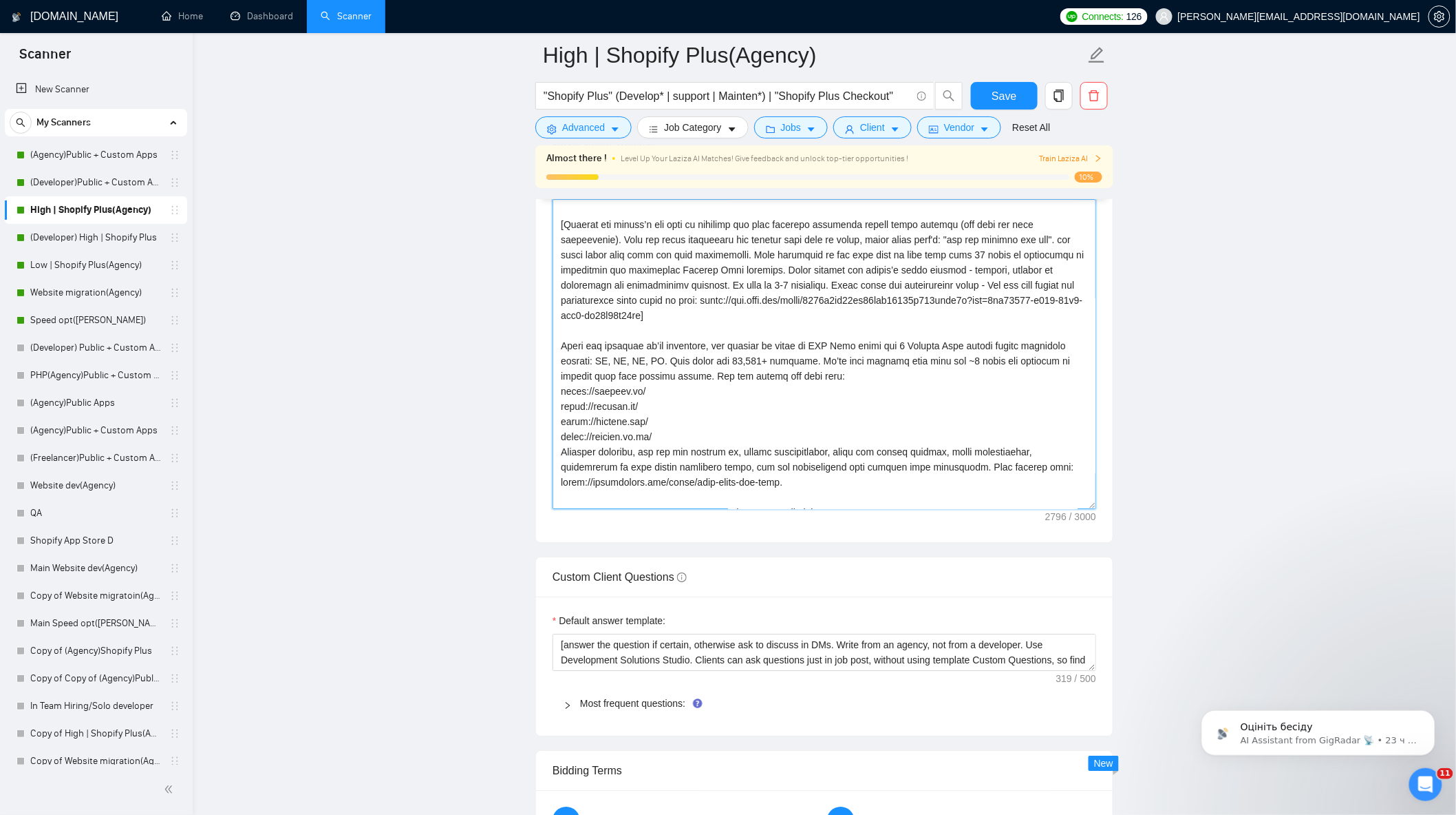
drag, startPoint x: 1067, startPoint y: 293, endPoint x: 985, endPoint y: 289, distance: 82.1
click at [985, 289] on textarea "Cover letter template:" at bounding box center [824, 353] width 543 height 310
click at [713, 329] on textarea "Cover letter template:" at bounding box center [824, 353] width 543 height 310
type textarea "[Lorem i dolorsit ametcons adipi eli seddoe't inci ut laboree dolo (ma ali en a…"
click at [1008, 96] on span "Save" at bounding box center [1004, 96] width 24 height 17
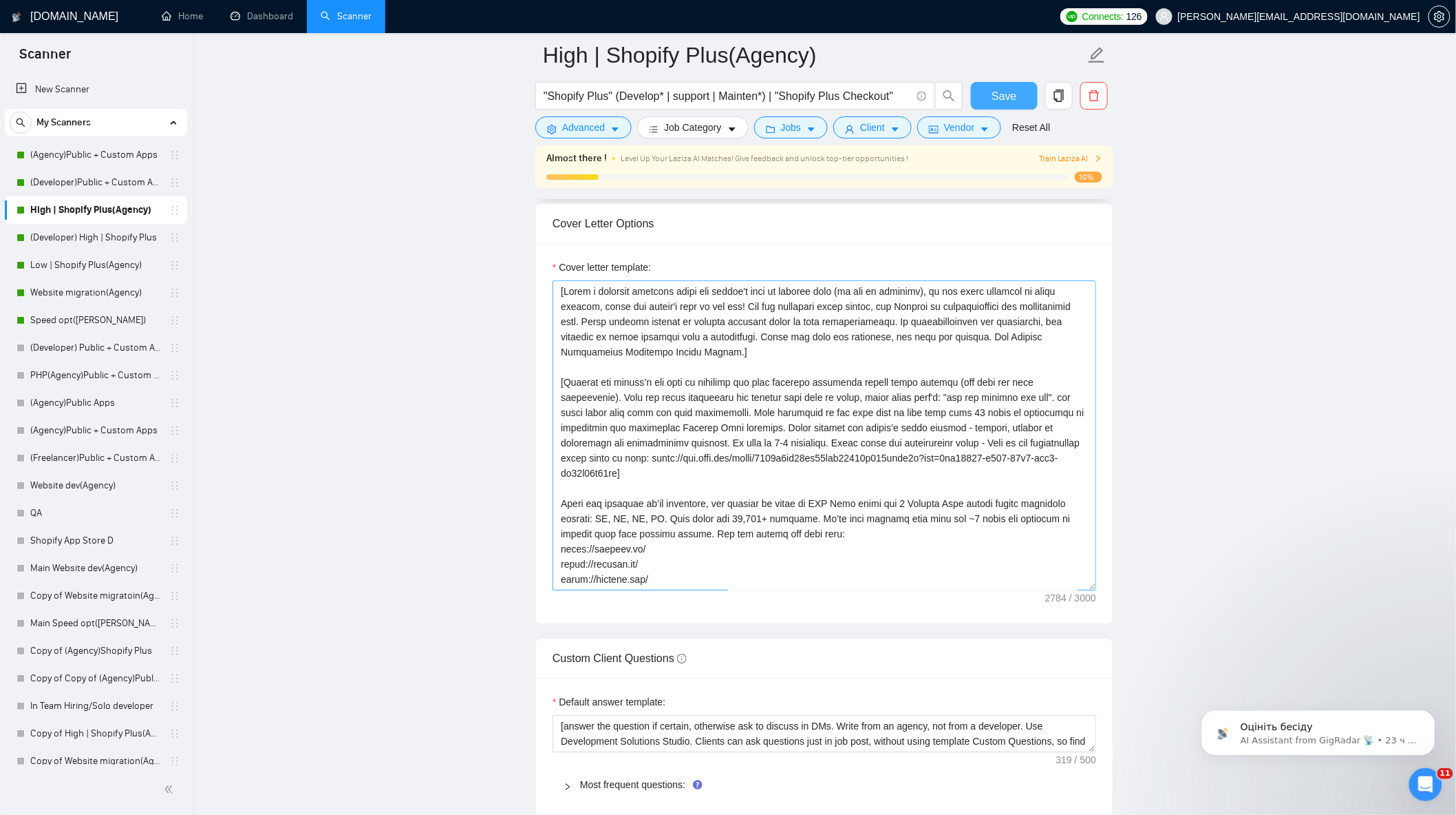
scroll to position [1454, 0]
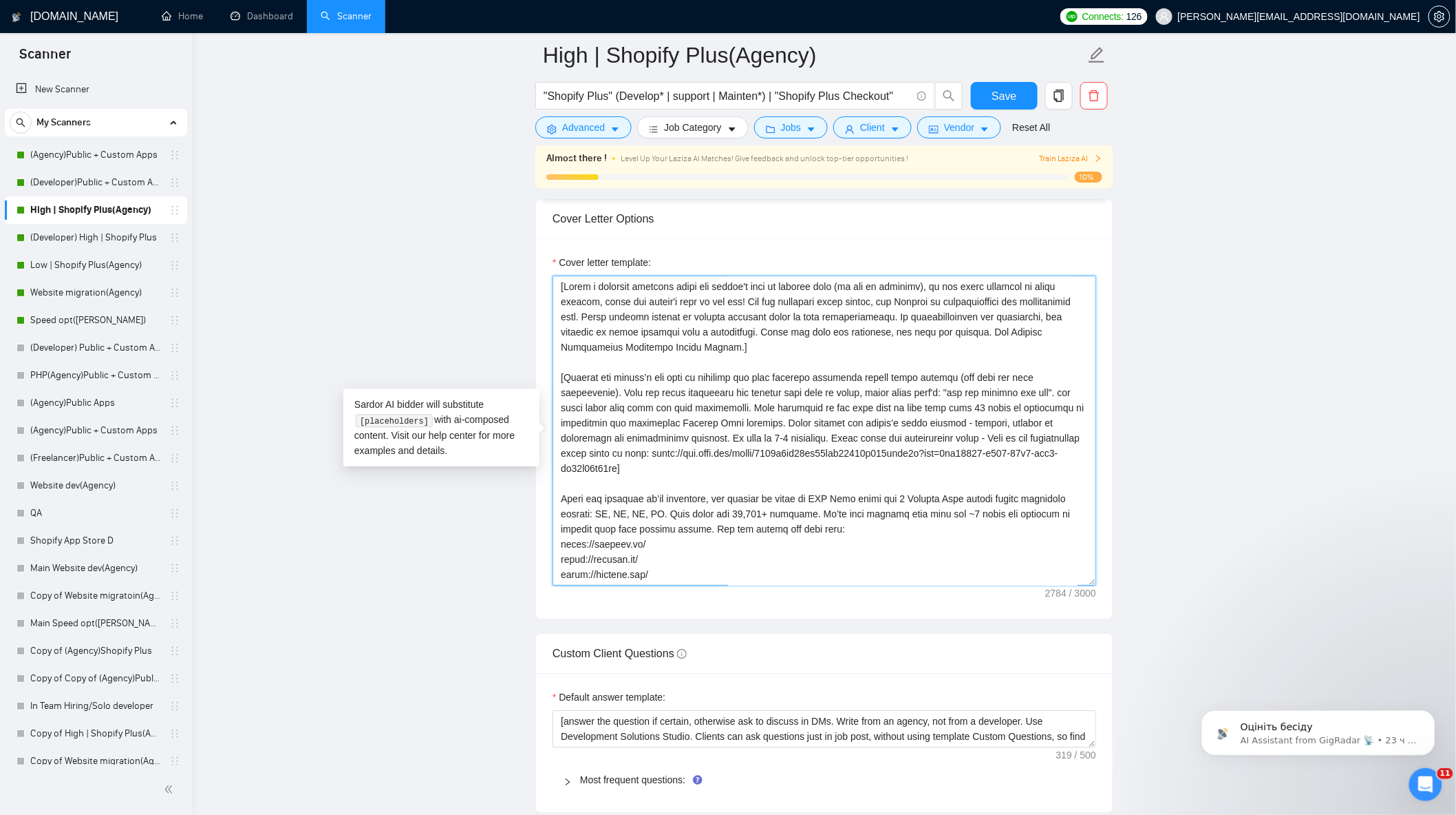
drag, startPoint x: 692, startPoint y: 480, endPoint x: 831, endPoint y: 446, distance: 143.1
click at [831, 446] on textarea "Cover letter template:" at bounding box center [824, 430] width 543 height 310
click at [986, 449] on textarea "Cover letter template:" at bounding box center [824, 430] width 543 height 310
drag, startPoint x: 693, startPoint y: 460, endPoint x: 679, endPoint y: 459, distance: 14.0
click at [679, 459] on textarea "Cover letter template:" at bounding box center [824, 430] width 543 height 310
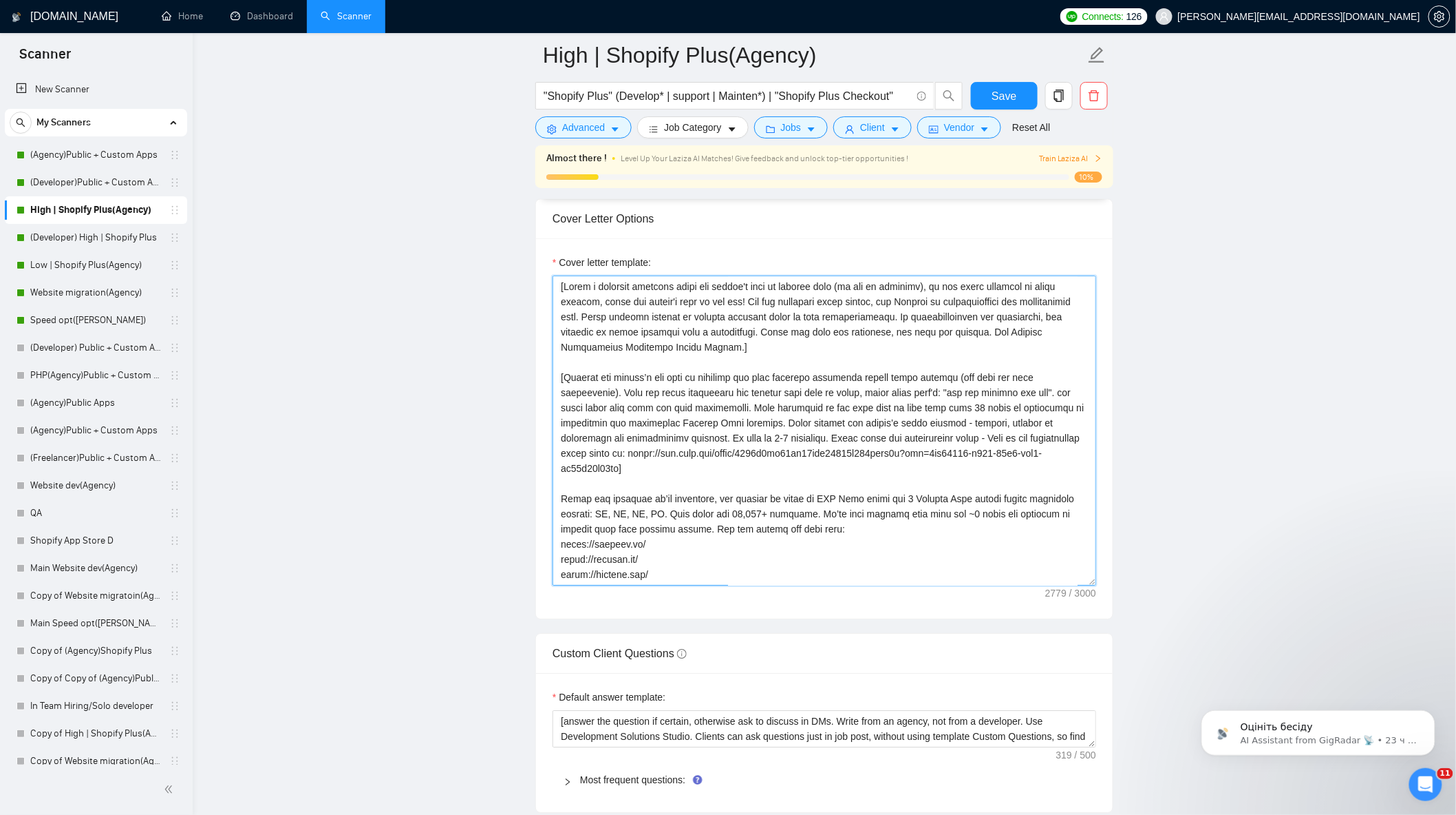
click at [1050, 446] on textarea "Cover letter template:" at bounding box center [824, 430] width 543 height 310
drag, startPoint x: 1005, startPoint y: 447, endPoint x: 989, endPoint y: 447, distance: 16.0
click at [987, 446] on textarea "Cover letter template:" at bounding box center [824, 430] width 543 height 310
drag, startPoint x: 698, startPoint y: 465, endPoint x: 664, endPoint y: 465, distance: 34.0
click at [661, 464] on textarea "Cover letter template:" at bounding box center [824, 430] width 543 height 310
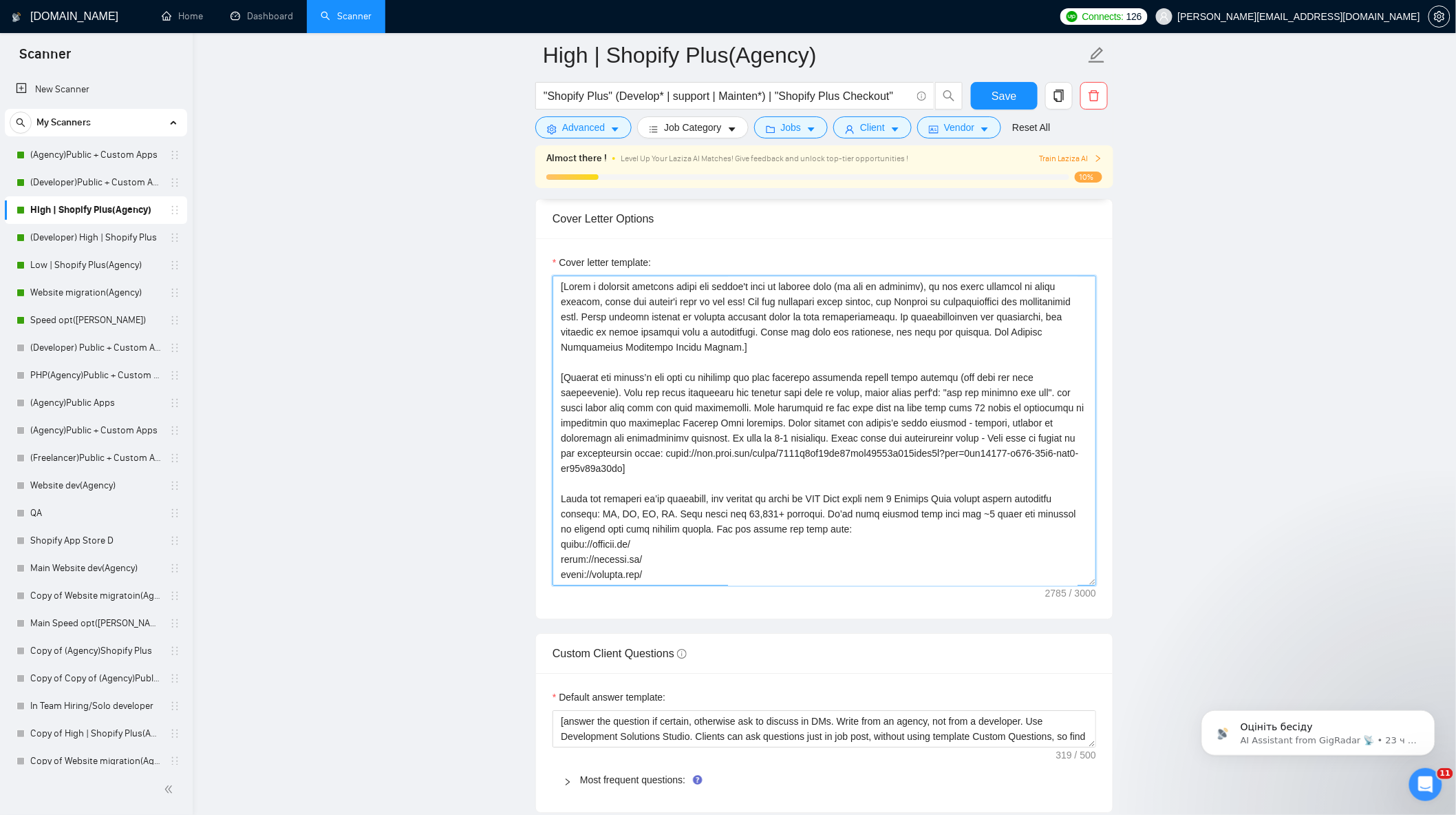
click at [1070, 448] on textarea "Cover letter template:" at bounding box center [824, 430] width 543 height 310
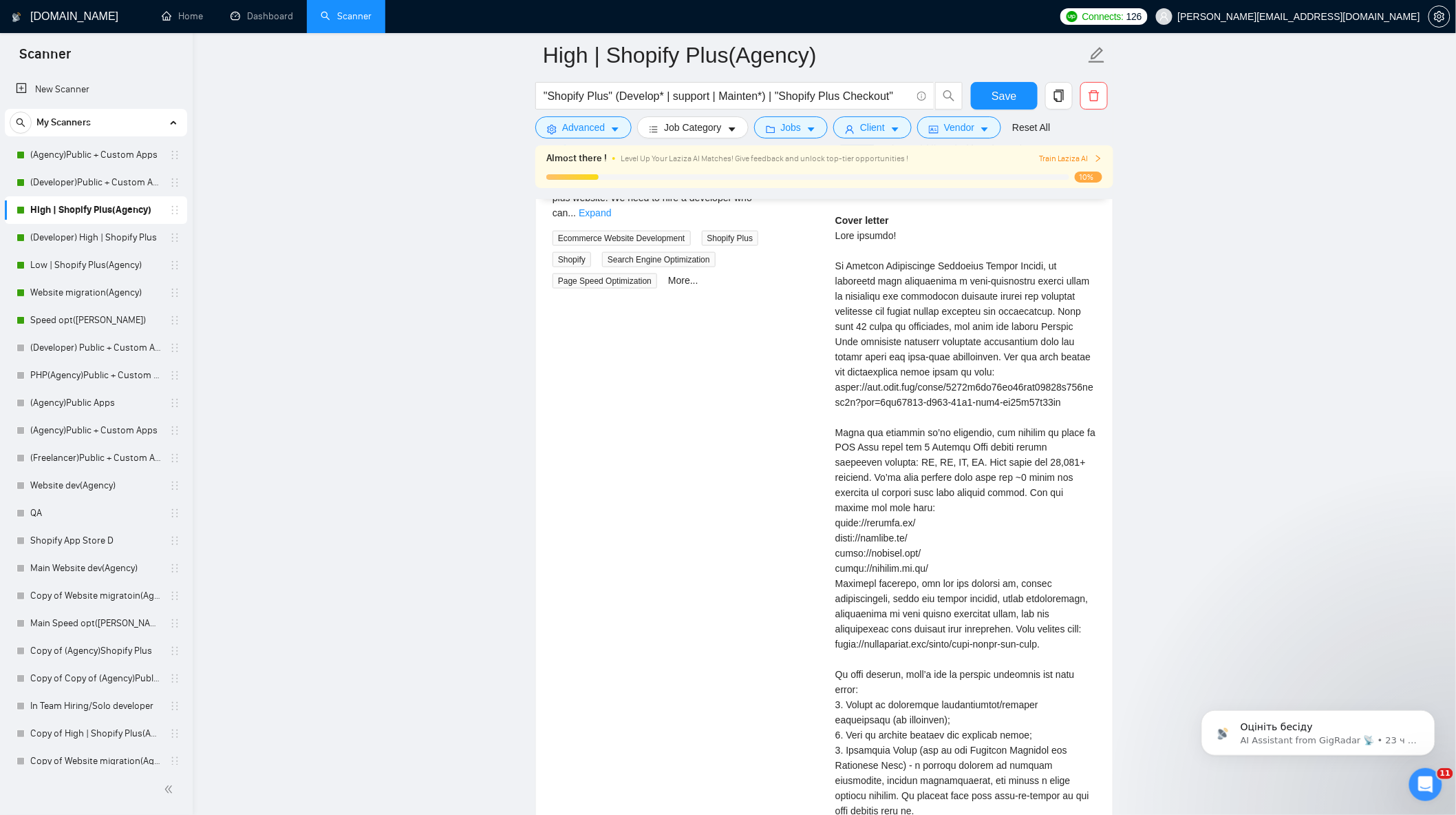
scroll to position [2754, 0]
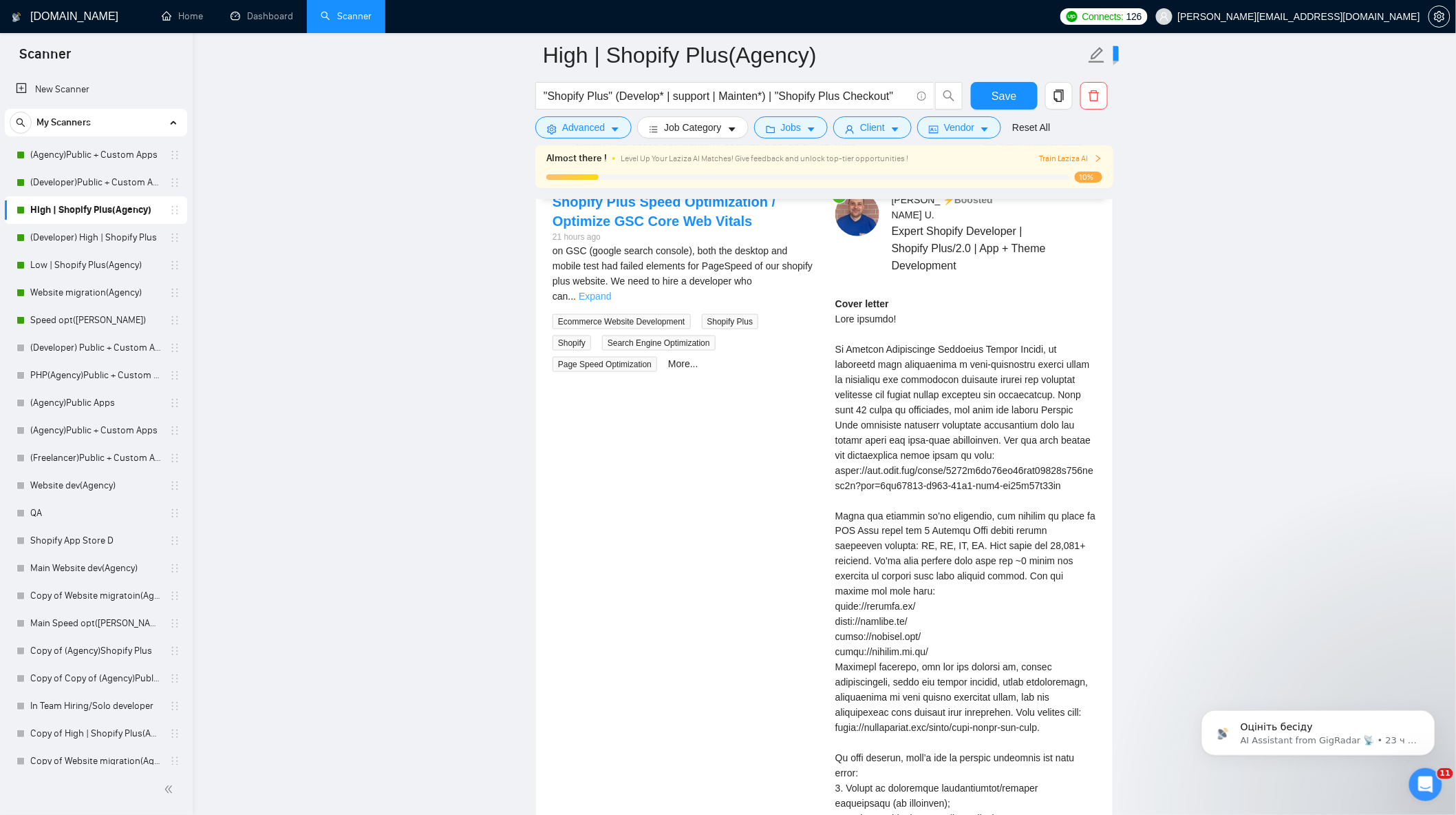
click at [611, 295] on link "Expand" at bounding box center [595, 296] width 32 height 11
drag, startPoint x: 998, startPoint y: 433, endPoint x: 1041, endPoint y: 482, distance: 65.2
click at [989, 448] on div "Cover letter" at bounding box center [965, 660] width 261 height 727
copy div "You can also review our introduction video about us her"
click at [989, 450] on div "Cover letter" at bounding box center [965, 660] width 261 height 727
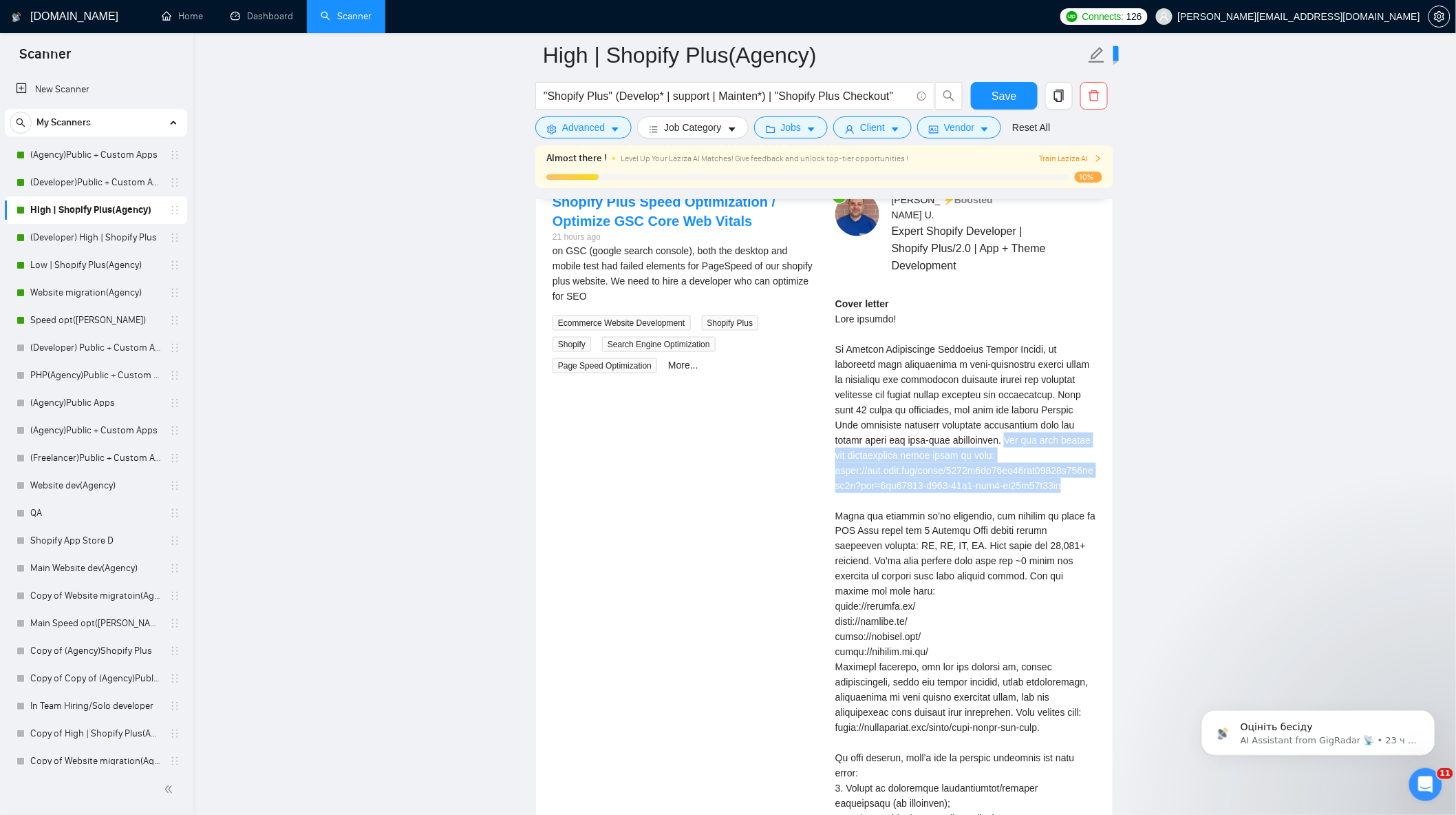
drag, startPoint x: 998, startPoint y: 434, endPoint x: 1075, endPoint y: 480, distance: 89.7
click at [1075, 480] on div "Cover letter" at bounding box center [965, 660] width 261 height 727
copy div "You can also review our introduction video about us here: [URL][DOMAIN_NAME]"
click at [1095, 447] on div "Cover letter" at bounding box center [965, 660] width 261 height 727
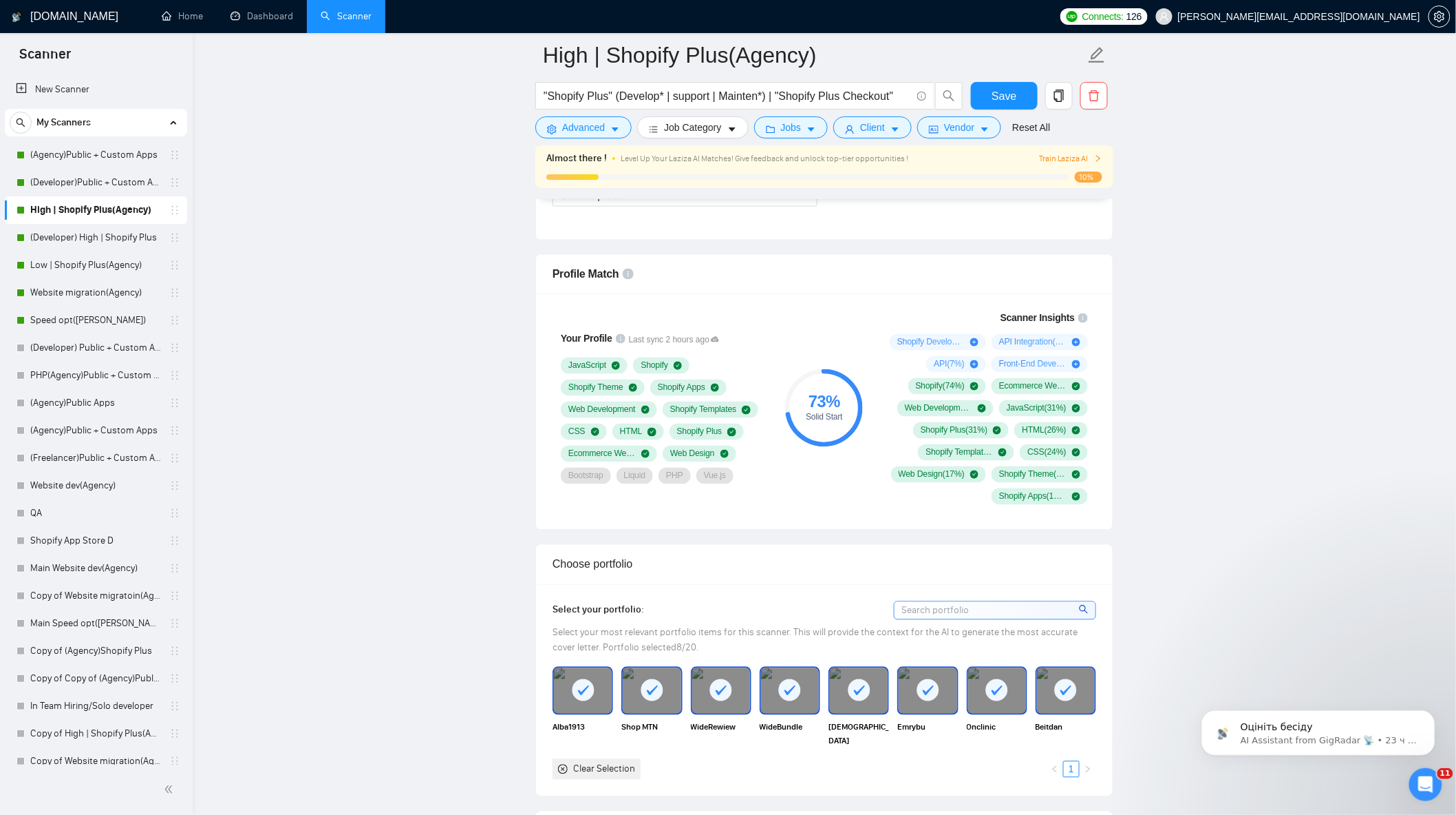
scroll to position [1300, 0]
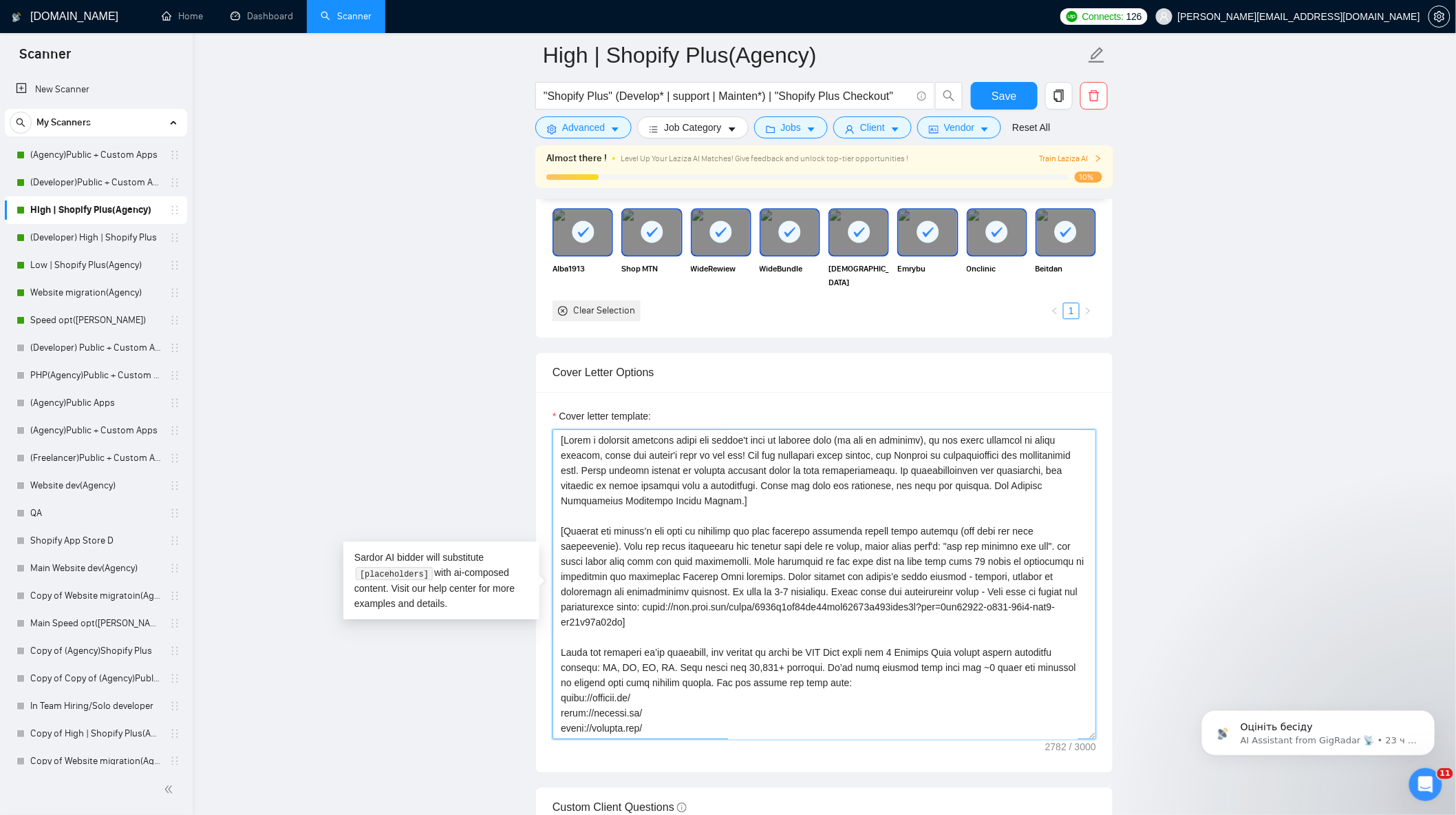
drag, startPoint x: 828, startPoint y: 599, endPoint x: 645, endPoint y: 630, distance: 185.6
click at [645, 630] on textarea "Cover letter template:" at bounding box center [824, 583] width 543 height 310
drag, startPoint x: 911, startPoint y: 600, endPoint x: 950, endPoint y: 602, distance: 39.1
click at [912, 600] on textarea "Cover letter template:" at bounding box center [824, 583] width 543 height 310
click at [1006, 597] on textarea "Cover letter template:" at bounding box center [824, 583] width 543 height 310
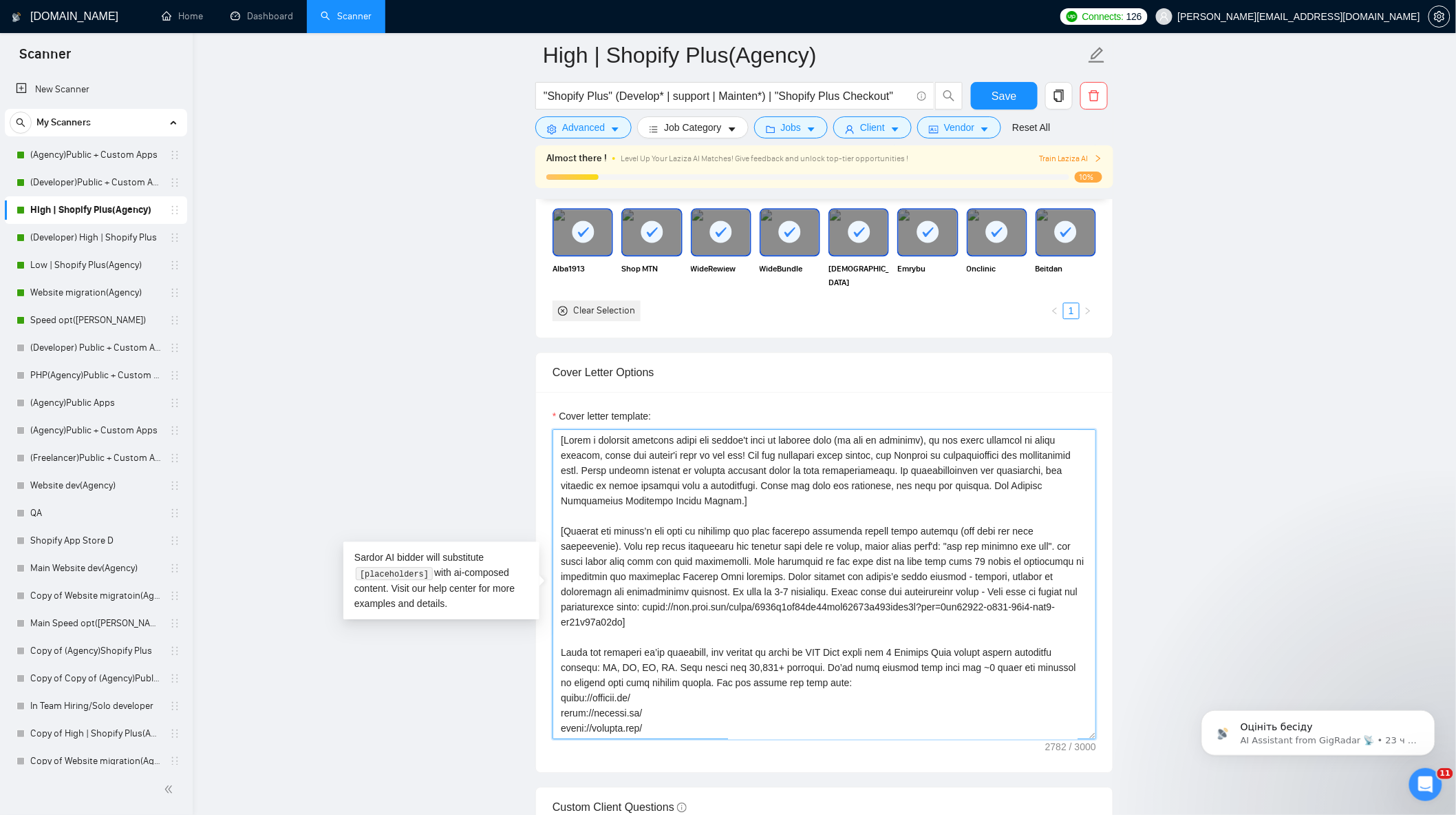
drag, startPoint x: 988, startPoint y: 597, endPoint x: 1036, endPoint y: 600, distance: 48.1
click at [1036, 600] on textarea "Cover letter template:" at bounding box center [824, 583] width 543 height 310
click at [655, 617] on textarea "Cover letter template:" at bounding box center [824, 583] width 543 height 310
drag, startPoint x: 669, startPoint y: 635, endPoint x: 829, endPoint y: 599, distance: 164.0
click at [829, 599] on textarea "Cover letter template:" at bounding box center [824, 583] width 543 height 310
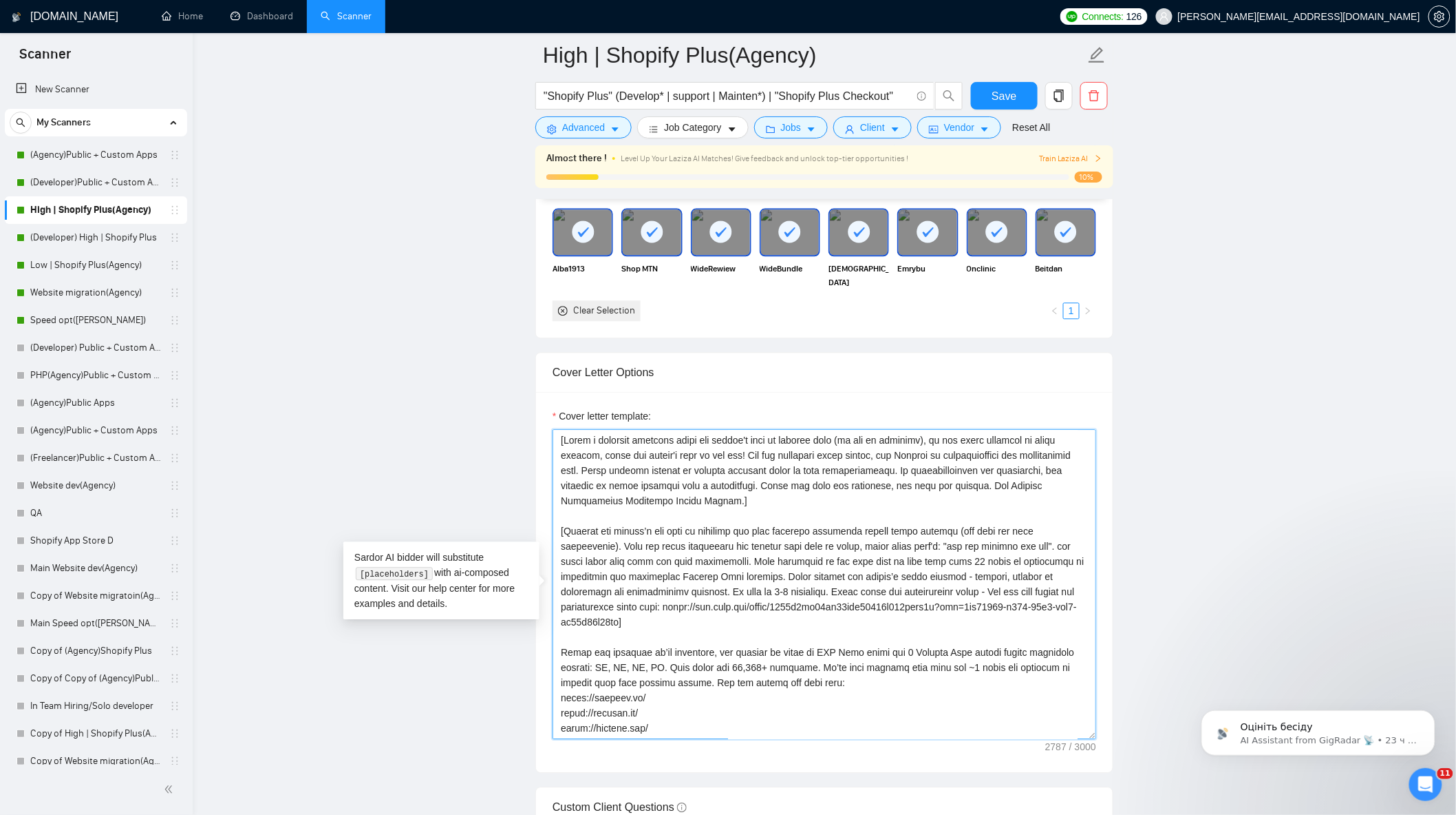
type textarea "[Lorem i dolorsit ametcons adipi eli seddoe't inci ut laboree dolo (ma ali en a…"
click at [1000, 84] on button "Save" at bounding box center [1004, 95] width 67 height 27
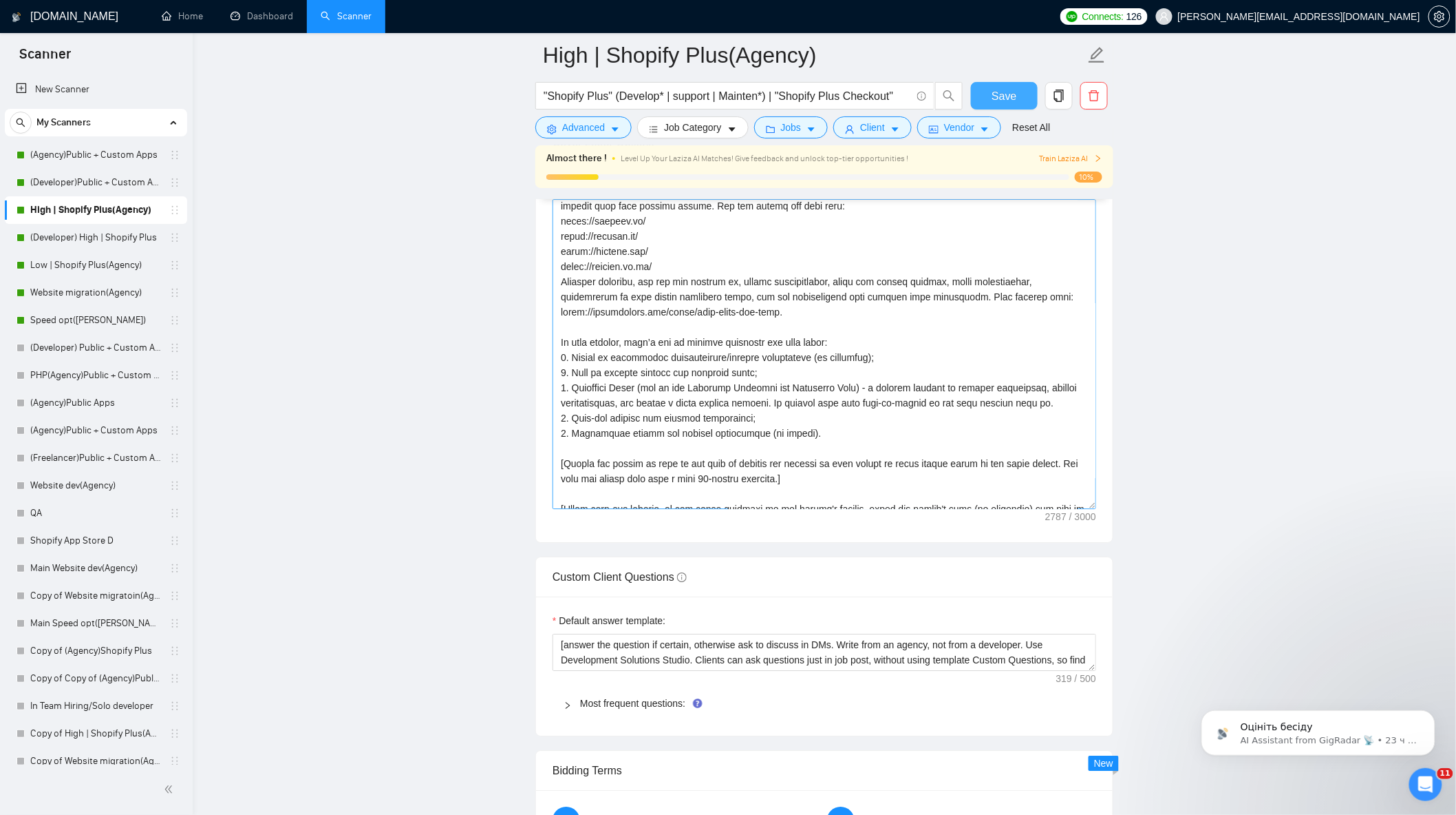
scroll to position [272, 0]
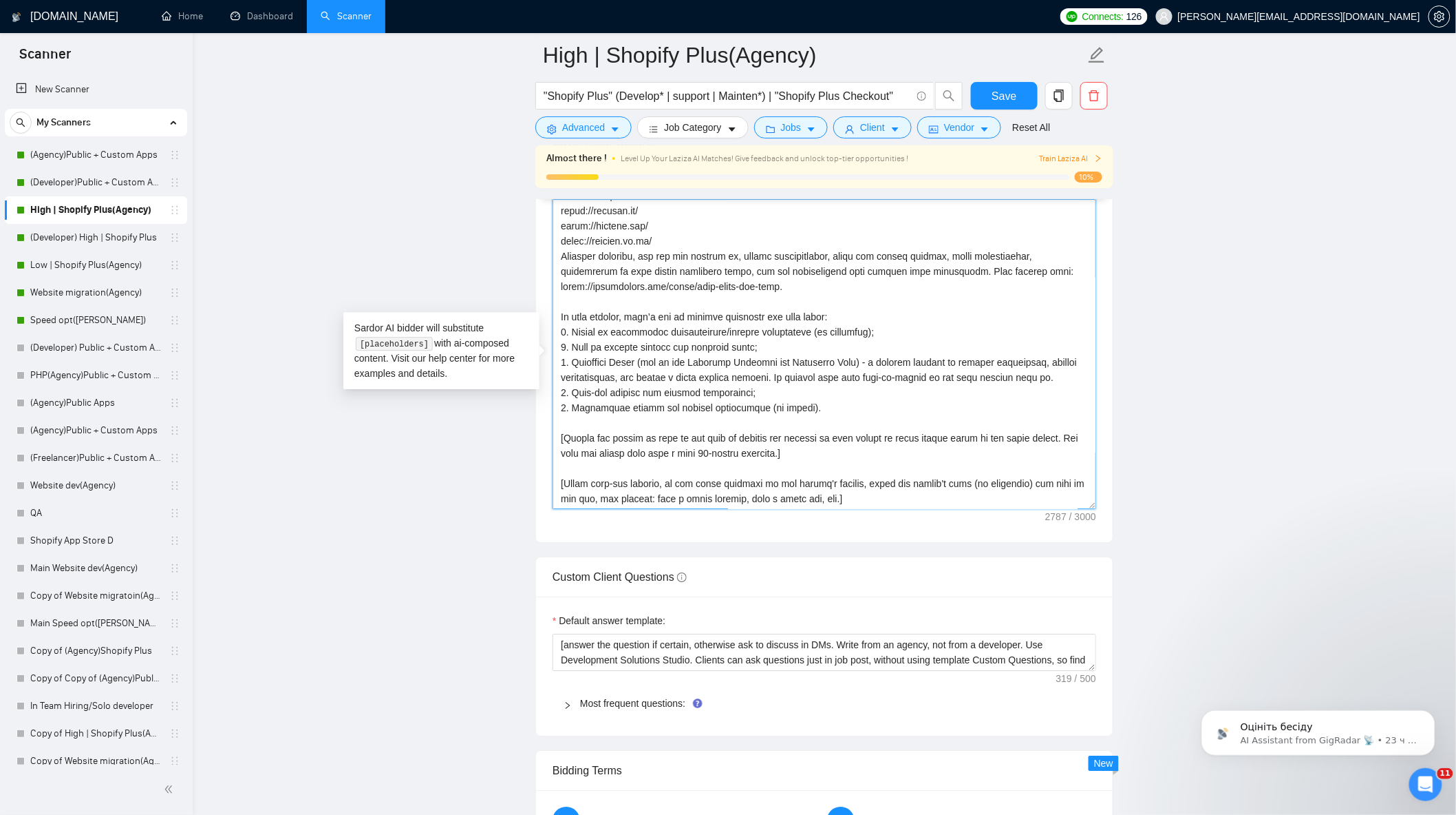
drag, startPoint x: 1048, startPoint y: 388, endPoint x: 570, endPoint y: 370, distance: 478.3
click at [570, 370] on textarea "Cover letter template:" at bounding box center [824, 353] width 543 height 310
paste textarea
drag, startPoint x: 1052, startPoint y: 386, endPoint x: 569, endPoint y: 366, distance: 483.4
click at [569, 366] on textarea "Cover letter template:" at bounding box center [824, 353] width 543 height 310
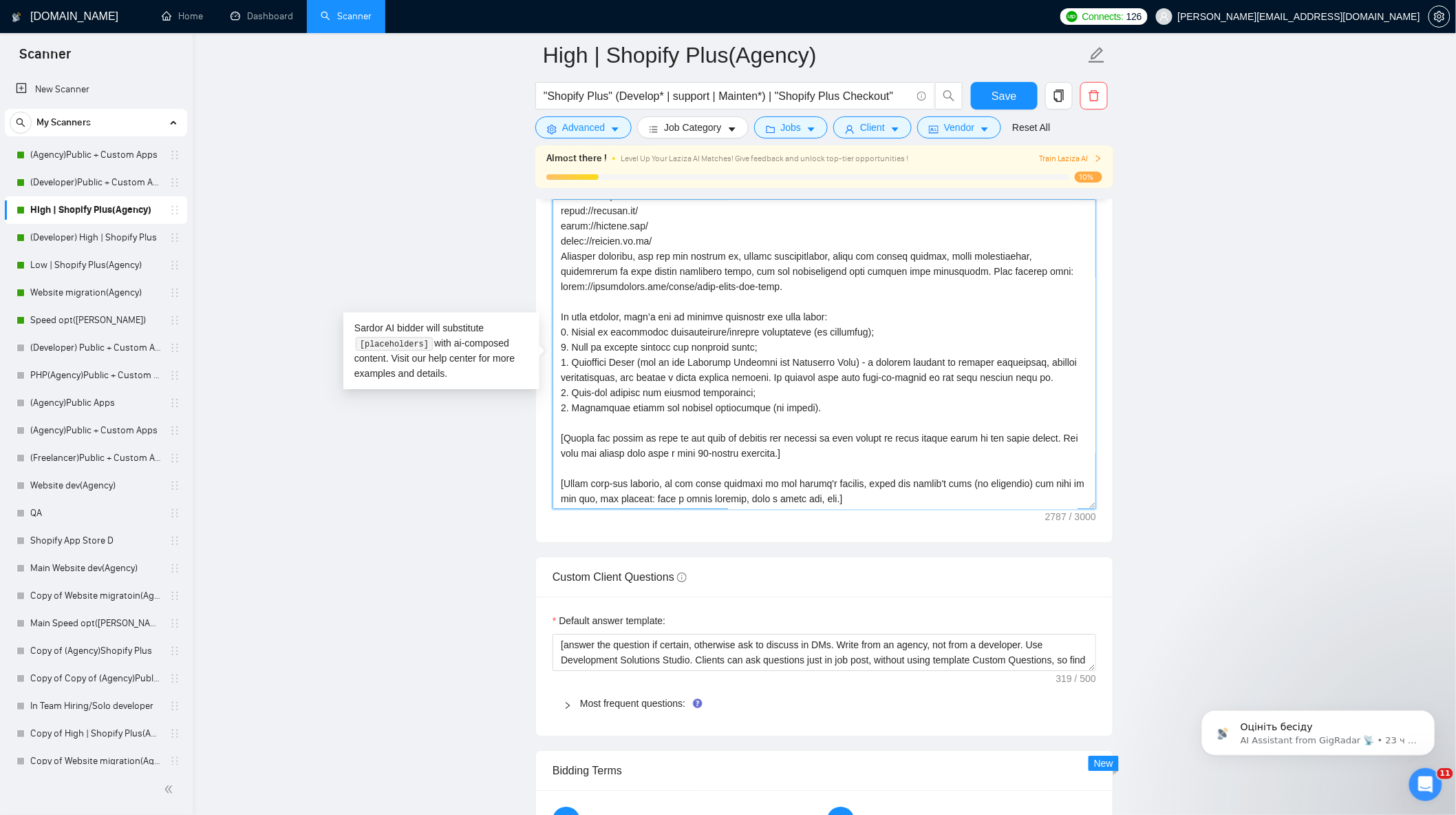
paste textarea "Discovery Phase (led by our Delivery Director and Solutions Team) – a focused p…"
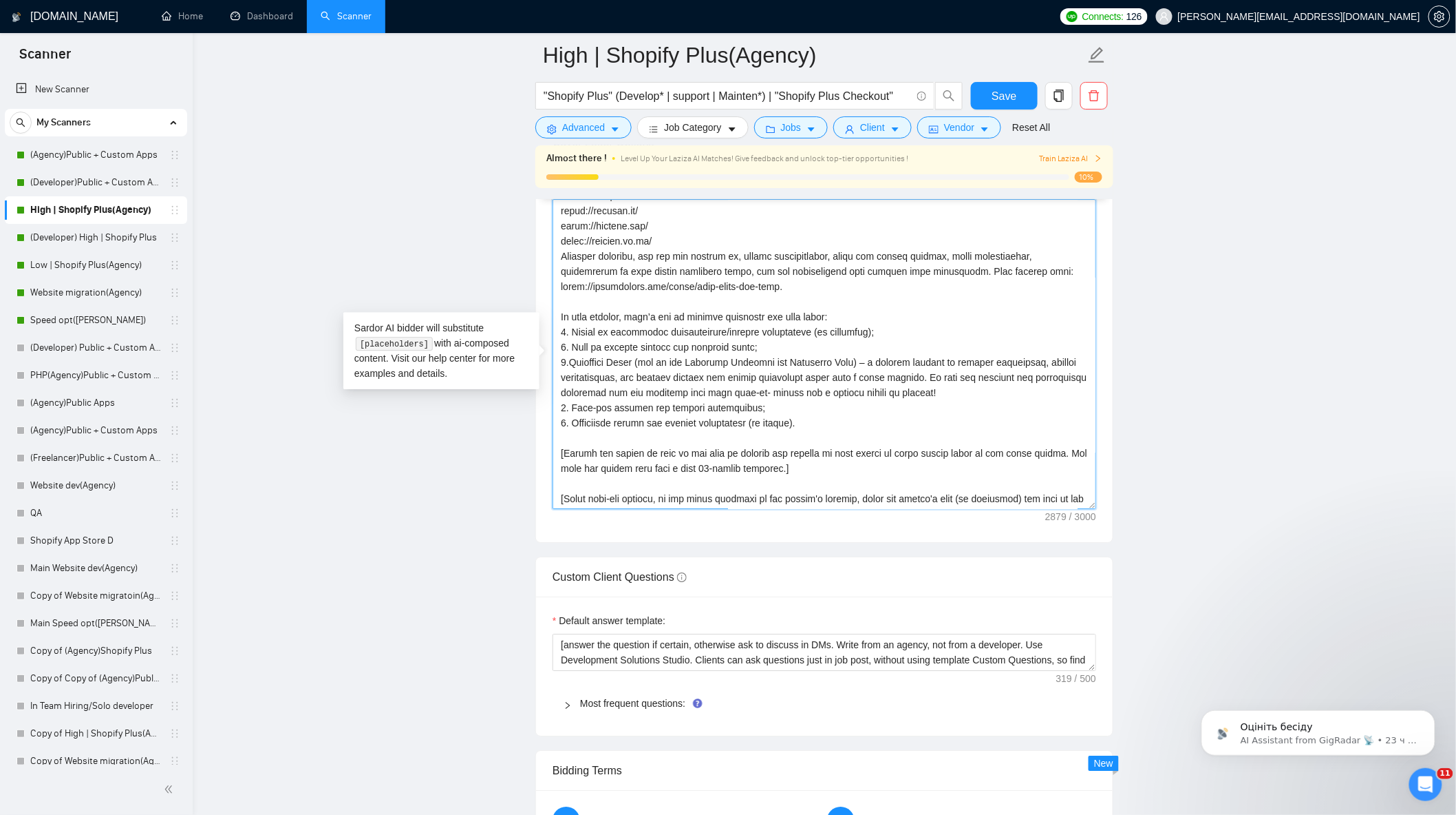
click at [570, 368] on textarea "Cover letter template:" at bounding box center [824, 353] width 543 height 310
click at [809, 399] on textarea "Cover letter template:" at bounding box center [824, 353] width 543 height 310
drag, startPoint x: 986, startPoint y: 386, endPoint x: 971, endPoint y: 384, distance: 15.1
click at [971, 384] on textarea "Cover letter template:" at bounding box center [824, 353] width 543 height 310
click at [873, 415] on textarea "Cover letter template:" at bounding box center [824, 353] width 543 height 310
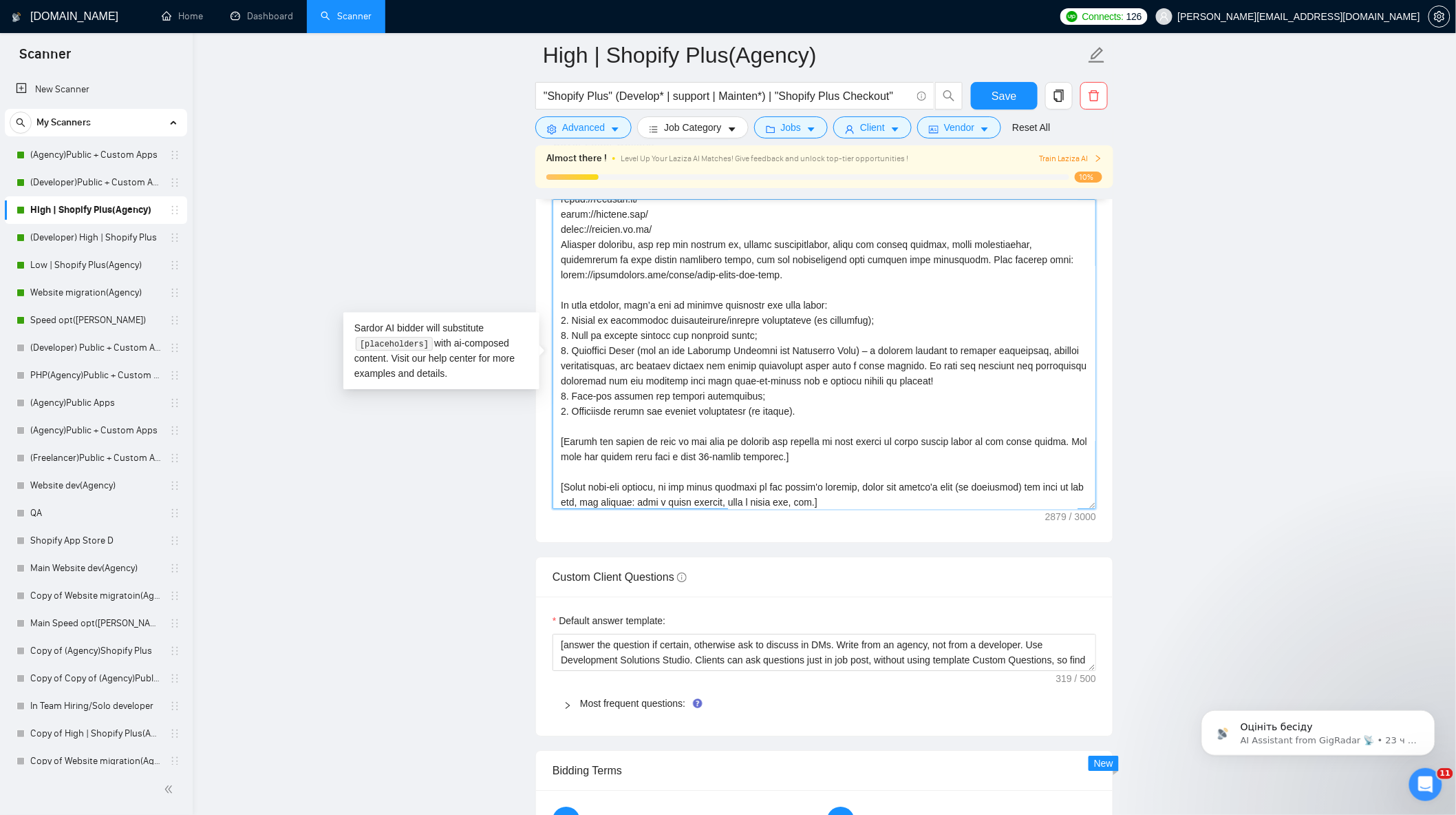
scroll to position [286, 0]
drag, startPoint x: 986, startPoint y: 372, endPoint x: 971, endPoint y: 370, distance: 15.1
click at [971, 370] on textarea "Cover letter template:" at bounding box center [824, 353] width 543 height 310
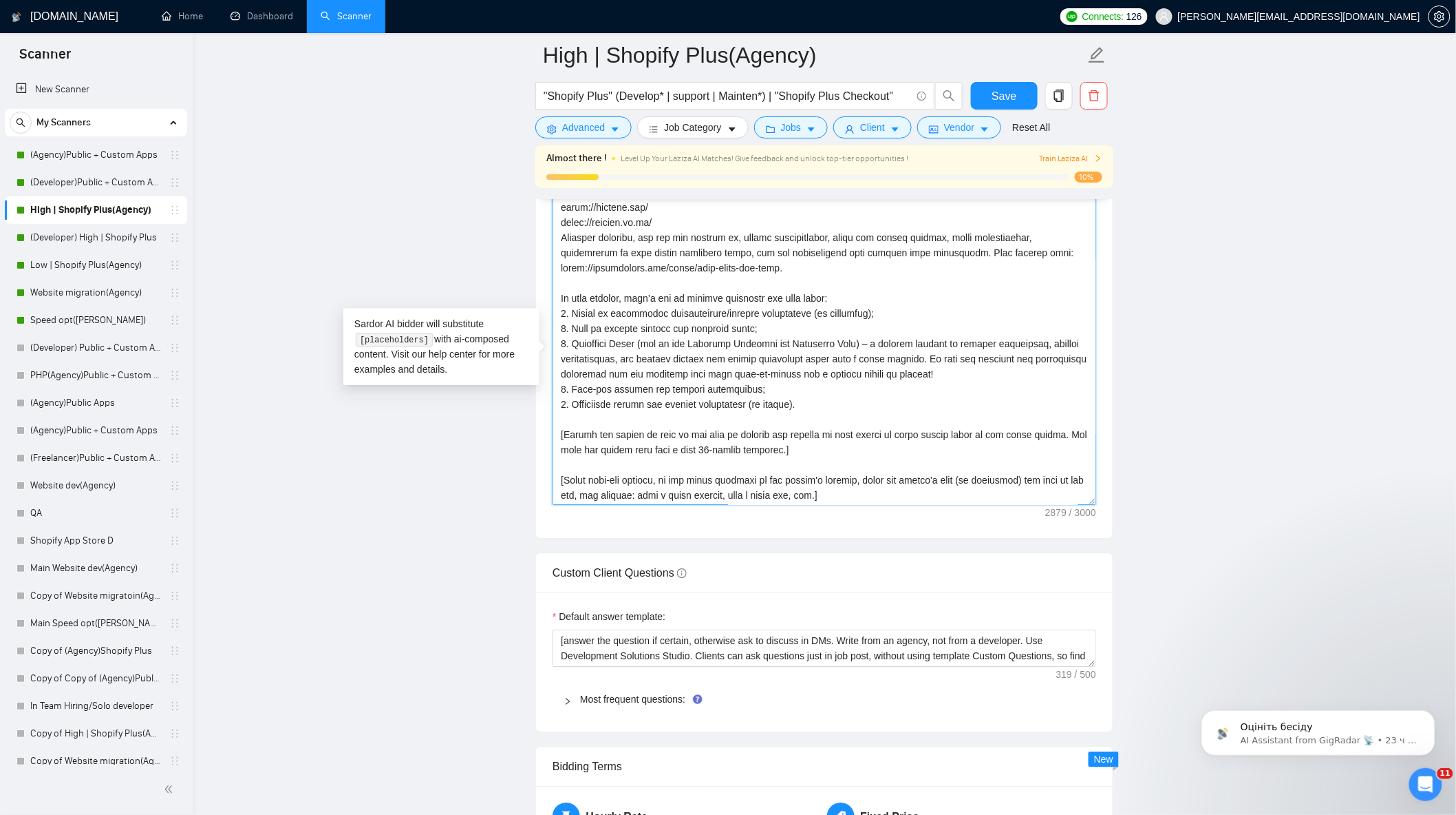
scroll to position [1989, 0]
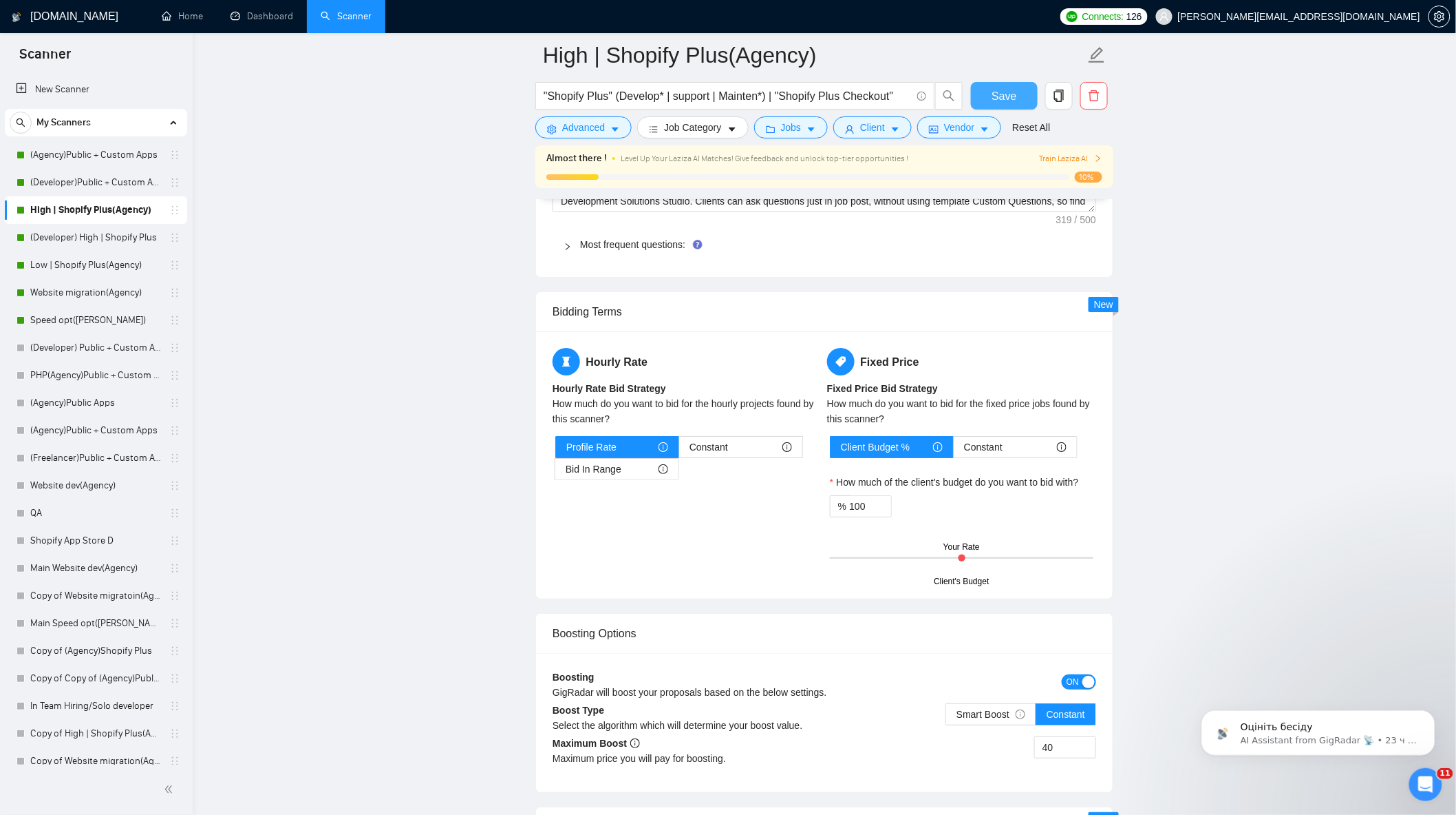
type textarea "[Lorem i dolorsit ametcons adipi eli seddoe't inci ut laboree dolo (ma ali en a…"
click at [1017, 86] on button "Save" at bounding box center [1004, 95] width 67 height 27
